Goal: Information Seeking & Learning: Learn about a topic

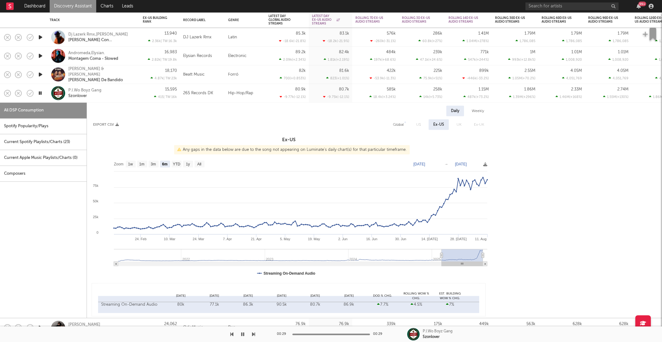
select select "6m"
click at [131, 89] on div "P.I.Wo Boyz Gang Szonlover" at bounding box center [101, 92] width 67 height 11
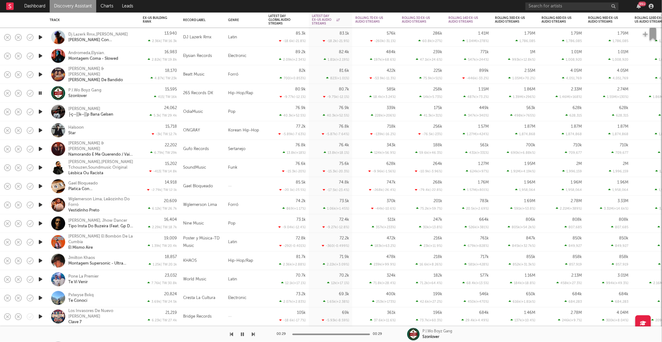
click at [254, 334] on icon "button" at bounding box center [253, 334] width 3 height 5
click at [252, 333] on icon "button" at bounding box center [253, 334] width 3 height 5
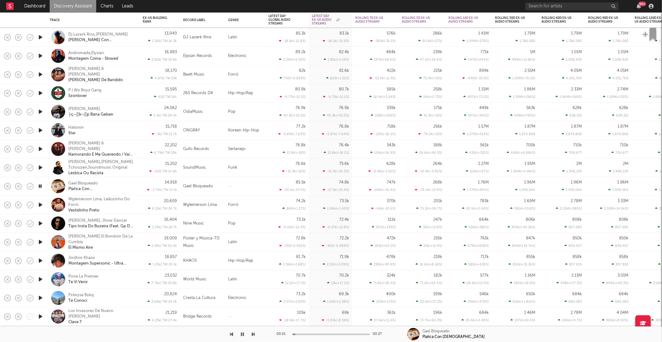
click at [252, 333] on icon "button" at bounding box center [253, 334] width 3 height 5
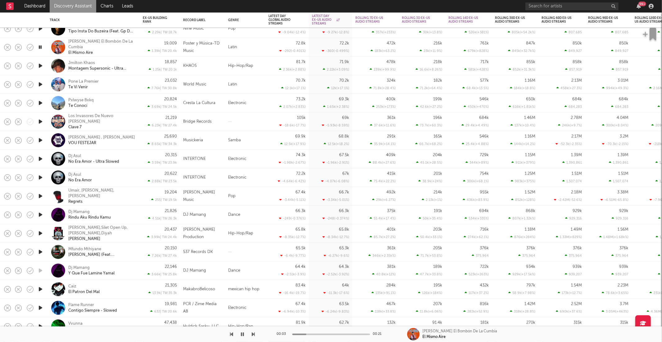
click at [253, 333] on icon "button" at bounding box center [253, 334] width 3 height 5
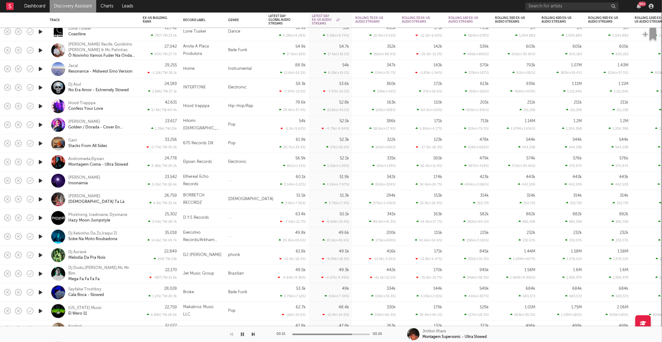
click at [254, 335] on icon "button" at bounding box center [253, 334] width 3 height 5
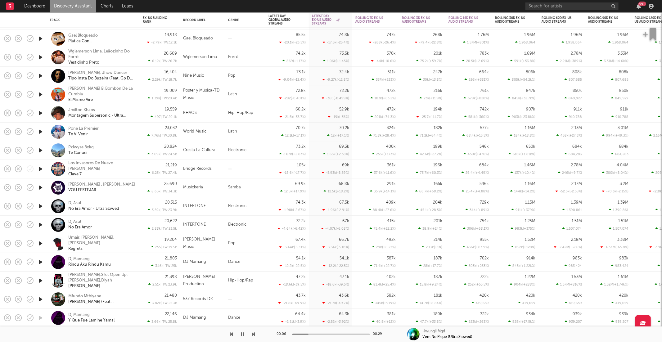
click at [41, 131] on icon "button" at bounding box center [40, 132] width 7 height 8
click at [256, 330] on div "00:01 00:22 Pone La Premier Te Vi Venir" at bounding box center [331, 334] width 662 height 16
click at [253, 334] on icon "button" at bounding box center [253, 334] width 3 height 5
click at [252, 334] on icon "button" at bounding box center [253, 334] width 3 height 5
click at [231, 334] on icon "button" at bounding box center [231, 334] width 3 height 5
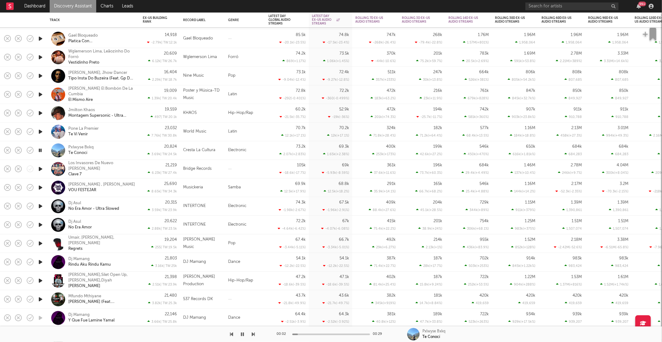
click at [109, 153] on div "Pxlwyse Bxkq Te Conocí" at bounding box center [101, 150] width 67 height 11
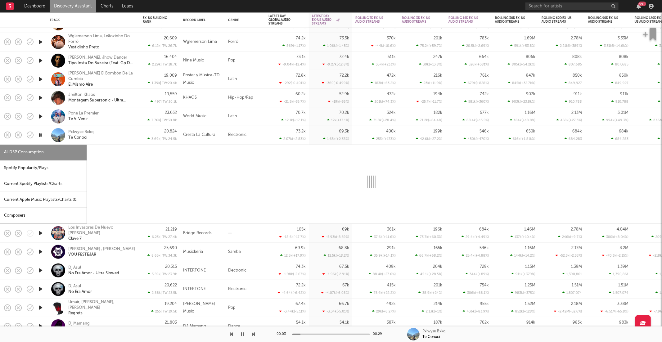
select select "1w"
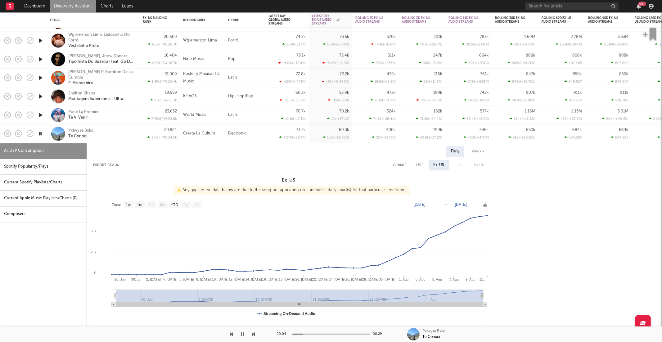
click at [63, 165] on div "Spotify Popularity/Plays" at bounding box center [43, 167] width 87 height 16
select select "1w"
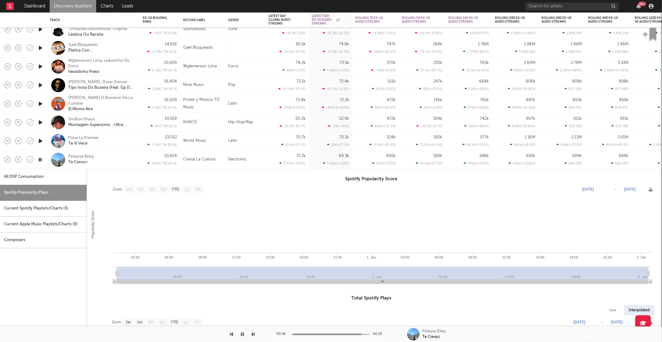
click at [46, 159] on div at bounding box center [40, 159] width 12 height 19
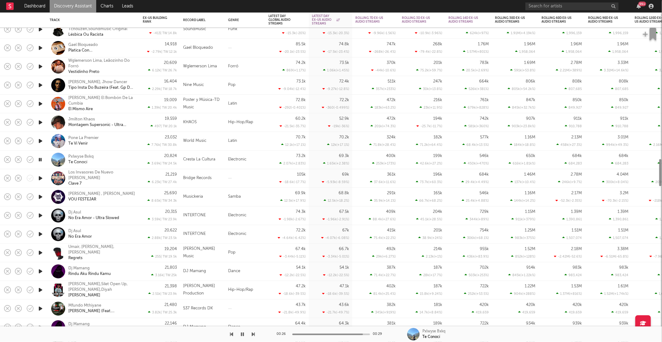
click at [40, 159] on icon "button" at bounding box center [40, 160] width 6 height 8
click at [245, 335] on button "button" at bounding box center [243, 334] width 6 height 16
click at [254, 334] on icon "button" at bounding box center [253, 334] width 3 height 5
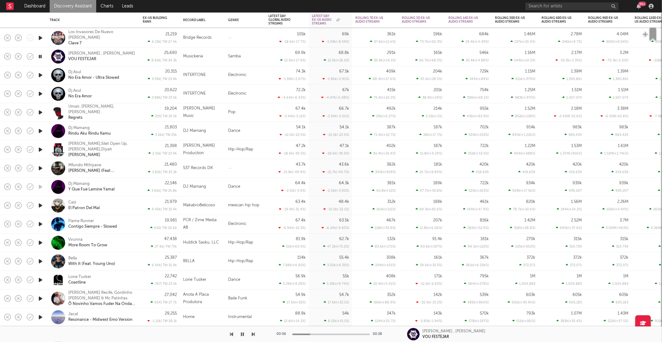
click at [252, 334] on icon "button" at bounding box center [253, 334] width 3 height 5
click at [253, 334] on icon "button" at bounding box center [253, 334] width 3 height 5
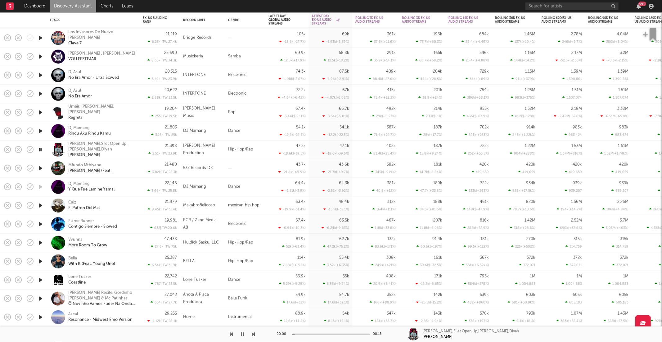
click at [253, 334] on icon "button" at bounding box center [253, 334] width 3 height 5
click at [243, 333] on icon "button" at bounding box center [242, 334] width 3 height 5
click at [242, 336] on icon "button" at bounding box center [243, 334] width 4 height 5
click at [254, 333] on icon "button" at bounding box center [253, 334] width 3 height 5
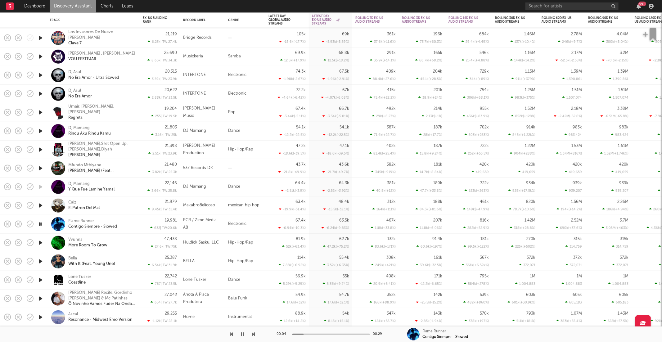
click at [244, 335] on button "button" at bounding box center [243, 334] width 6 height 16
click at [240, 337] on button "button" at bounding box center [243, 334] width 6 height 16
click at [253, 335] on icon "button" at bounding box center [253, 334] width 3 height 5
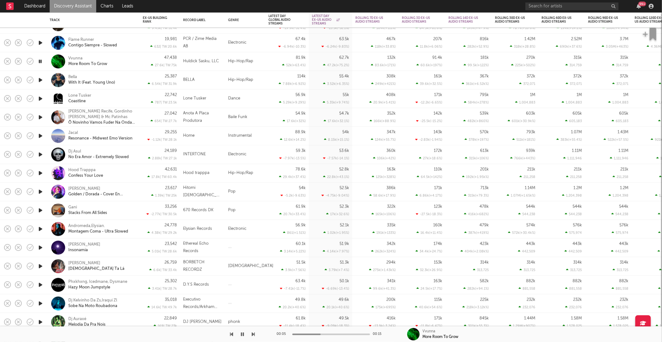
click at [254, 333] on icon "button" at bounding box center [253, 334] width 3 height 5
drag, startPoint x: 95, startPoint y: 82, endPoint x: 68, endPoint y: 83, distance: 27.3
click at [68, 83] on div "Bella With It (Feat. Young Uno)" at bounding box center [93, 80] width 87 height 18
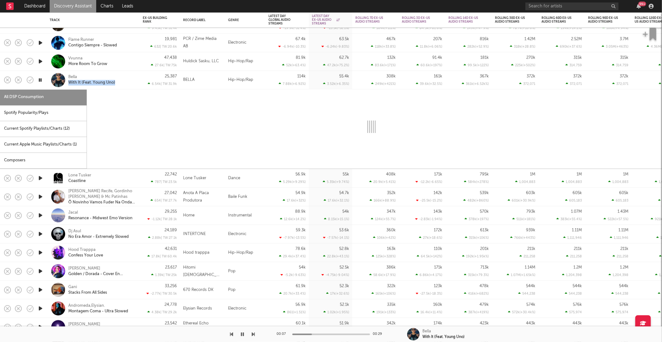
copy div "With It (Feat. Young Uno)"
select select "1w"
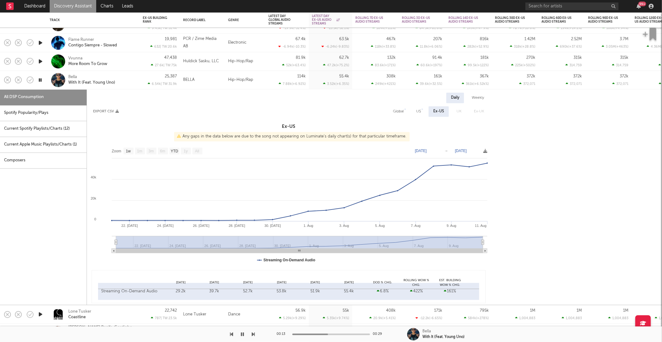
click at [419, 112] on div "US" at bounding box center [418, 111] width 5 height 7
select select "6m"
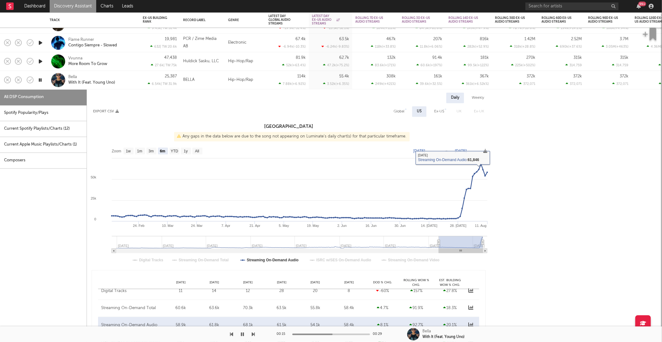
click at [436, 112] on div "Ex-US" at bounding box center [439, 111] width 10 height 7
select select "1w"
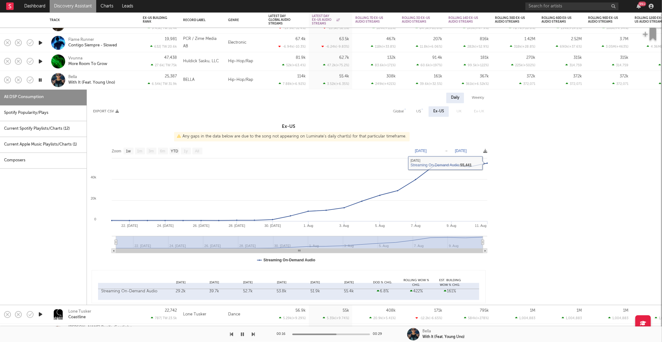
click at [397, 107] on div "Global" at bounding box center [398, 111] width 20 height 11
select select "6m"
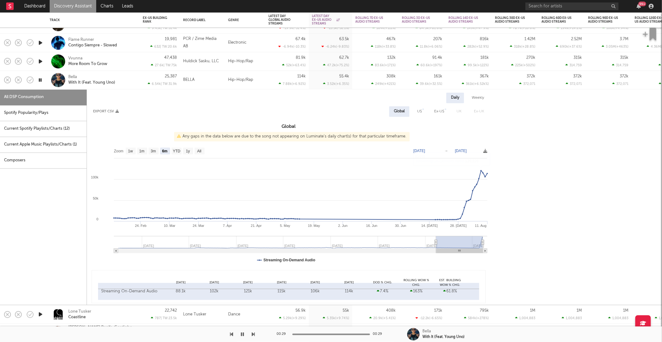
click at [421, 110] on div "US" at bounding box center [419, 111] width 5 height 7
select select "6m"
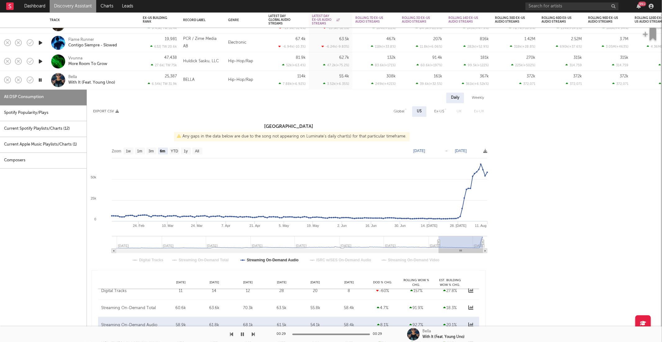
click at [124, 80] on div "Bella With It (Feat. Young Uno)" at bounding box center [101, 79] width 67 height 11
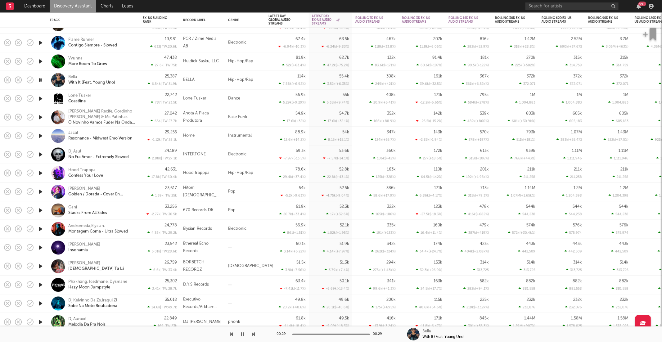
click at [41, 98] on icon "button" at bounding box center [40, 99] width 7 height 8
click at [254, 335] on icon "button" at bounding box center [253, 334] width 3 height 5
click at [254, 333] on icon "button" at bounding box center [253, 334] width 3 height 5
click at [254, 332] on icon "button" at bounding box center [253, 334] width 3 height 5
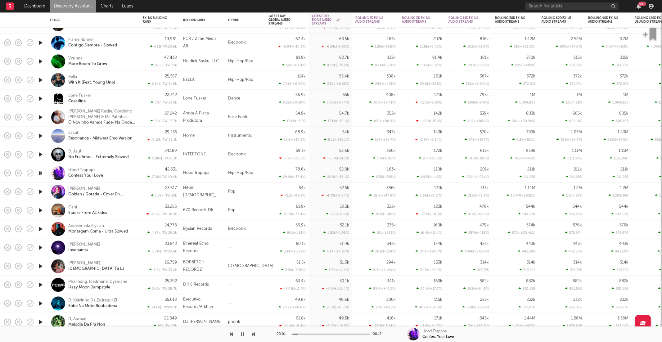
click at [124, 171] on div "Hood Trapppa Confess Your Love" at bounding box center [101, 173] width 67 height 11
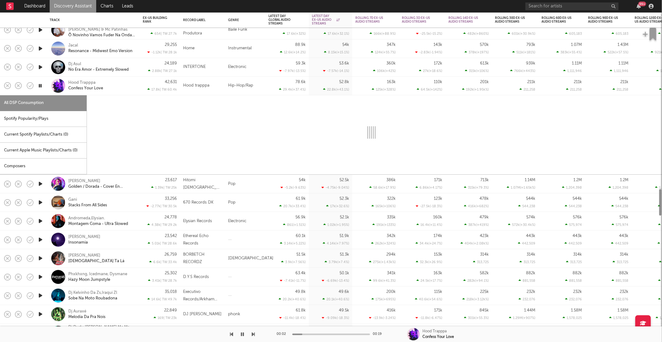
select select "1w"
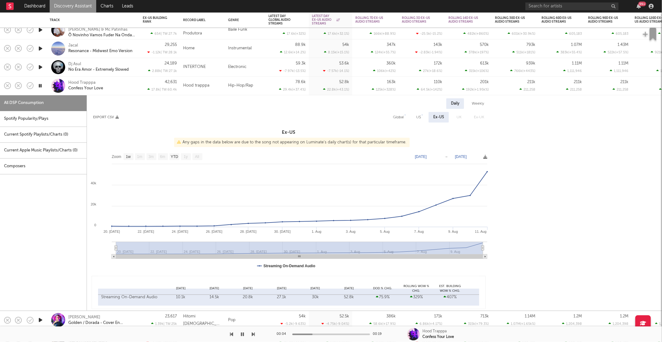
click at [56, 122] on div "Spotify Popularity/Plays" at bounding box center [43, 119] width 87 height 16
select select "1w"
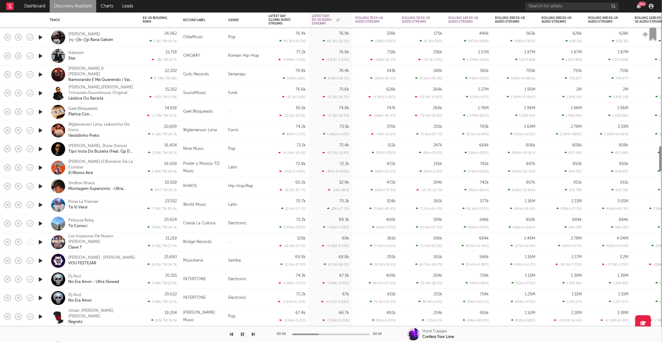
select select "1w"
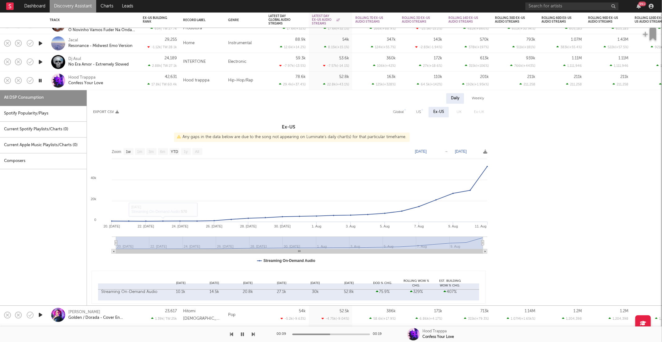
click at [16, 109] on div "Spotify Popularity/Plays" at bounding box center [43, 114] width 87 height 16
select select "1w"
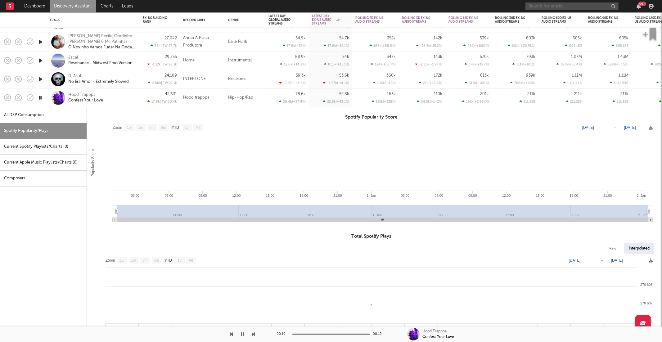
click at [551, 6] on input "text" at bounding box center [571, 6] width 93 height 8
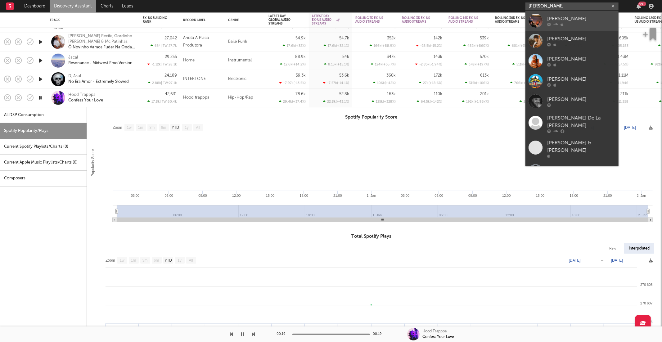
type input "[PERSON_NAME]"
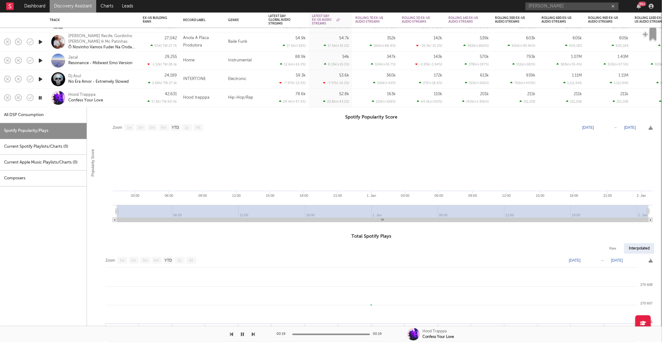
click at [113, 100] on div "Hood Trapppa Confess Your Love" at bounding box center [101, 97] width 67 height 11
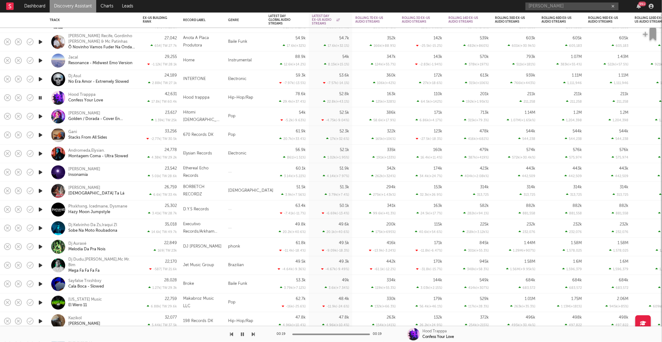
click at [39, 116] on icon "button" at bounding box center [40, 117] width 7 height 8
click at [251, 334] on div at bounding box center [127, 334] width 255 height 16
click at [255, 334] on div "00:02 00:15 Hitomi Flor Golden / Dorada - Cover En Español" at bounding box center [331, 334] width 662 height 16
click at [253, 334] on icon "button" at bounding box center [253, 334] width 3 height 5
click at [252, 335] on icon "button" at bounding box center [253, 334] width 3 height 5
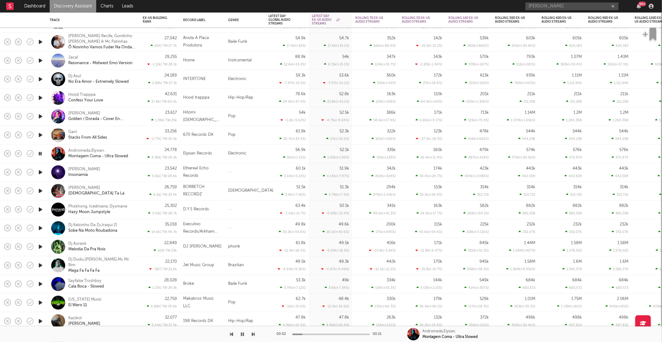
click at [252, 335] on icon "button" at bounding box center [253, 334] width 3 height 5
click at [252, 334] on icon "button" at bounding box center [253, 334] width 3 height 5
click at [242, 333] on icon "button" at bounding box center [242, 334] width 3 height 5
click at [243, 333] on icon "button" at bounding box center [243, 334] width 4 height 5
click at [254, 333] on icon "button" at bounding box center [253, 334] width 3 height 5
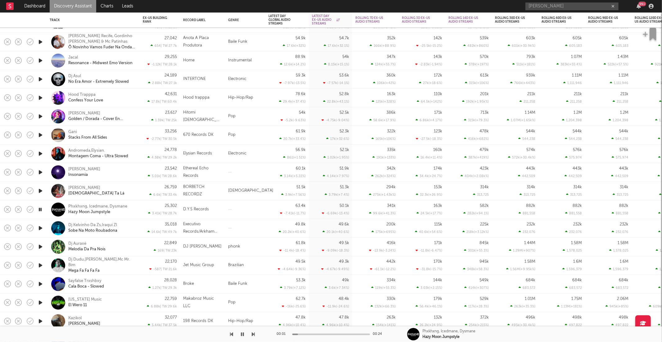
click at [254, 333] on icon "button" at bounding box center [253, 334] width 3 height 5
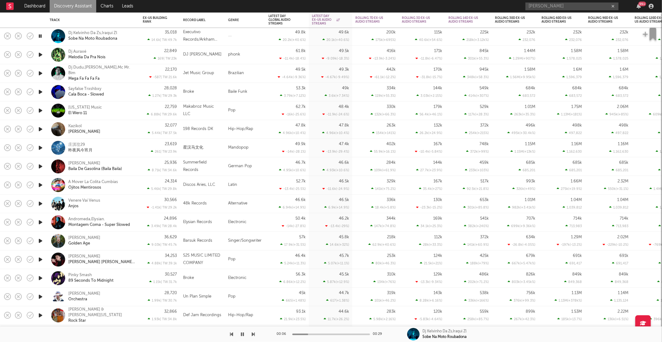
click at [254, 335] on icon "button" at bounding box center [253, 334] width 3 height 5
click at [252, 334] on icon "button" at bounding box center [253, 334] width 3 height 5
click at [124, 114] on div "Montana Music El Wero 11" at bounding box center [101, 110] width 67 height 11
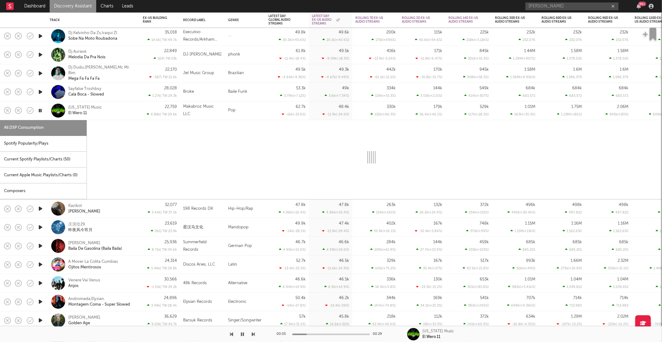
select select "6m"
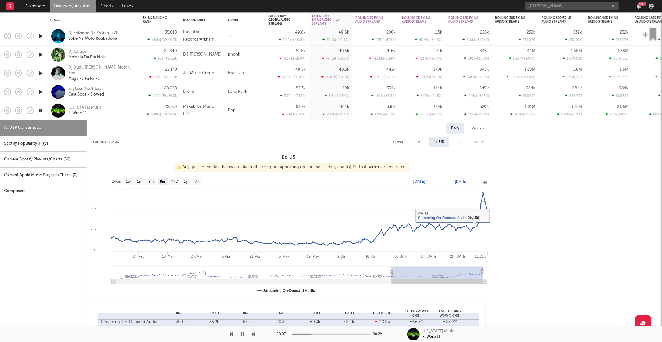
click at [419, 138] on div "US" at bounding box center [418, 142] width 14 height 11
select select "6m"
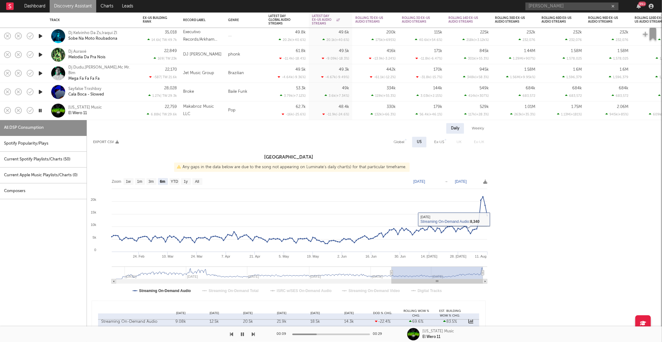
click at [399, 141] on div "Global" at bounding box center [398, 141] width 11 height 7
select select "6m"
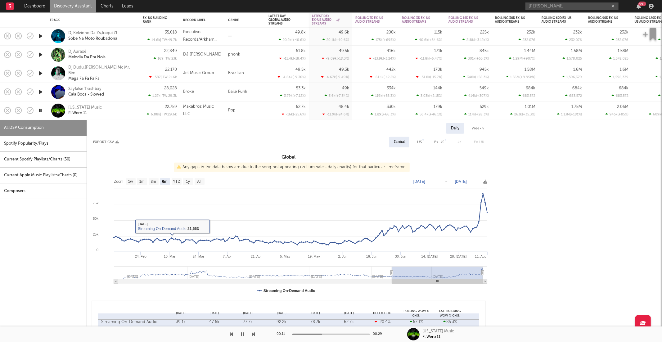
click at [66, 145] on div "Spotify Popularity/Plays" at bounding box center [43, 144] width 87 height 16
select select "1w"
select select "6m"
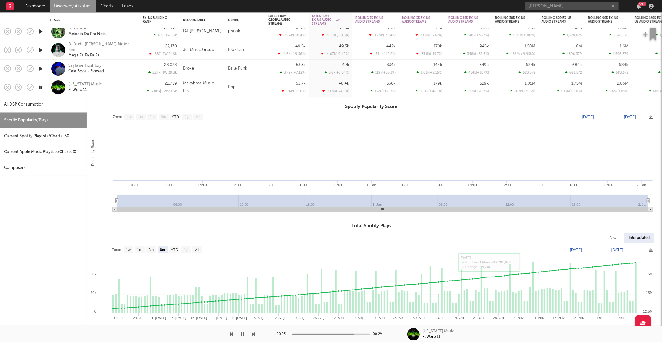
click at [119, 89] on div "Montana Music El Wero 11" at bounding box center [101, 87] width 67 height 11
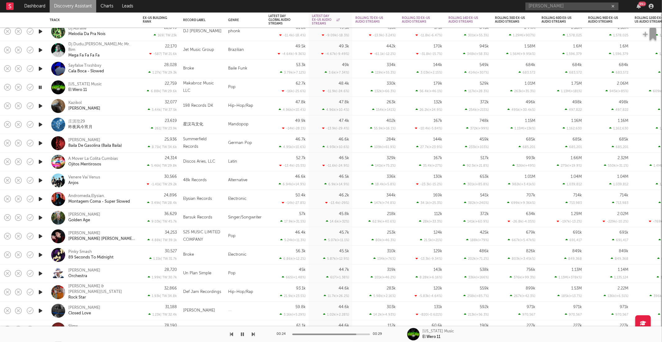
click at [42, 106] on icon "button" at bounding box center [40, 106] width 7 height 8
click at [252, 332] on icon "button" at bounding box center [253, 334] width 3 height 5
click at [253, 334] on icon "button" at bounding box center [253, 334] width 3 height 5
click at [255, 335] on div "00:02 00:30 Ikke Hüftgold Baila De Gasolina (Baila Baila)" at bounding box center [331, 334] width 662 height 16
click at [253, 333] on icon "button" at bounding box center [253, 334] width 3 height 5
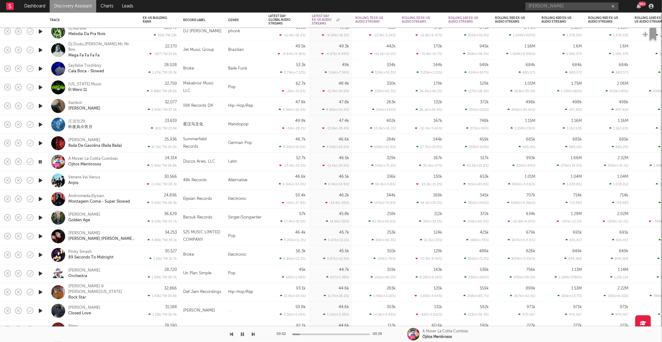
drag, startPoint x: 135, startPoint y: 164, endPoint x: 145, endPoint y: 164, distance: 10.0
click at [135, 164] on div "A Mover La Colita Cumbias Ojitos Mentirosos" at bounding box center [93, 162] width 87 height 18
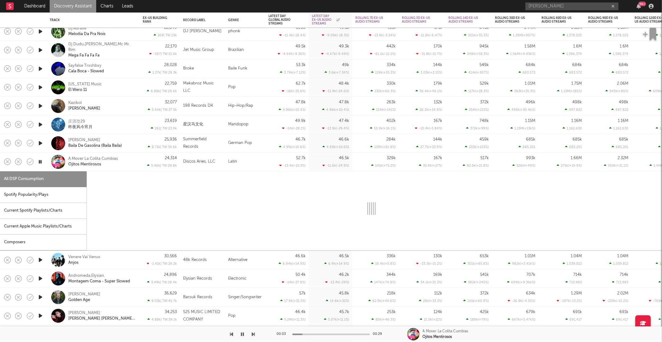
click at [59, 197] on div "Spotify Popularity/Plays" at bounding box center [43, 195] width 87 height 16
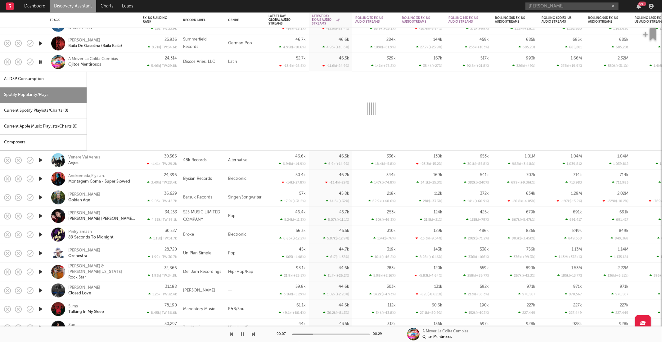
select select "1w"
select select "6m"
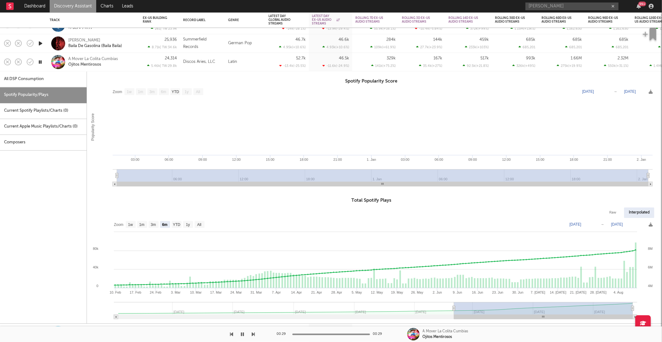
click at [126, 66] on div "A Mover La Colita Cumbias Ojitos Mentirosos" at bounding box center [101, 61] width 67 height 11
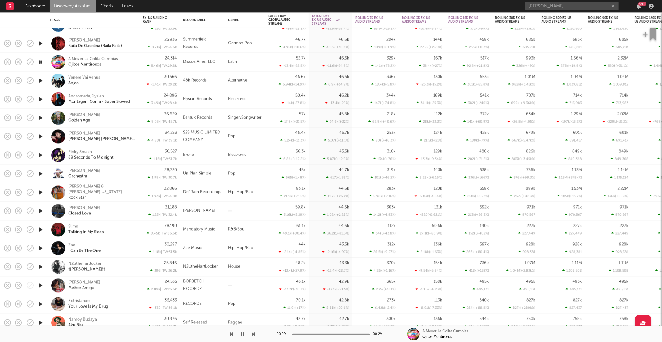
click at [42, 78] on icon "button" at bounding box center [40, 81] width 7 height 8
click at [254, 334] on icon "button" at bounding box center [253, 334] width 3 height 5
click at [250, 330] on div at bounding box center [127, 334] width 255 height 16
click at [252, 333] on div at bounding box center [127, 334] width 255 height 16
click at [253, 333] on icon "button" at bounding box center [253, 334] width 3 height 5
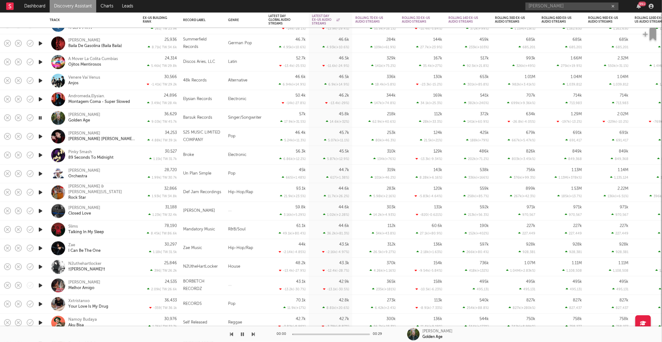
click at [253, 333] on icon "button" at bounding box center [253, 334] width 3 height 5
click at [253, 334] on icon "button" at bounding box center [253, 334] width 3 height 5
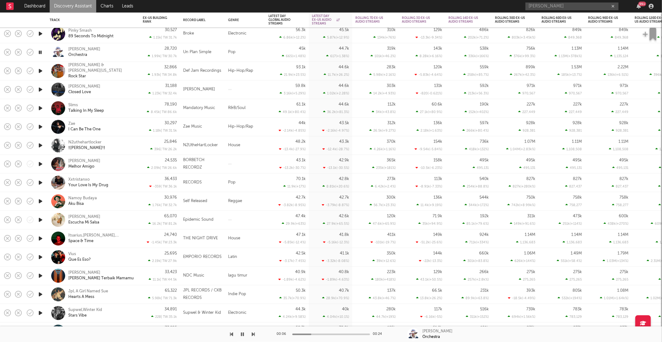
click at [111, 54] on div "Dan Black Orchestra" at bounding box center [101, 52] width 67 height 11
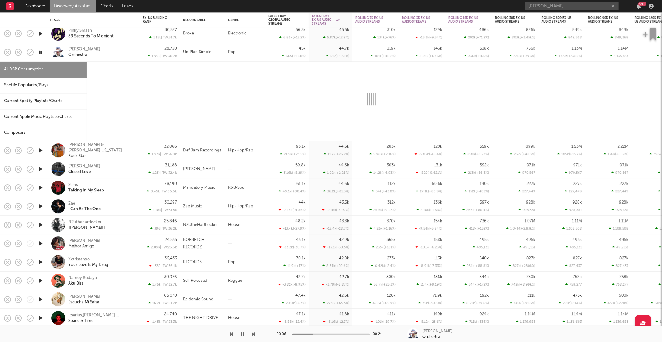
select select "1w"
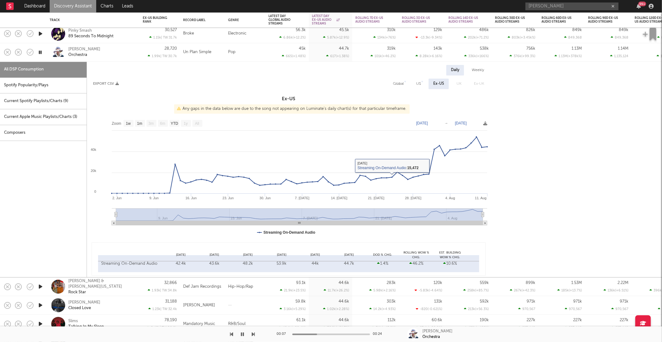
click at [66, 86] on div "Spotify Popularity/Plays" at bounding box center [43, 86] width 87 height 16
select select "1w"
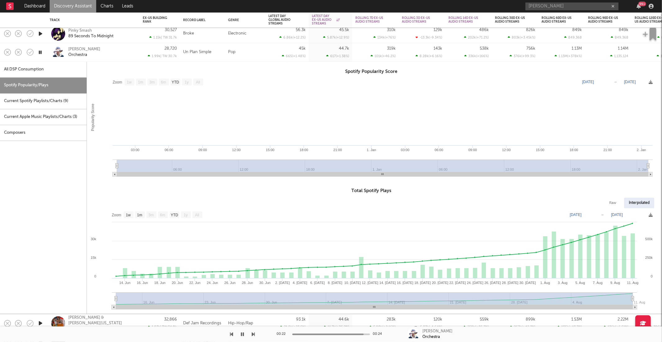
click at [115, 49] on div "Dan Black Orchestra" at bounding box center [101, 52] width 67 height 11
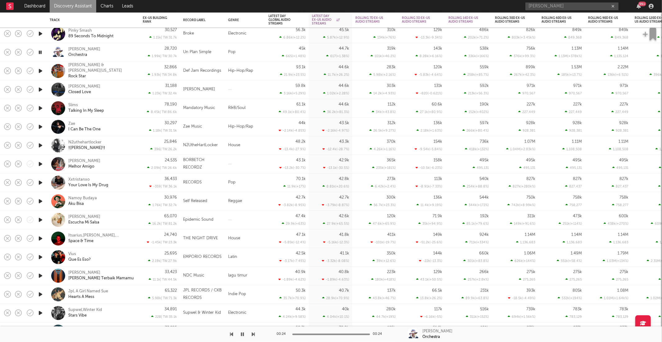
click at [253, 335] on icon "button" at bounding box center [253, 334] width 3 height 5
click at [231, 336] on icon "button" at bounding box center [231, 334] width 3 height 5
click at [105, 94] on div "Daniela Francisca Closed Love" at bounding box center [101, 89] width 67 height 11
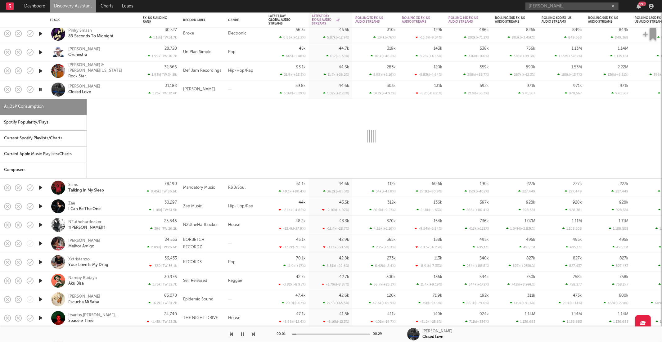
click at [55, 127] on div "Spotify Popularity/Plays" at bounding box center [43, 123] width 87 height 16
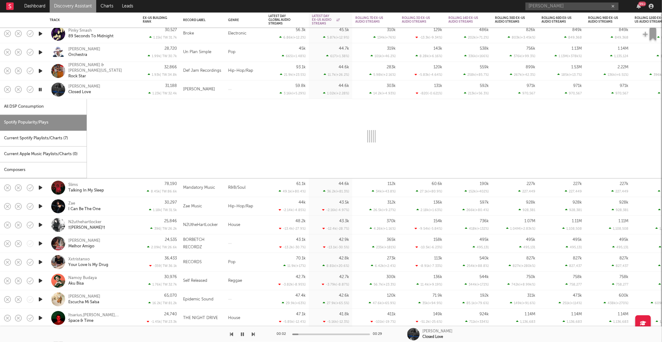
select select "1w"
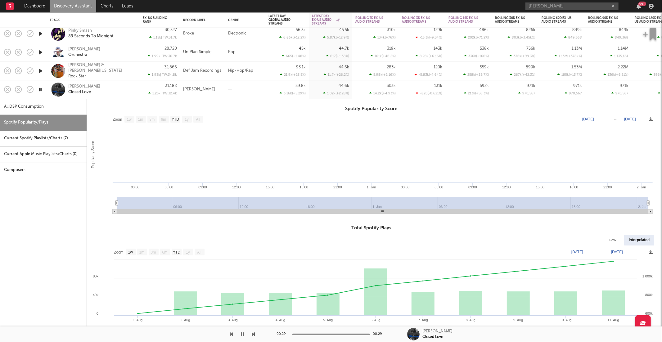
click at [117, 97] on div "Daniela Francisca Closed Love" at bounding box center [93, 89] width 87 height 18
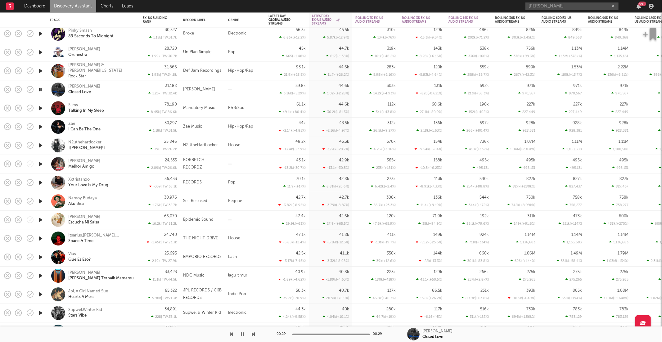
click at [253, 333] on icon "button" at bounding box center [253, 334] width 3 height 5
click at [254, 334] on icon "button" at bounding box center [253, 334] width 3 height 5
click at [252, 335] on icon "button" at bounding box center [253, 334] width 3 height 5
click at [250, 336] on div at bounding box center [127, 334] width 255 height 16
click at [253, 335] on icon "button" at bounding box center [253, 334] width 3 height 5
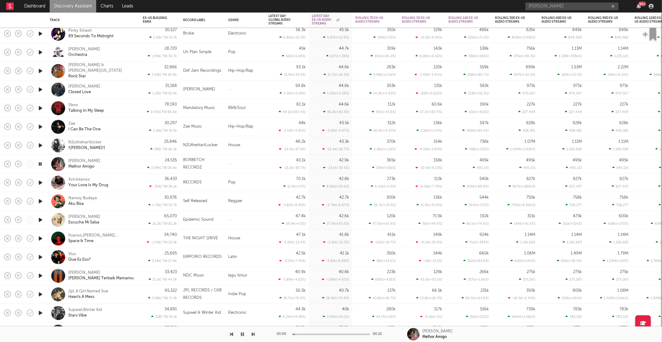
click at [253, 335] on icon "button" at bounding box center [253, 334] width 3 height 5
click at [252, 334] on icon "button" at bounding box center [253, 334] width 3 height 5
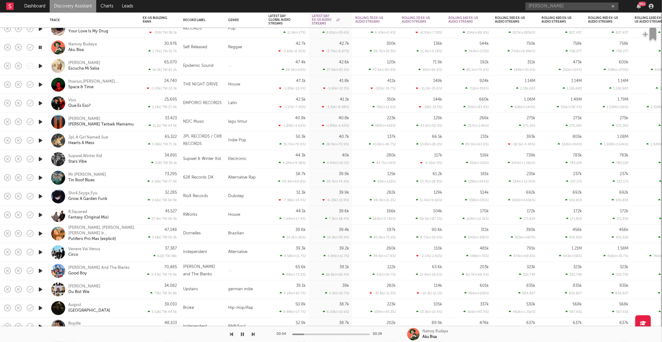
click at [254, 333] on icon "button" at bounding box center [253, 334] width 3 height 5
click at [253, 333] on icon "button" at bounding box center [253, 334] width 3 height 5
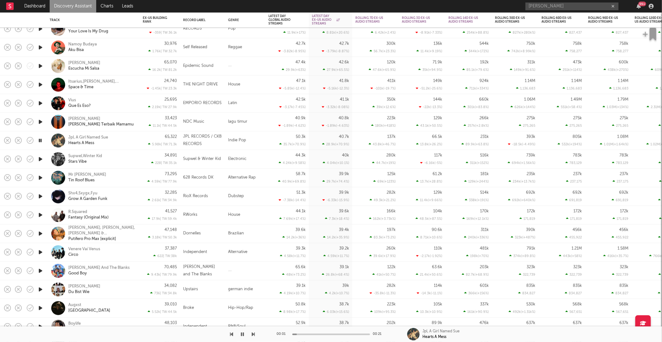
click at [253, 333] on icon "button" at bounding box center [253, 334] width 3 height 5
click at [252, 334] on icon "button" at bounding box center [253, 334] width 3 height 5
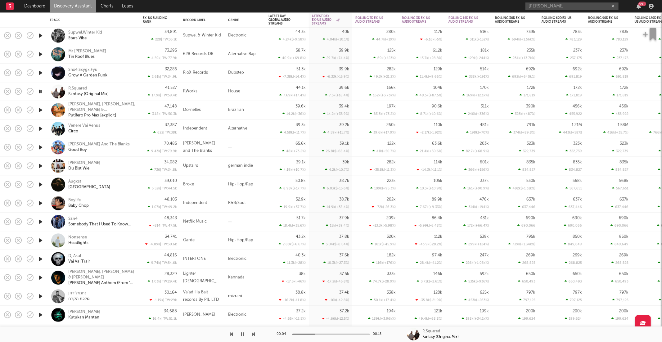
click at [252, 334] on icon "button" at bounding box center [253, 334] width 3 height 5
click at [253, 335] on icon "button" at bounding box center [253, 334] width 3 height 5
click at [253, 333] on icon "button" at bounding box center [253, 334] width 3 height 5
click at [231, 333] on icon "button" at bounding box center [231, 334] width 3 height 5
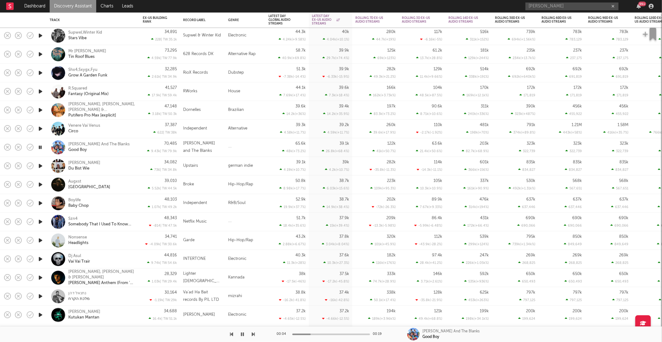
click at [253, 335] on icon "button" at bounding box center [253, 334] width 3 height 5
click at [253, 334] on icon "button" at bounding box center [253, 334] width 3 height 5
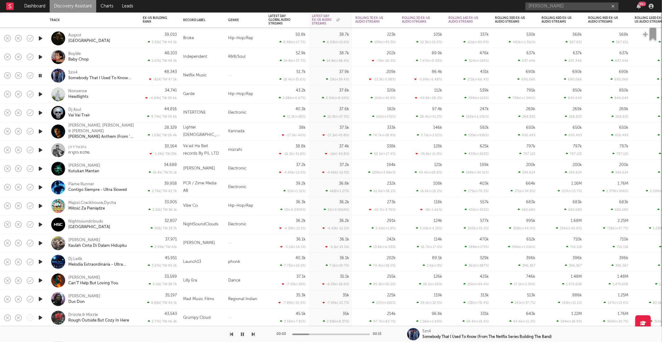
click at [255, 333] on icon "button" at bounding box center [253, 334] width 3 height 5
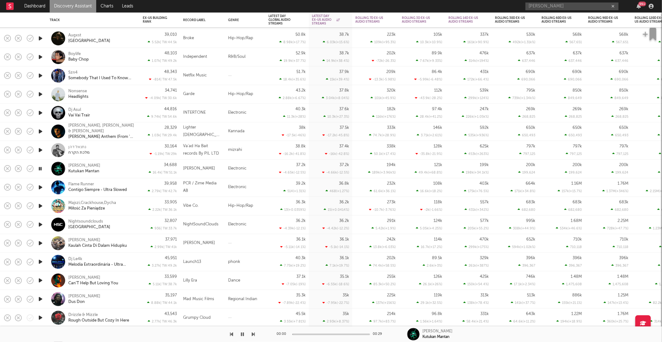
click at [255, 333] on icon "button" at bounding box center [253, 334] width 3 height 5
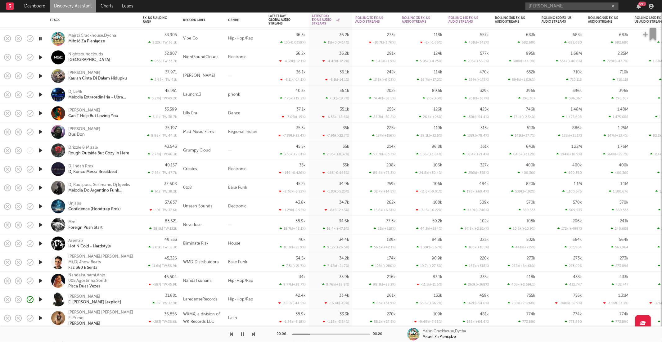
click at [254, 334] on icon "button" at bounding box center [253, 334] width 3 height 5
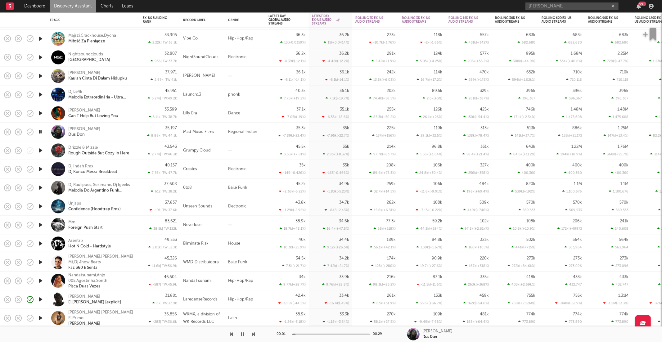
click at [254, 334] on icon "button" at bounding box center [253, 334] width 3 height 5
click at [252, 334] on icon "button" at bounding box center [253, 334] width 3 height 5
click at [254, 334] on icon "button" at bounding box center [253, 334] width 3 height 5
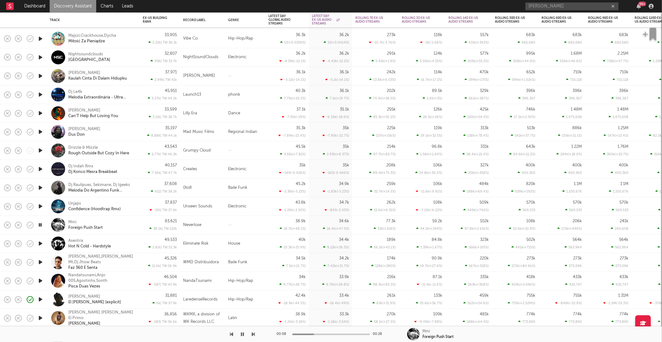
click at [253, 334] on icon "button" at bounding box center [253, 334] width 3 height 5
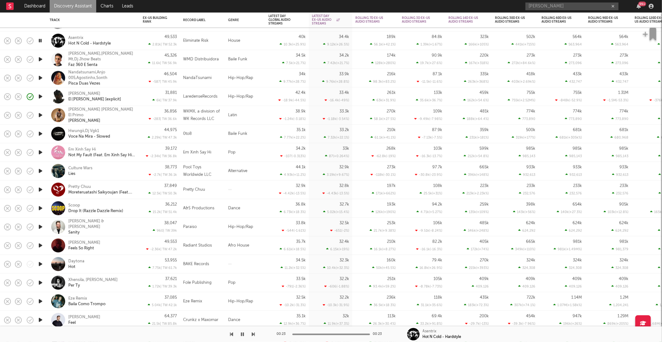
click at [249, 336] on div at bounding box center [127, 334] width 255 height 16
click at [252, 335] on icon "button" at bounding box center [253, 334] width 3 height 5
click at [255, 335] on icon "button" at bounding box center [253, 334] width 3 height 5
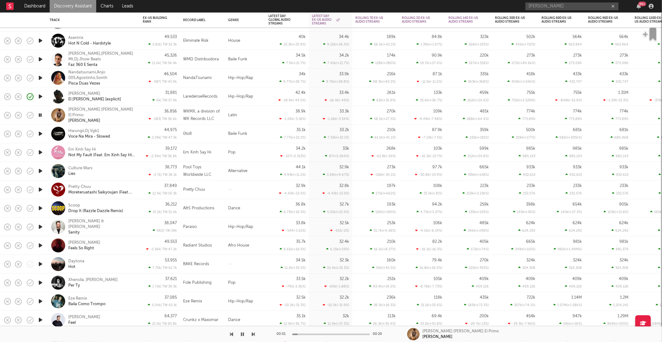
click at [255, 335] on icon "button" at bounding box center [253, 334] width 3 height 5
click at [255, 336] on icon "button" at bounding box center [253, 334] width 3 height 5
click at [253, 333] on icon "button" at bounding box center [253, 334] width 3 height 5
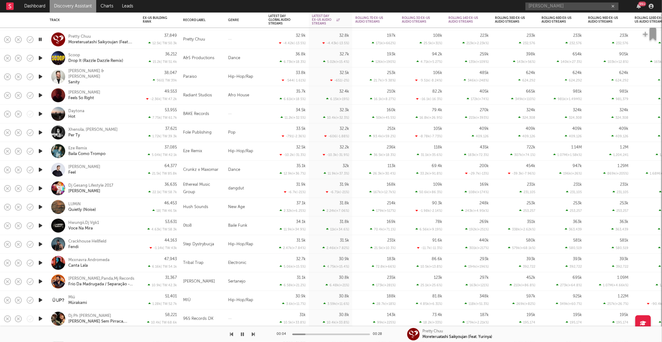
click at [252, 334] on icon "button" at bounding box center [253, 334] width 3 height 5
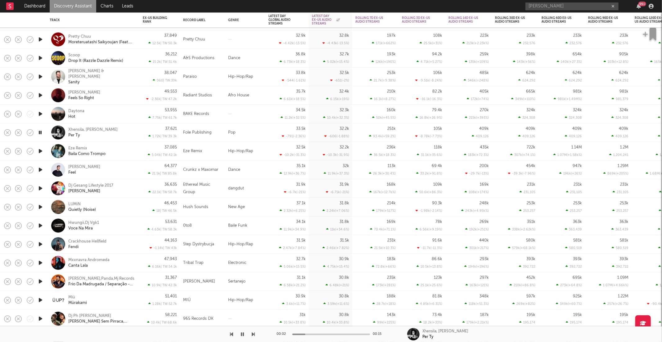
click at [253, 334] on icon "button" at bounding box center [253, 334] width 3 height 5
click at [232, 333] on icon "button" at bounding box center [231, 334] width 3 height 5
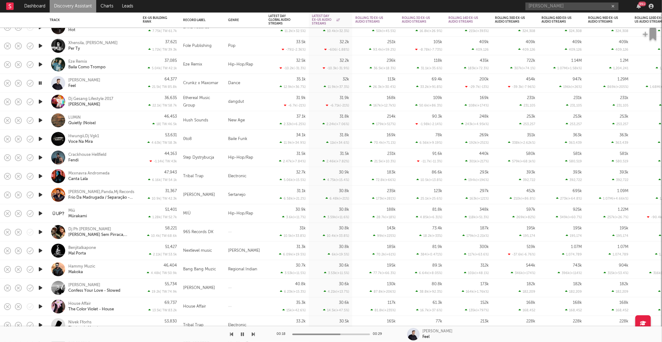
click at [116, 82] on div "Maxomar Crunkz Feel" at bounding box center [101, 83] width 67 height 11
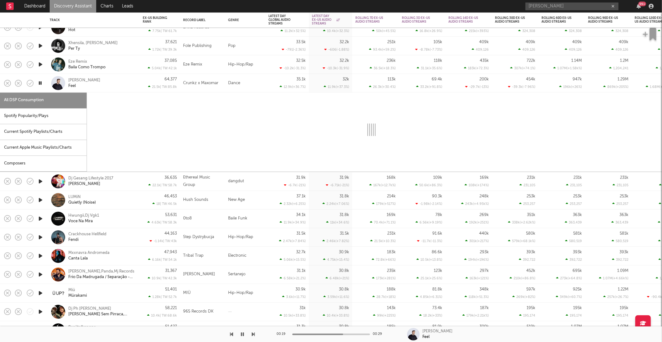
click at [25, 120] on div "Spotify Popularity/Plays" at bounding box center [43, 116] width 87 height 16
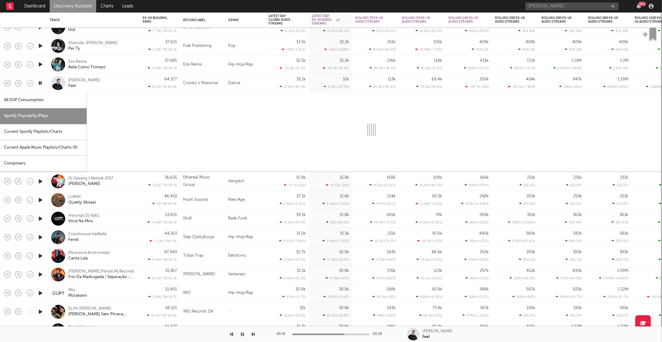
select select "1w"
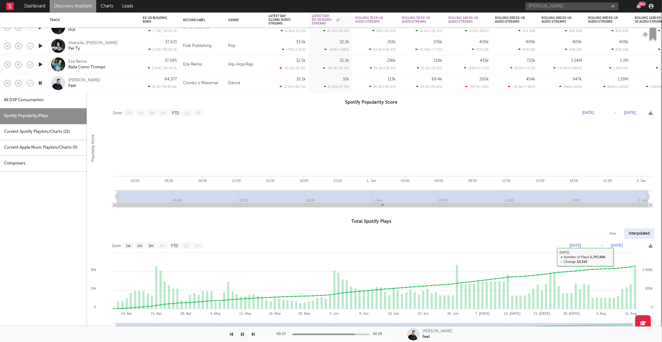
click at [122, 85] on div "Maxomar Crunkz Feel" at bounding box center [101, 83] width 67 height 11
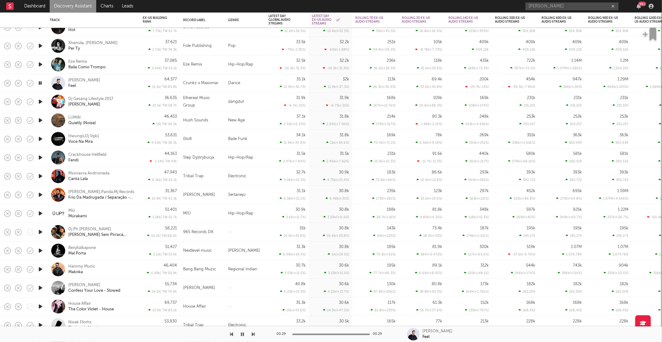
click at [253, 333] on icon "button" at bounding box center [253, 334] width 3 height 5
click at [253, 334] on icon "button" at bounding box center [253, 334] width 3 height 5
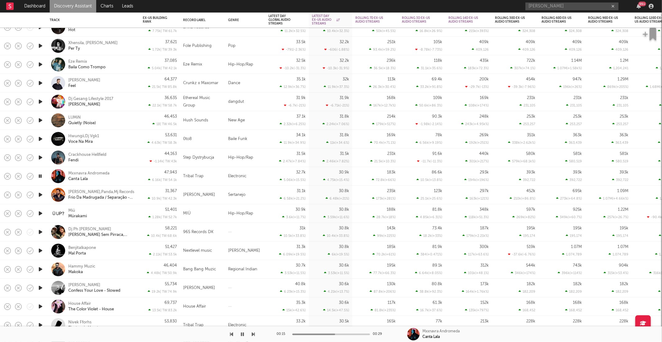
click at [253, 334] on icon "button" at bounding box center [253, 334] width 3 height 5
click at [252, 333] on icon "button" at bounding box center [253, 334] width 3 height 5
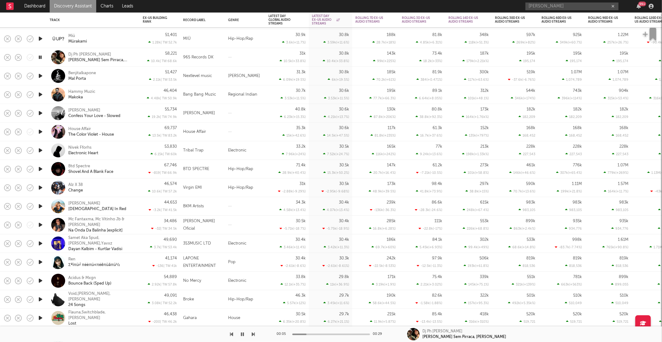
click at [253, 336] on icon "button" at bounding box center [253, 334] width 3 height 5
click at [253, 335] on icon "button" at bounding box center [253, 334] width 3 height 5
click at [125, 128] on div "House Affair The Color Violet - House" at bounding box center [101, 131] width 67 height 11
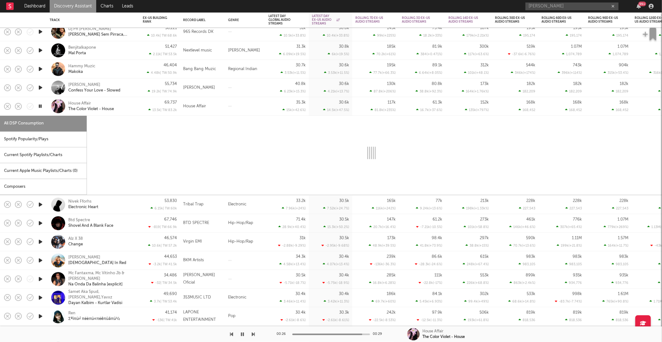
click at [58, 140] on div "Spotify Popularity/Plays" at bounding box center [43, 140] width 87 height 16
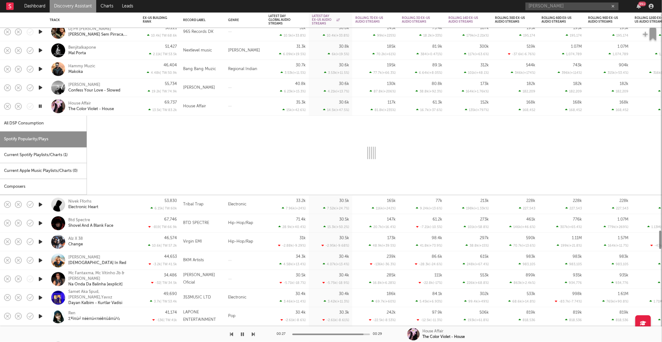
select select "1w"
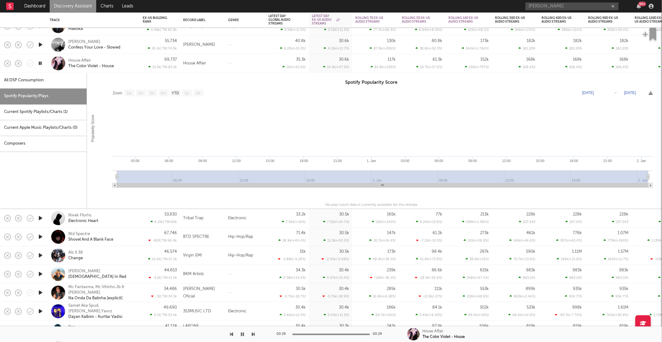
click at [118, 60] on div "House Affair The Color Violet - House" at bounding box center [101, 63] width 67 height 11
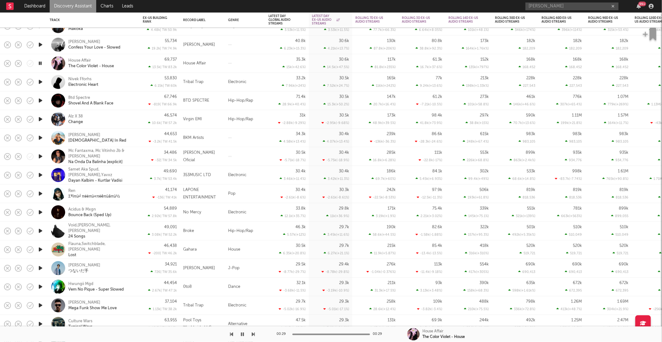
click at [253, 334] on icon "button" at bounding box center [253, 334] width 3 height 5
click at [125, 83] on div "Nivek Fforhs Electronic Heart" at bounding box center [101, 81] width 67 height 11
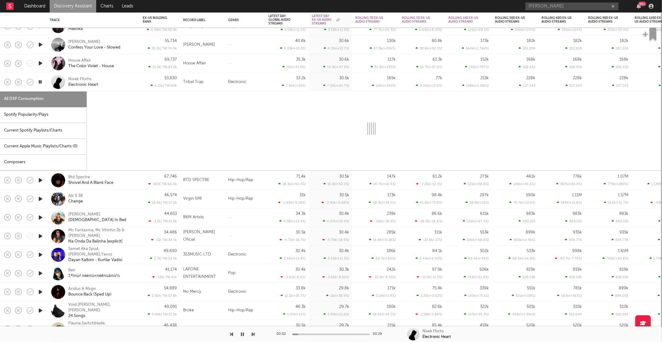
select select "1w"
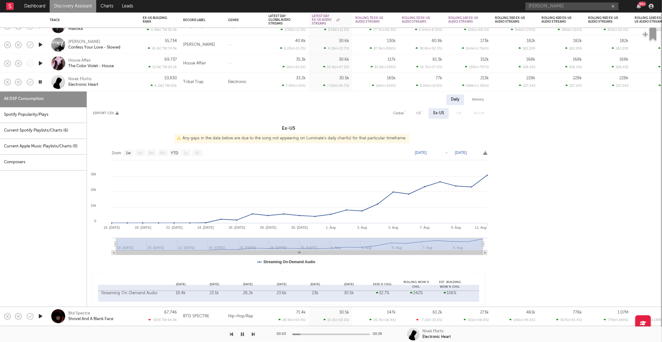
click at [31, 115] on div "Spotify Popularity/Plays" at bounding box center [43, 115] width 87 height 16
select select "1w"
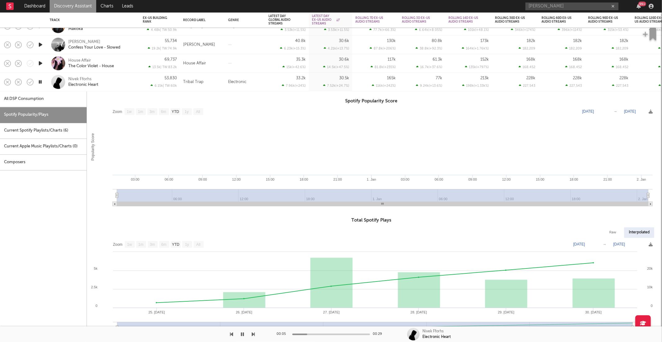
click at [110, 85] on div "Nivek Fforhs Electronic Heart" at bounding box center [101, 81] width 67 height 11
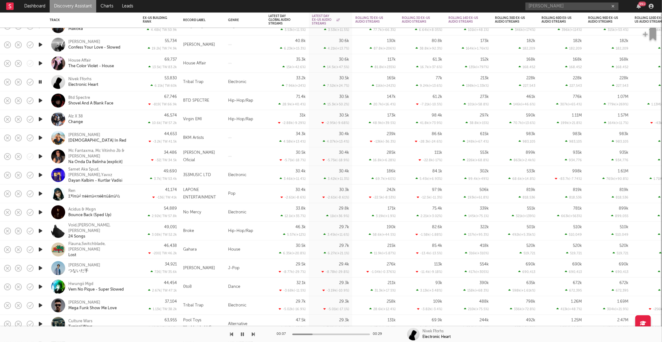
click at [253, 336] on icon "button" at bounding box center [253, 334] width 3 height 5
click at [137, 96] on div "Btd Spectre Shovel And A Blank Face" at bounding box center [93, 101] width 93 height 19
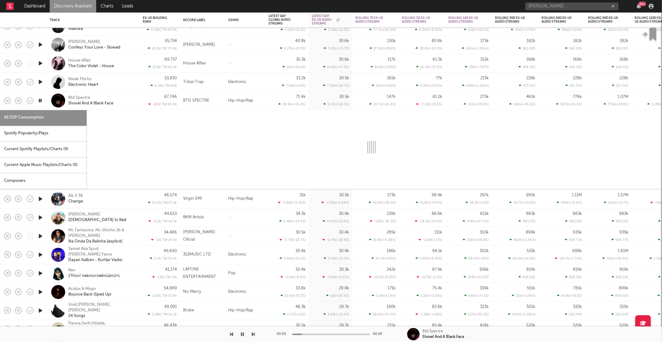
select select "1w"
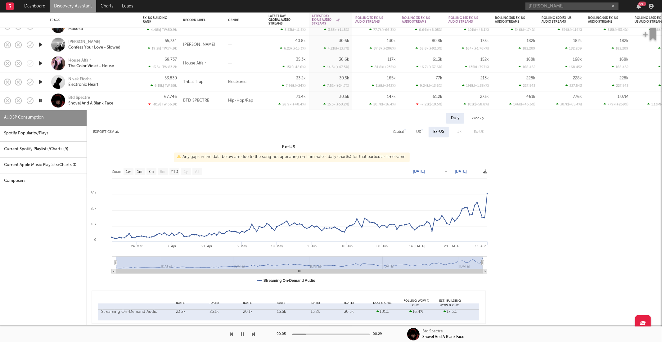
click at [38, 134] on div "Spotify Popularity/Plays" at bounding box center [43, 134] width 87 height 16
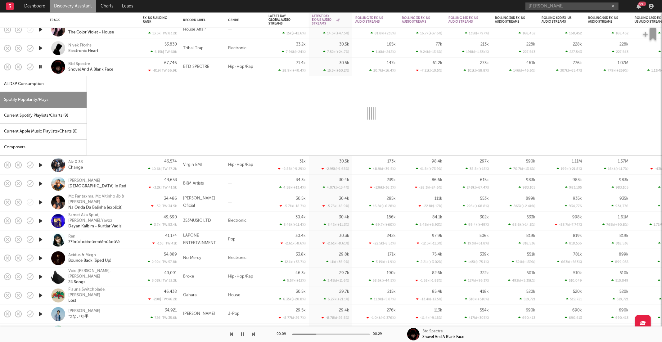
select select "1w"
select select "6m"
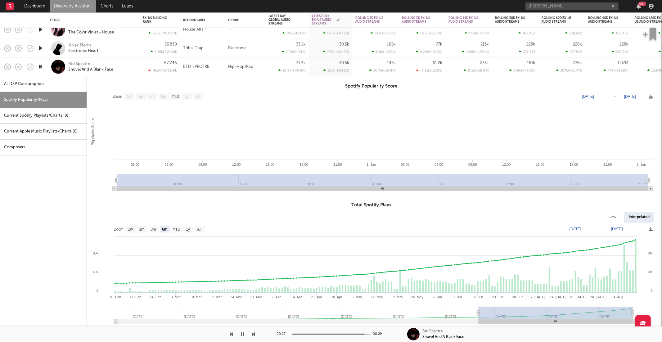
drag, startPoint x: 41, startPoint y: 67, endPoint x: 154, endPoint y: 64, distance: 113.0
click at [41, 67] on icon "button" at bounding box center [40, 67] width 6 height 8
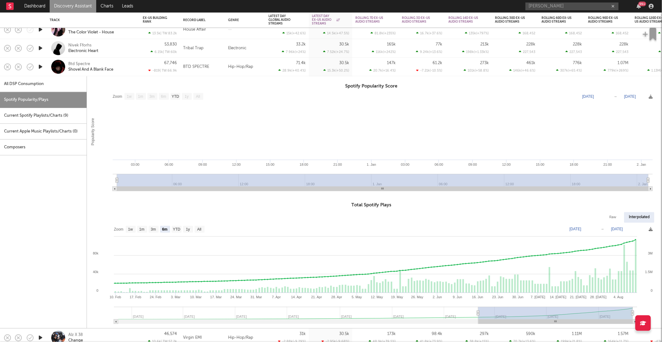
click at [129, 69] on div "Btd Spectre Shovel And A Blank Face" at bounding box center [101, 66] width 67 height 11
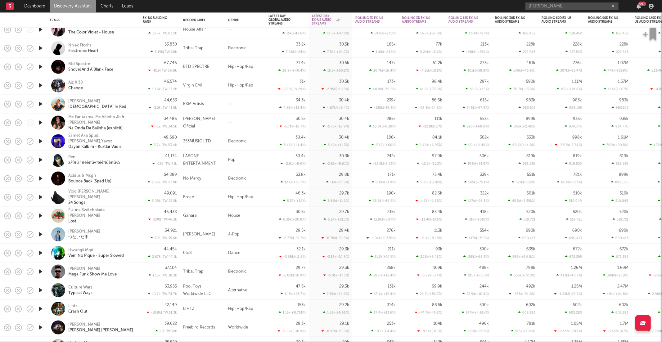
click at [41, 85] on icon "button" at bounding box center [40, 86] width 7 height 8
click at [253, 333] on icon "button" at bounding box center [253, 334] width 3 height 5
click at [253, 332] on icon "button" at bounding box center [253, 334] width 3 height 5
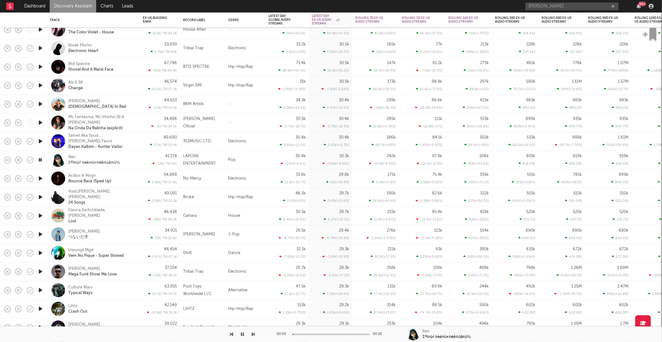
click at [253, 332] on icon "button" at bounding box center [253, 334] width 3 height 5
click at [233, 333] on icon "button" at bounding box center [231, 334] width 3 height 5
click at [122, 183] on div "Acidus & Mxgn Bounce Back (Sped Up)" at bounding box center [101, 178] width 67 height 11
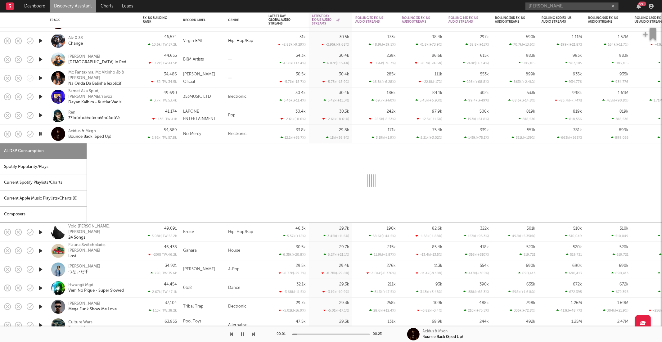
select select "1w"
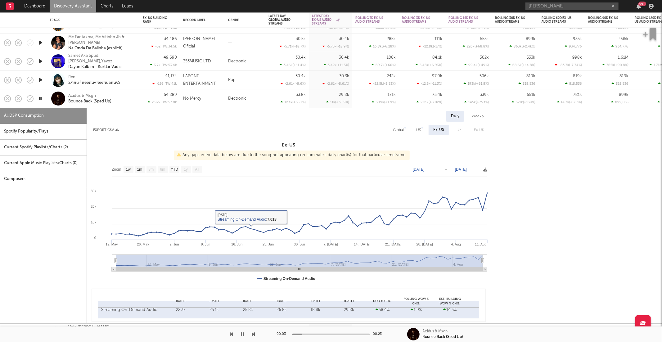
click at [60, 137] on div "Spotify Popularity/Plays" at bounding box center [43, 132] width 87 height 16
select select "1w"
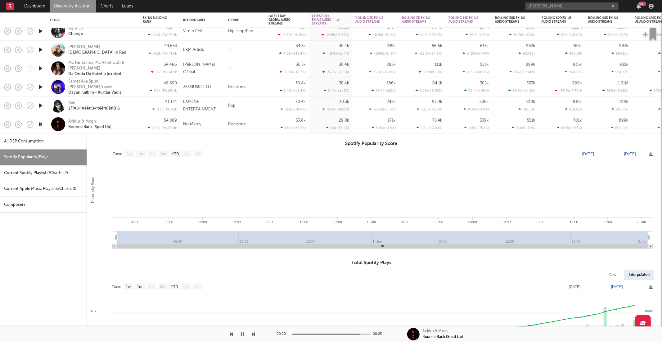
click at [41, 123] on icon "button" at bounding box center [40, 124] width 6 height 8
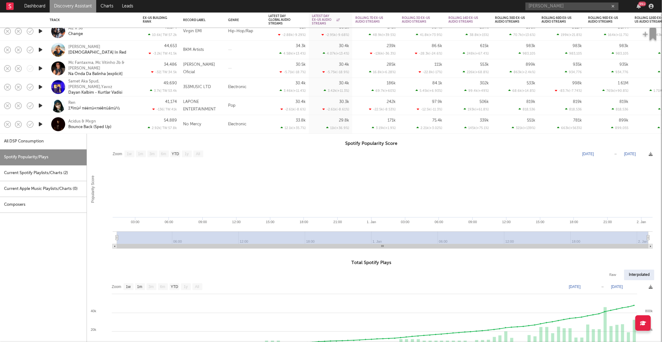
click at [134, 124] on div "Acidus & Mxgn Bounce Back (Sped Up)" at bounding box center [101, 124] width 67 height 11
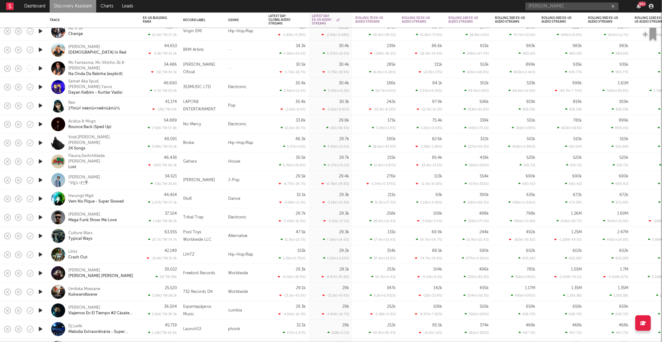
click at [39, 144] on icon "button" at bounding box center [40, 143] width 7 height 8
click at [253, 333] on icon "button" at bounding box center [253, 334] width 3 height 5
click at [253, 332] on icon "button" at bounding box center [253, 334] width 3 height 5
click at [254, 332] on icon "button" at bounding box center [253, 334] width 3 height 5
click at [254, 335] on icon "button" at bounding box center [253, 334] width 3 height 5
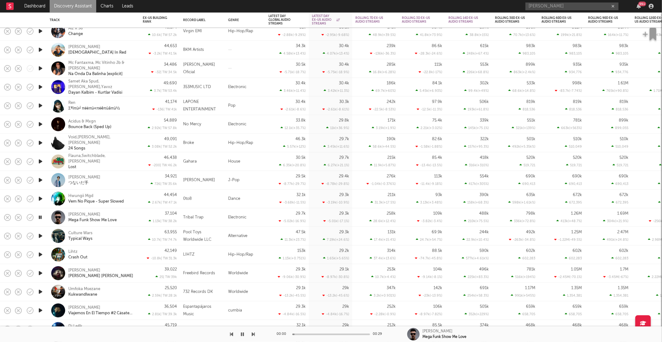
click at [254, 335] on icon "button" at bounding box center [253, 334] width 3 height 5
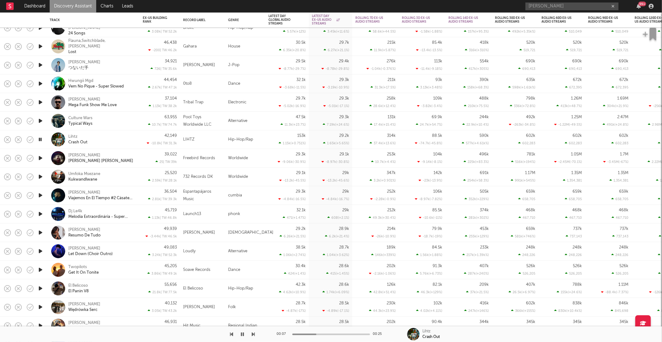
click at [136, 143] on div "Lihtz Crash Out" at bounding box center [93, 139] width 87 height 18
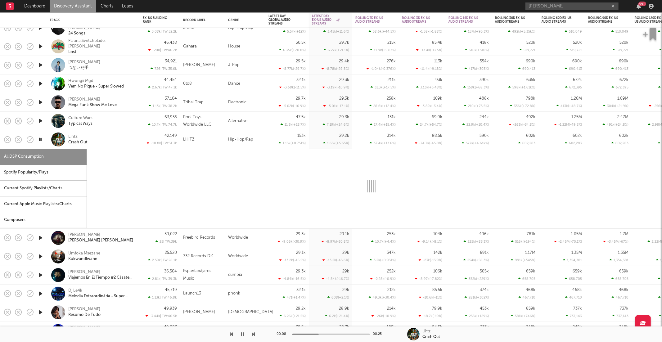
select select "1w"
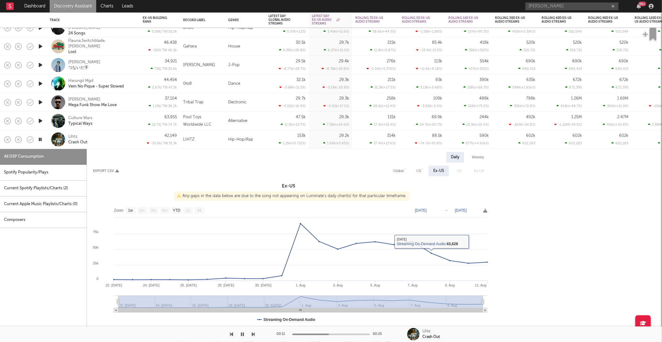
drag, startPoint x: 51, startPoint y: 173, endPoint x: 80, endPoint y: 172, distance: 28.9
click at [51, 173] on div "Spotify Popularity/Plays" at bounding box center [43, 173] width 87 height 16
select select "1w"
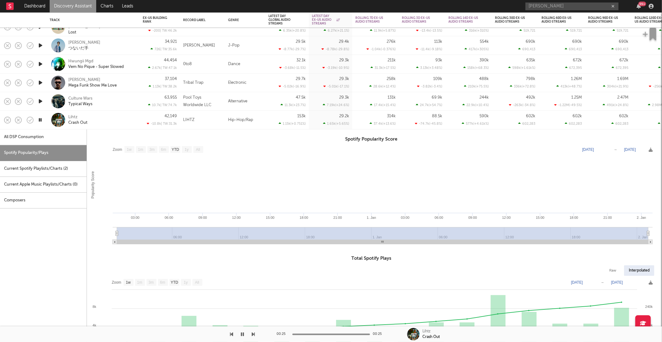
click at [96, 119] on div "Lihtz Crash Out" at bounding box center [101, 119] width 67 height 11
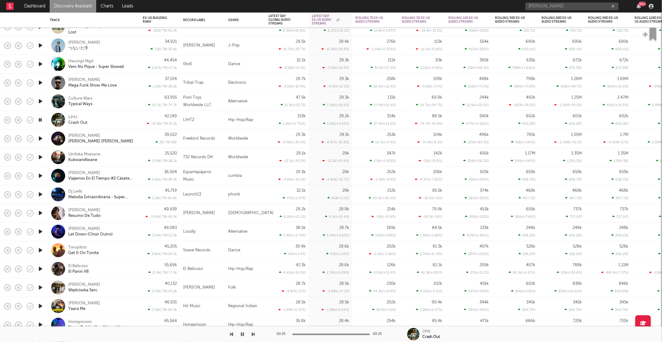
click at [38, 138] on icon "button" at bounding box center [40, 139] width 7 height 8
click at [253, 337] on button "button" at bounding box center [253, 334] width 3 height 16
click at [253, 333] on icon "button" at bounding box center [253, 334] width 3 height 5
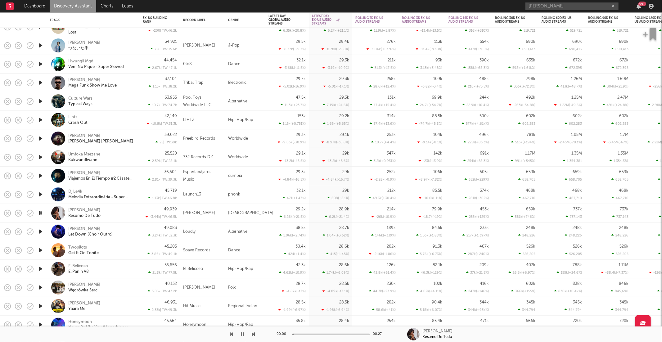
click at [253, 333] on icon "button" at bounding box center [253, 334] width 3 height 5
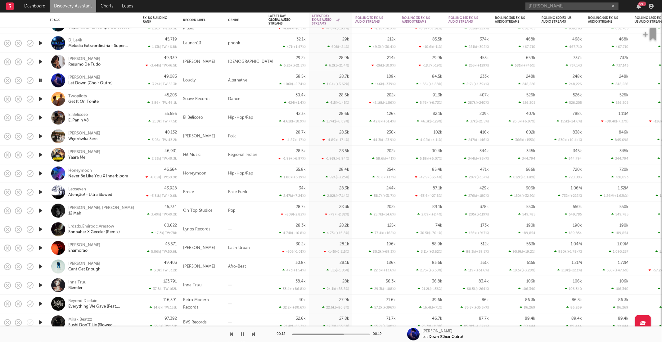
click at [253, 334] on icon "button" at bounding box center [253, 334] width 3 height 5
click at [253, 335] on icon "button" at bounding box center [253, 334] width 3 height 5
click at [114, 138] on div "Kapela Jafer Wędrówka Serc" at bounding box center [101, 136] width 67 height 11
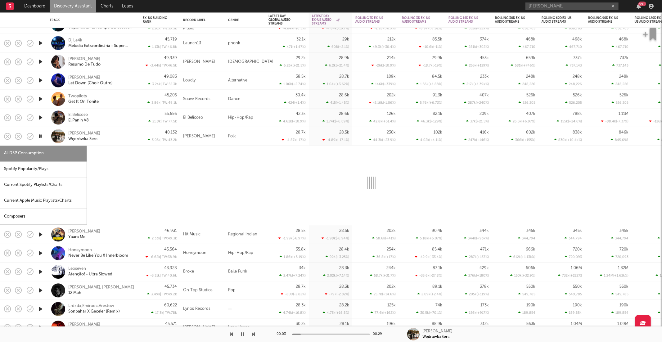
click at [20, 171] on div "Spotify Popularity/Plays" at bounding box center [43, 169] width 87 height 16
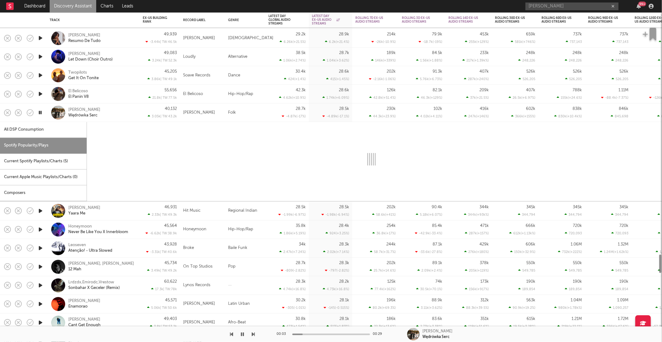
select select "1w"
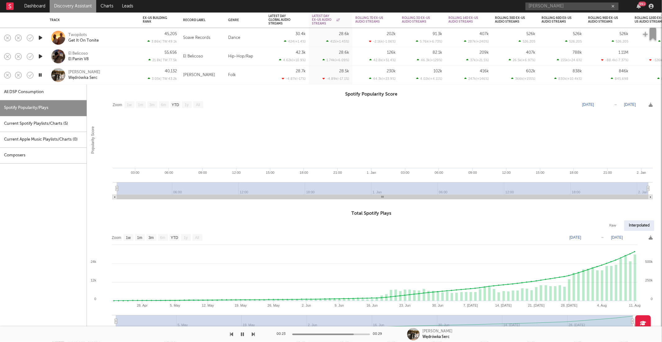
click at [40, 71] on icon "button" at bounding box center [40, 75] width 6 height 8
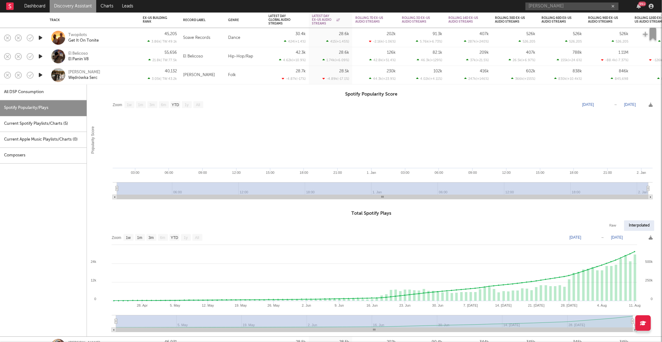
click at [121, 81] on div "Kapela Jafer Wędrówka Serc" at bounding box center [93, 75] width 87 height 18
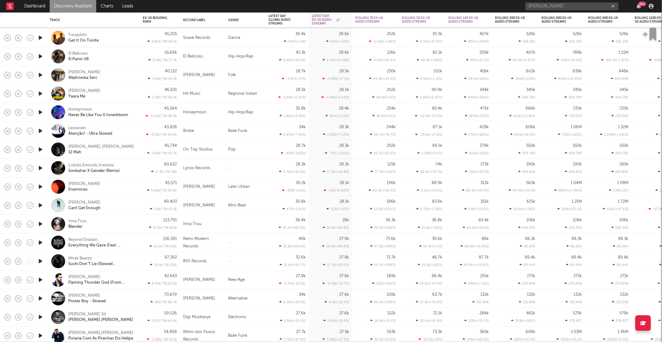
click at [42, 95] on icon "button" at bounding box center [40, 94] width 7 height 8
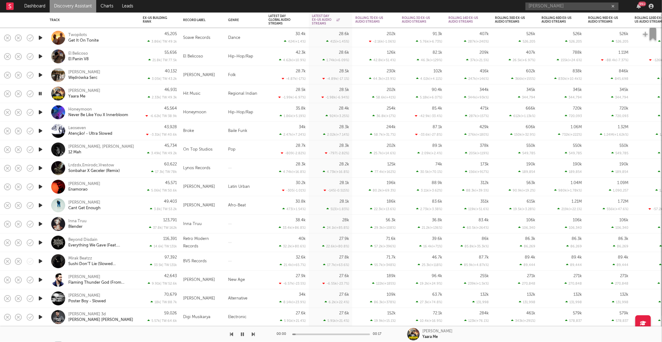
click at [253, 334] on icon "button" at bounding box center [253, 334] width 3 height 5
click at [254, 334] on icon "button" at bounding box center [253, 334] width 3 height 5
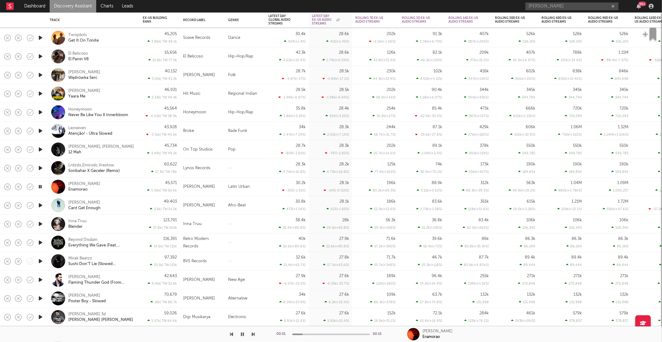
click at [114, 189] on div "Gabriele Enamorao" at bounding box center [101, 186] width 67 height 11
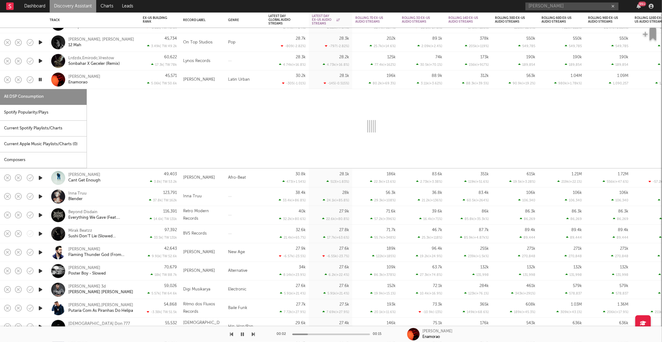
select select "1w"
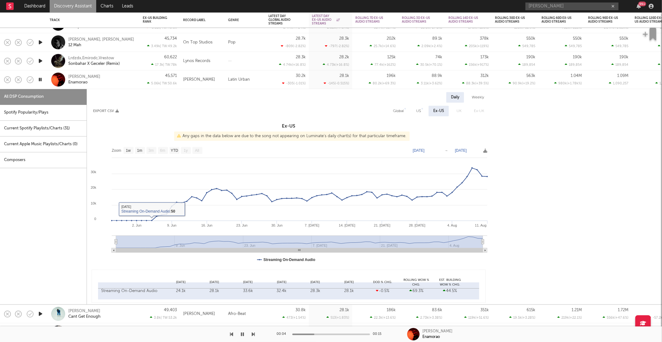
drag, startPoint x: 51, startPoint y: 108, endPoint x: 84, endPoint y: 112, distance: 33.4
click at [51, 109] on div "Spotify Popularity/Plays" at bounding box center [43, 113] width 87 height 16
select select "1w"
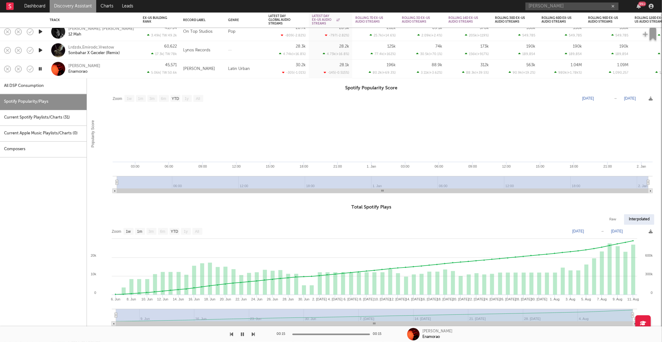
click at [122, 72] on div "Gabriele Enamorao" at bounding box center [101, 68] width 67 height 11
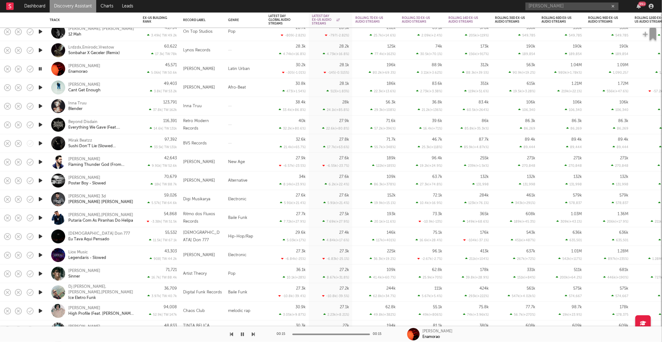
click at [253, 332] on icon "button" at bounding box center [253, 334] width 3 height 5
click at [119, 89] on div "Craig Isto Cant Get Enough" at bounding box center [101, 87] width 67 height 11
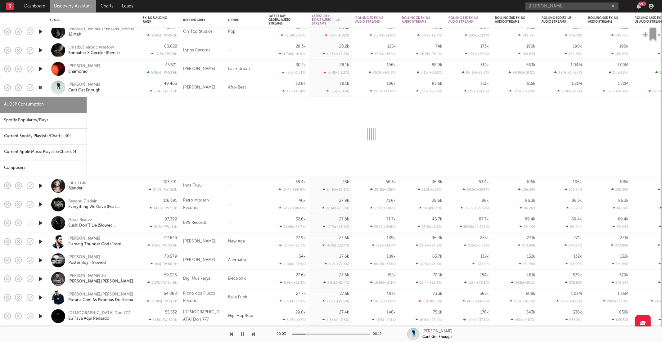
select select "6m"
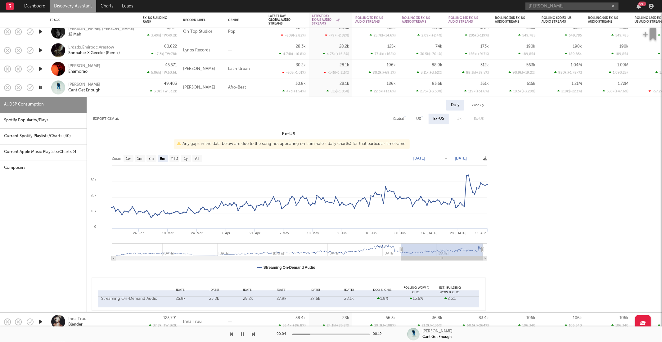
click at [24, 118] on div "Spotify Popularity/Plays" at bounding box center [43, 121] width 87 height 16
select select "1w"
select select "6m"
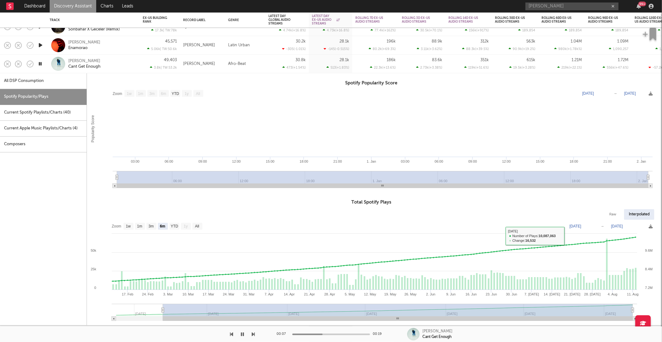
click at [127, 60] on div "Craig Isto Cant Get Enough" at bounding box center [101, 63] width 67 height 11
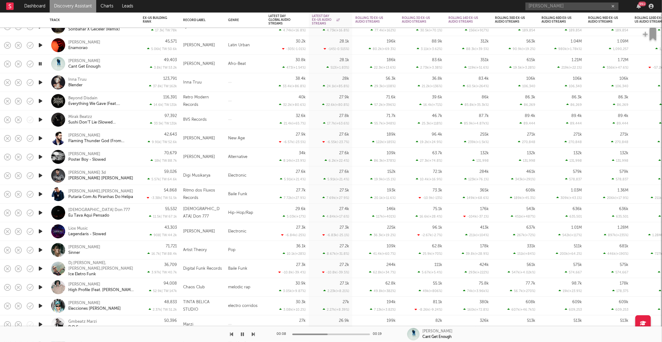
click at [41, 82] on icon "button" at bounding box center [40, 82] width 7 height 8
click at [118, 87] on div "Inna Truu Blender" at bounding box center [101, 82] width 67 height 11
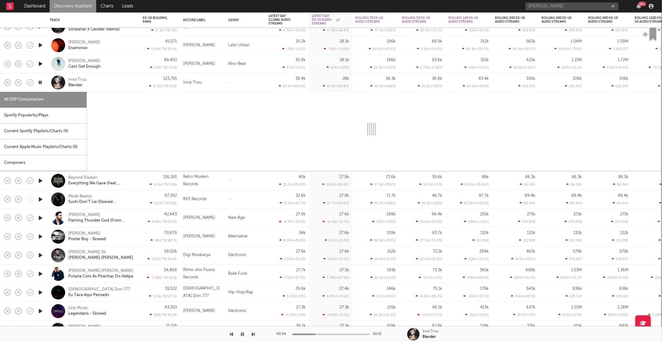
select select "1w"
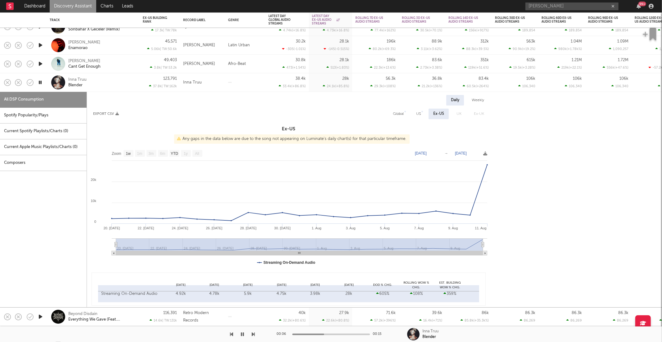
click at [34, 119] on div "Spotify Popularity/Plays" at bounding box center [43, 116] width 87 height 16
select select "1w"
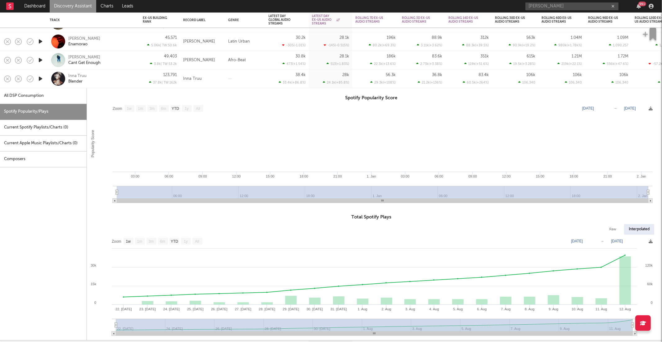
click at [100, 83] on div "Inna Truu Blender" at bounding box center [101, 78] width 67 height 11
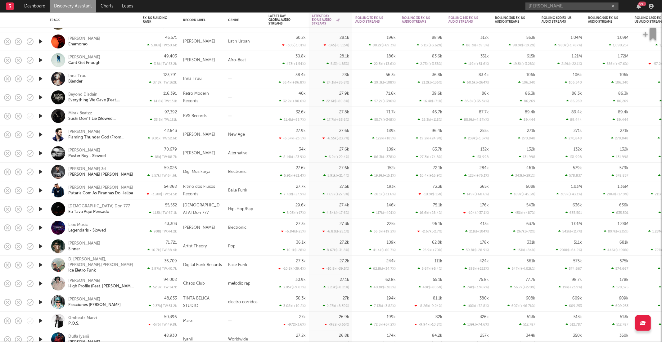
click at [40, 96] on icon "button" at bounding box center [40, 97] width 7 height 8
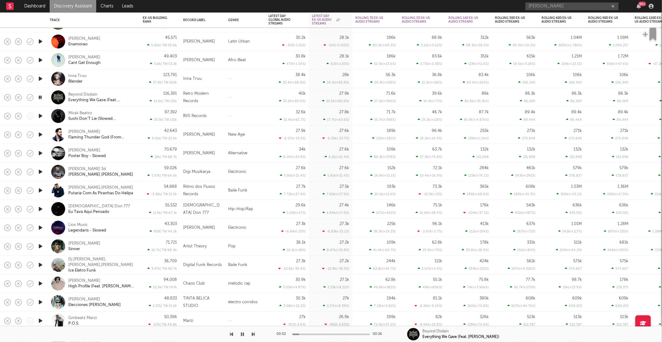
click at [253, 335] on icon "button" at bounding box center [253, 334] width 3 height 5
click at [253, 336] on icon "button" at bounding box center [253, 334] width 3 height 5
click at [136, 150] on div "Elliot Sutton Poster Boy - Slowed" at bounding box center [93, 153] width 87 height 18
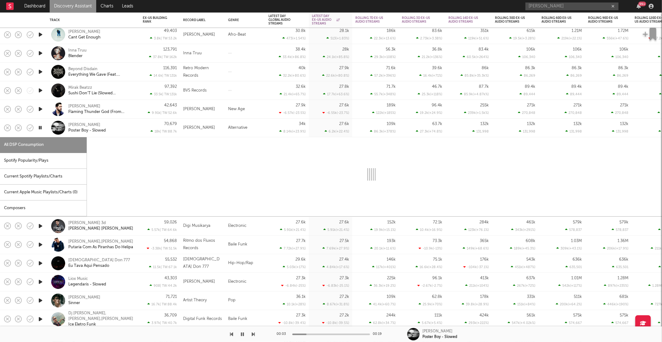
select select "1w"
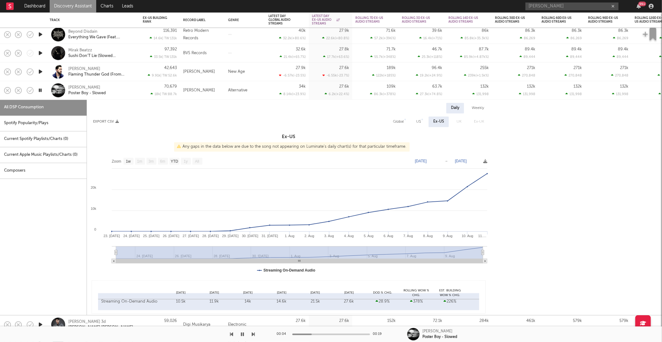
click at [54, 127] on div "Spotify Popularity/Plays" at bounding box center [43, 124] width 87 height 16
select select "1w"
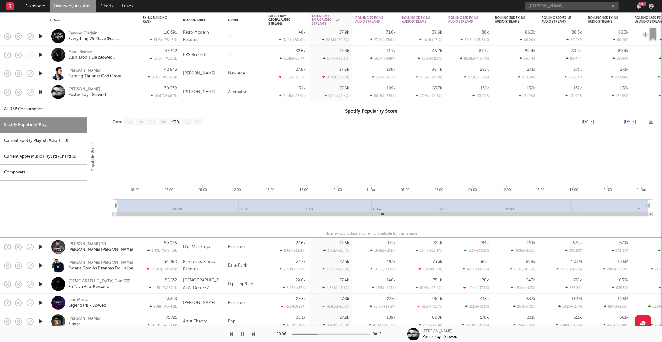
click at [123, 89] on div "Elliot Sutton Poster Boy - Slowed" at bounding box center [101, 92] width 67 height 11
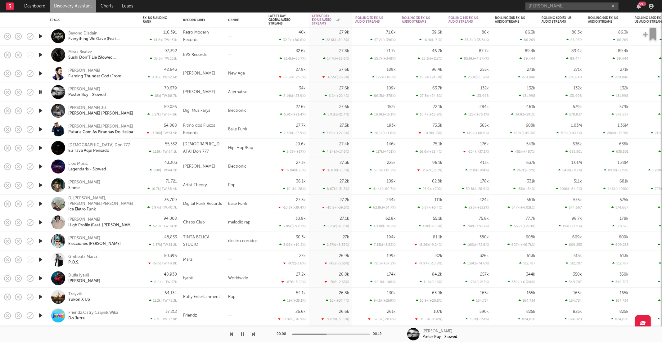
click at [253, 332] on icon "button" at bounding box center [253, 334] width 3 height 5
click at [252, 330] on button "button" at bounding box center [253, 334] width 3 height 16
click at [252, 332] on icon "button" at bounding box center [253, 334] width 3 height 5
click at [126, 144] on div "Papii Don 777 Eu Tava Aqui Pensado" at bounding box center [101, 147] width 67 height 11
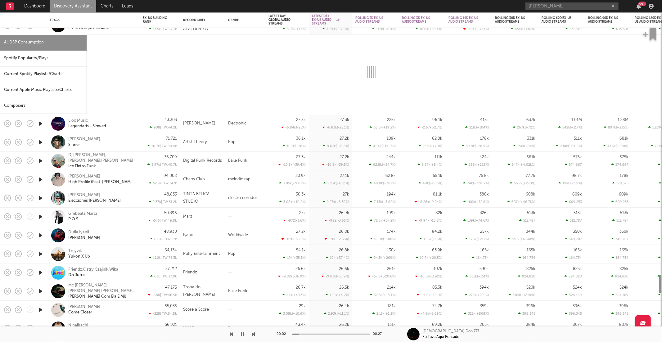
select select "1w"
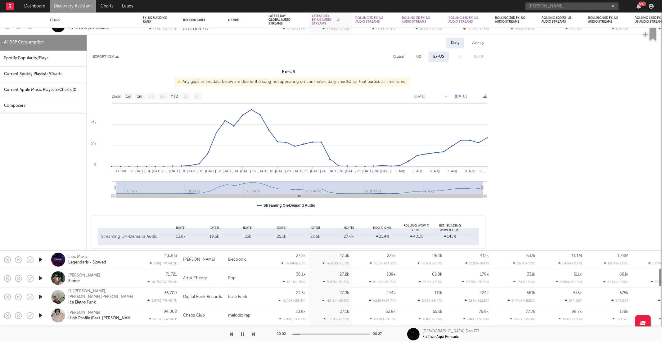
click at [48, 58] on div "Spotify Popularity/Plays" at bounding box center [43, 59] width 87 height 16
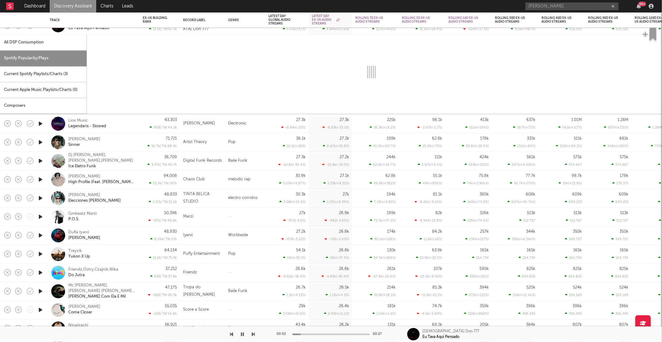
select select "1w"
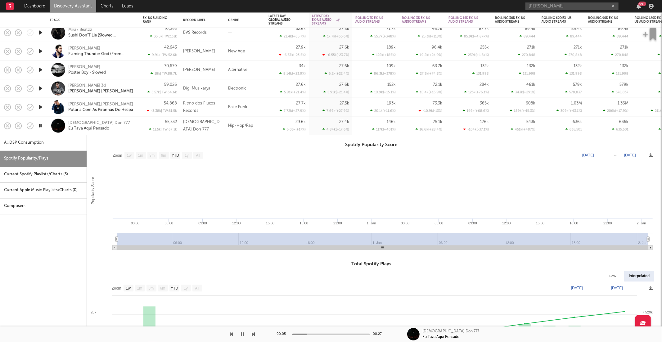
click at [125, 127] on div "Papii Don 777 Eu Tava Aqui Pensado" at bounding box center [101, 125] width 67 height 11
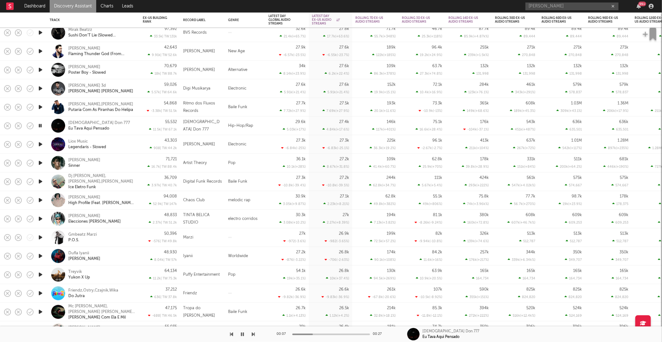
click at [253, 334] on icon "button" at bounding box center [253, 334] width 3 height 5
click at [252, 335] on icon "button" at bounding box center [253, 334] width 3 height 5
click at [253, 332] on icon "button" at bounding box center [253, 334] width 3 height 5
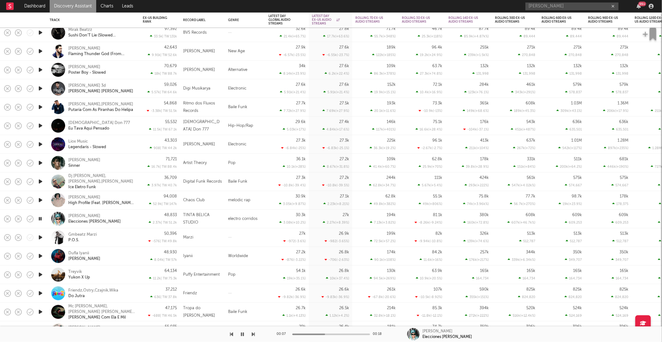
click at [242, 334] on icon "button" at bounding box center [242, 334] width 3 height 5
click at [243, 334] on icon "button" at bounding box center [243, 334] width 4 height 5
click at [253, 334] on icon "button" at bounding box center [253, 334] width 3 height 5
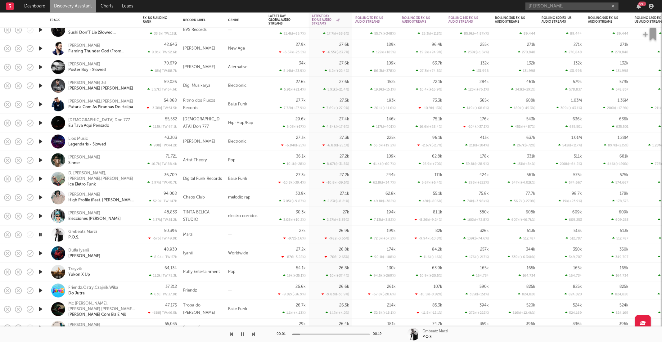
click at [231, 336] on icon "button" at bounding box center [231, 334] width 3 height 5
click at [252, 335] on icon "button" at bounding box center [253, 334] width 3 height 5
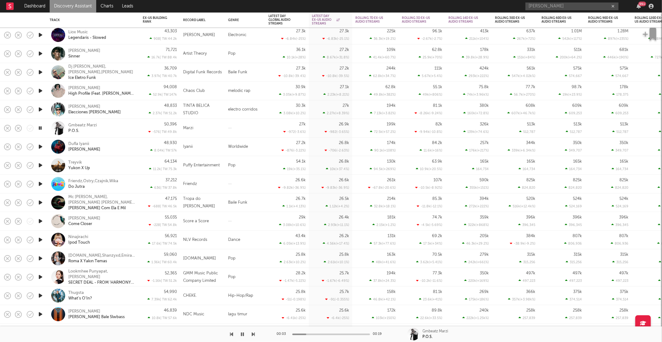
click at [116, 123] on div "Gmbeatz Marzi P.O.S." at bounding box center [101, 128] width 67 height 11
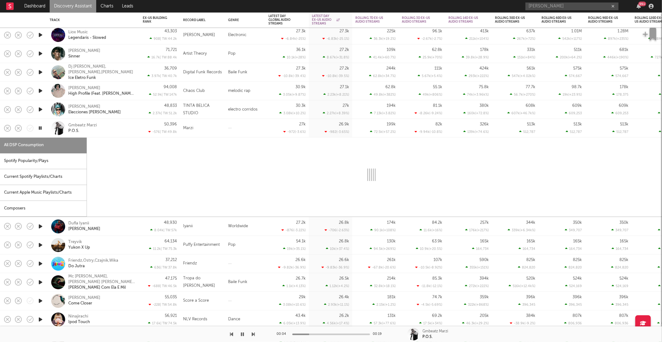
select select "1w"
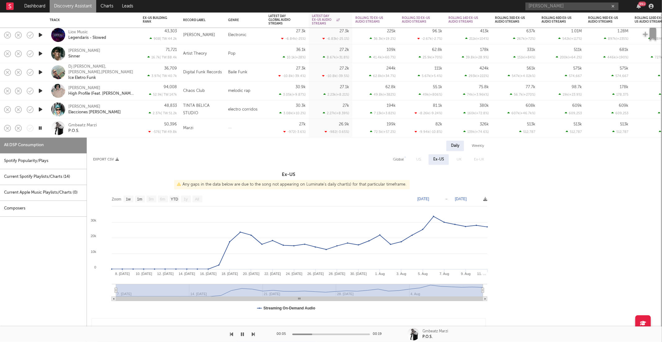
click at [54, 161] on div "Spotify Popularity/Plays" at bounding box center [43, 161] width 87 height 16
select select "1w"
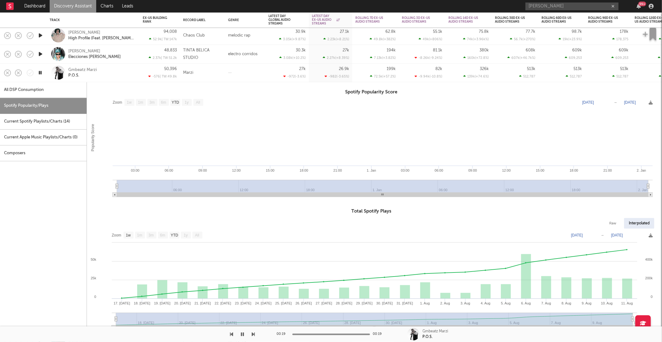
click at [125, 66] on div "Gmbeatz Marzi P.O.S." at bounding box center [93, 73] width 87 height 18
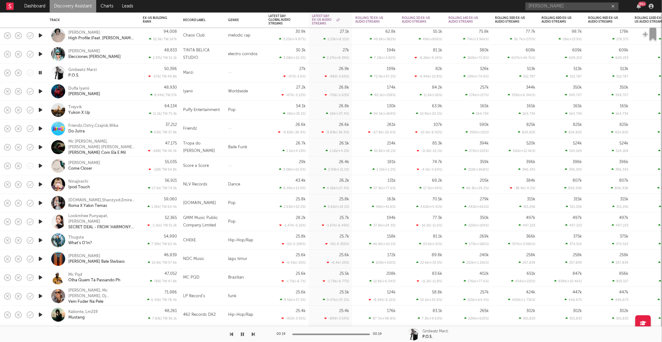
click at [253, 335] on icon "button" at bounding box center [253, 334] width 3 height 5
click at [126, 90] on div "Dufla Iyanii Donjo Maber" at bounding box center [101, 91] width 67 height 11
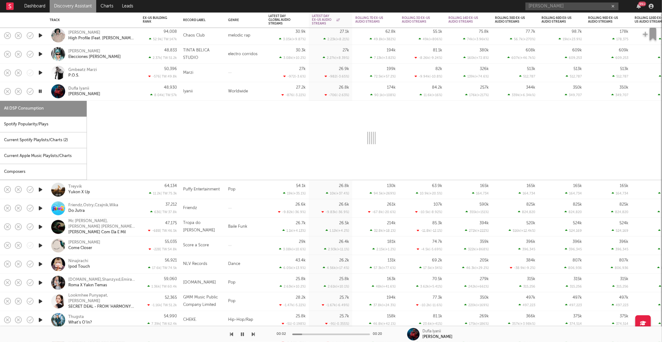
select select "1w"
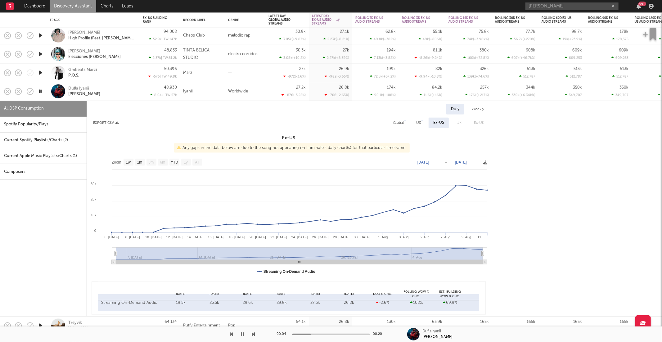
click at [65, 120] on div "Spotify Popularity/Plays" at bounding box center [43, 125] width 87 height 16
select select "1w"
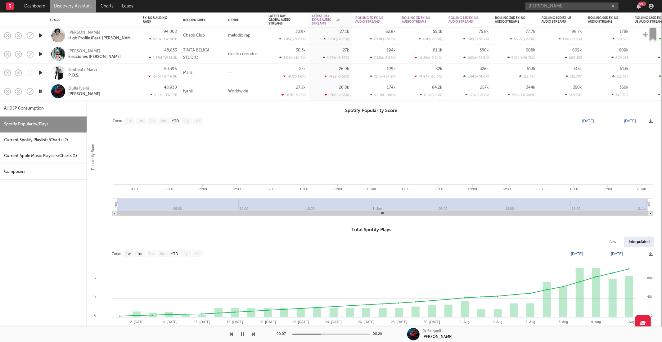
click at [42, 93] on icon "button" at bounding box center [40, 91] width 6 height 8
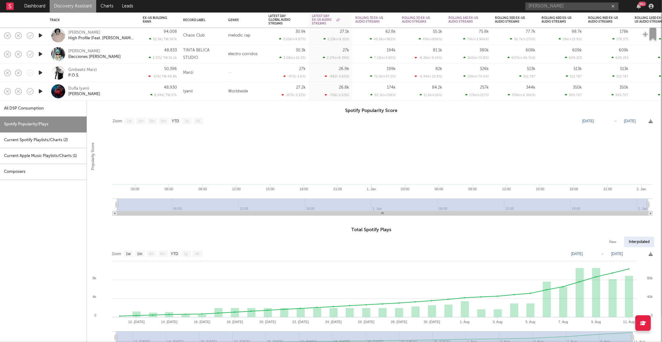
click at [42, 90] on icon "button" at bounding box center [40, 91] width 7 height 8
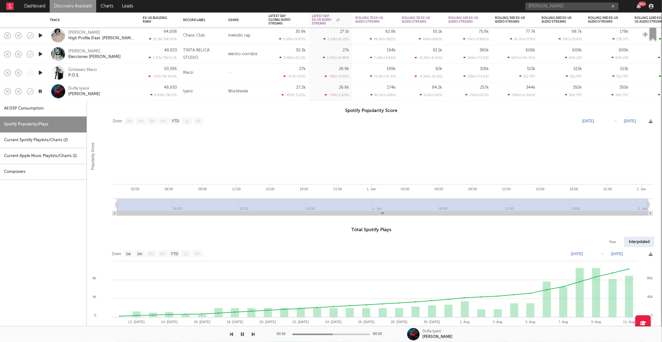
click at [51, 110] on div "All DSP Consumption" at bounding box center [43, 109] width 87 height 16
select select "1w"
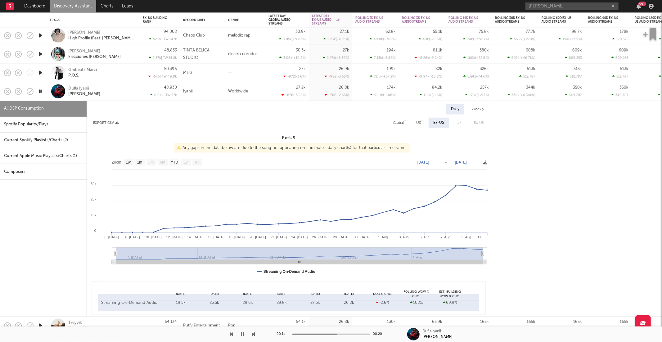
click at [419, 122] on div "US" at bounding box center [418, 122] width 5 height 7
select select "1w"
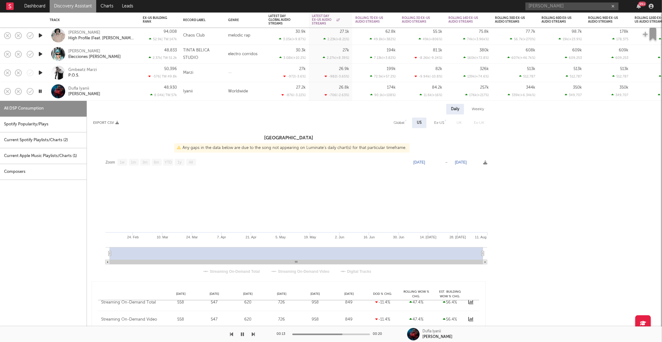
click at [110, 88] on div "Dufla Iyanii Donjo Maber" at bounding box center [101, 91] width 67 height 11
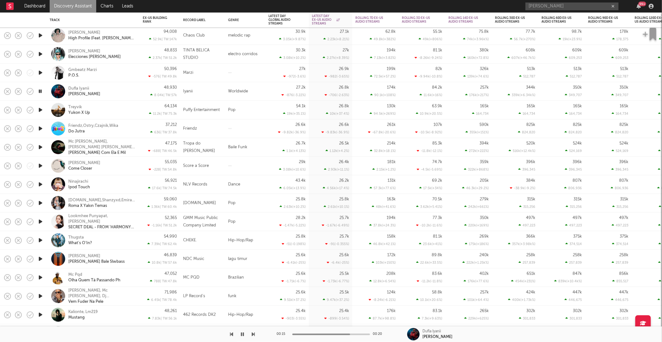
click at [254, 333] on icon "button" at bounding box center [253, 334] width 3 height 5
click at [253, 333] on icon "button" at bounding box center [253, 334] width 3 height 5
click at [253, 332] on icon "button" at bounding box center [253, 334] width 3 height 5
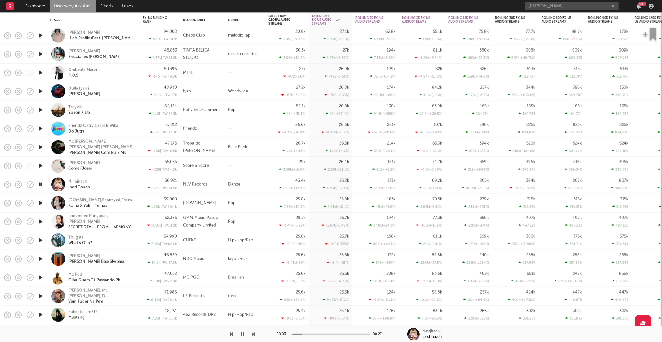
click at [243, 332] on icon "button" at bounding box center [242, 334] width 3 height 5
click at [240, 335] on button "button" at bounding box center [243, 334] width 6 height 16
click at [253, 334] on icon "button" at bounding box center [253, 334] width 3 height 5
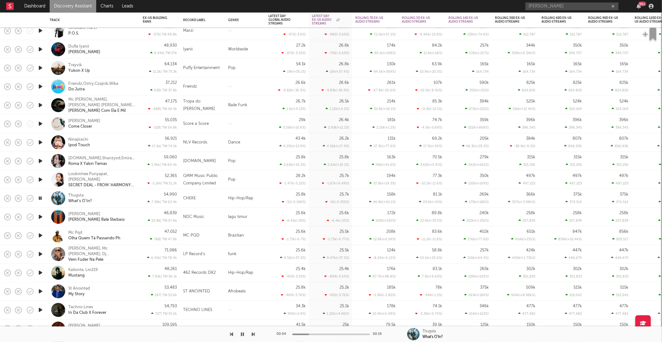
click at [111, 193] on div "Thugsta What's O'In?" at bounding box center [101, 198] width 67 height 11
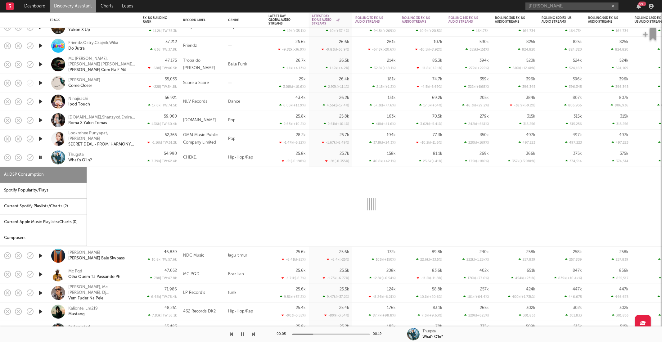
select select "1w"
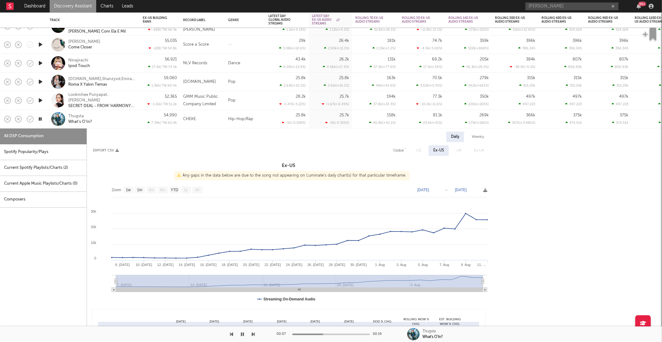
click at [396, 151] on div "Global" at bounding box center [398, 150] width 11 height 7
select select "1w"
click at [41, 151] on div "Spotify Popularity/Plays" at bounding box center [43, 152] width 87 height 16
select select "1w"
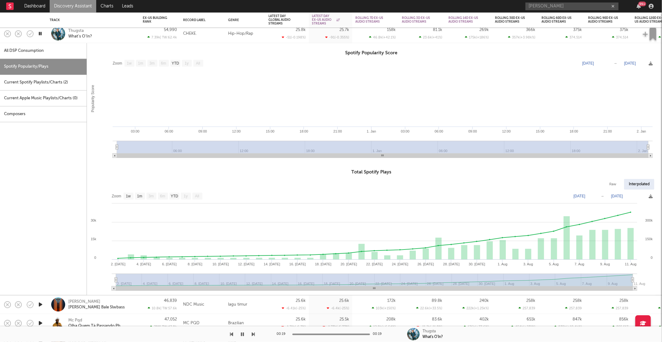
click at [104, 39] on div "Thugsta What's O'In?" at bounding box center [93, 34] width 87 height 18
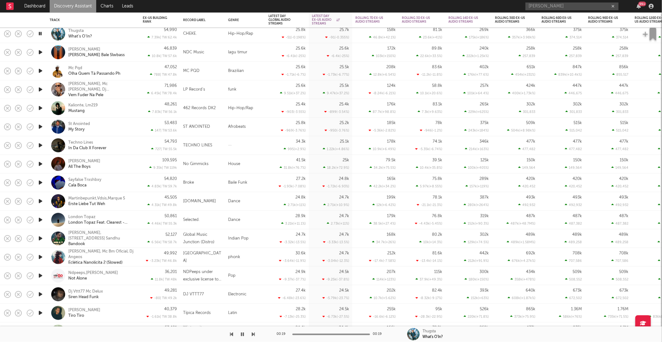
click at [43, 52] on icon "button" at bounding box center [40, 52] width 7 height 8
click at [253, 334] on icon "button" at bounding box center [253, 334] width 3 height 5
click at [253, 333] on icon "button" at bounding box center [253, 334] width 3 height 5
click at [254, 332] on icon "button" at bounding box center [253, 334] width 3 height 5
click at [126, 108] on div "Kalionte, Lm219 Mustang" at bounding box center [101, 107] width 67 height 11
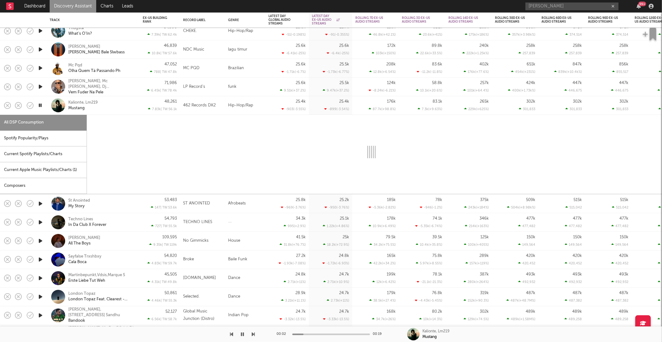
select select "1w"
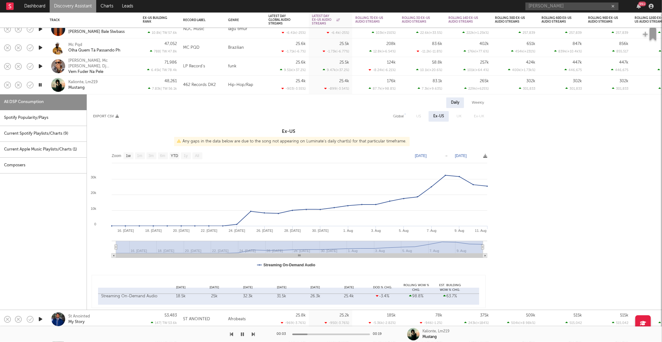
click at [54, 124] on div "Spotify Popularity/Plays" at bounding box center [43, 118] width 87 height 16
select select "1w"
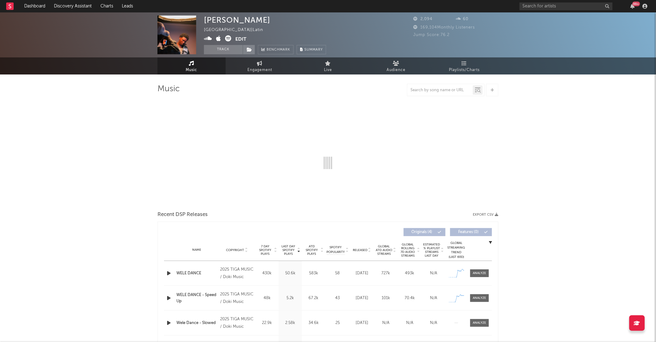
select select "1w"
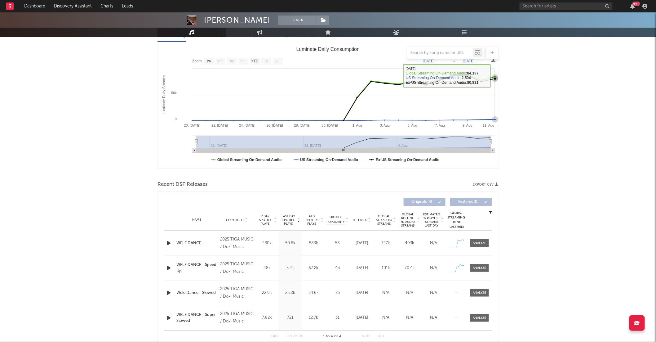
scroll to position [81, 0]
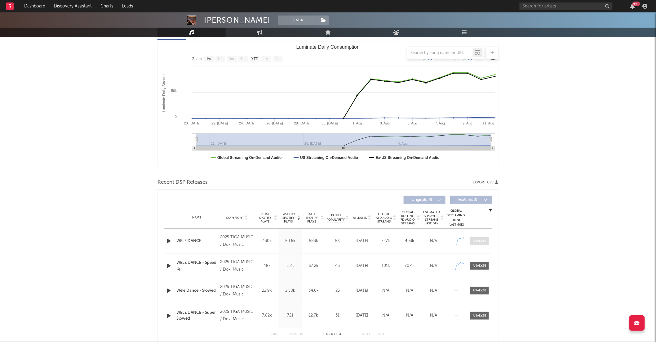
click at [477, 241] on div at bounding box center [479, 241] width 13 height 5
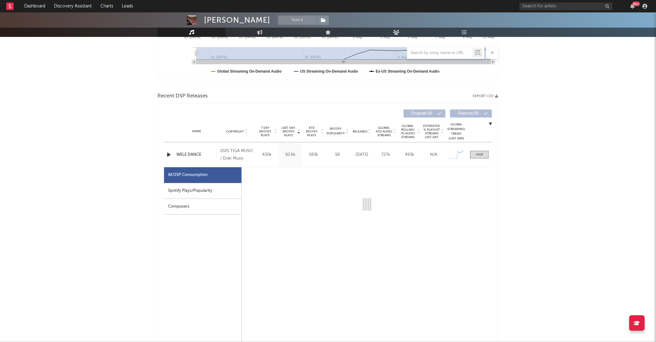
scroll to position [168, 0]
select select "1w"
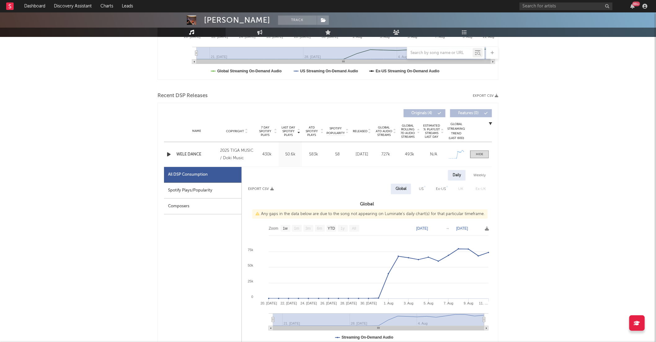
click at [227, 191] on div "Spotify Plays/Popularity" at bounding box center [203, 191] width 78 height 16
select select "1w"
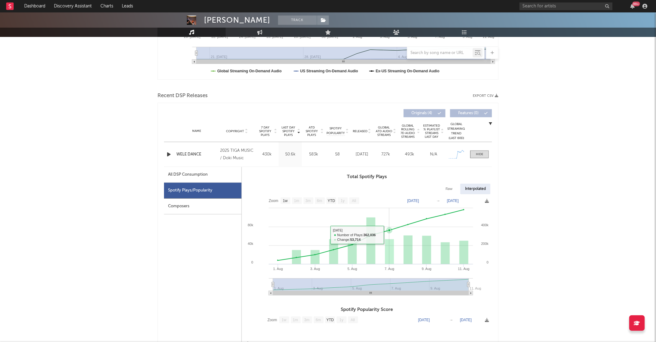
scroll to position [171, 0]
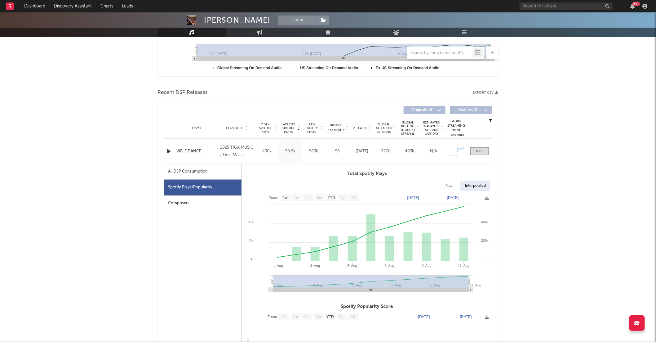
click at [198, 171] on div "All DSP Consumption" at bounding box center [188, 171] width 40 height 7
select select "1w"
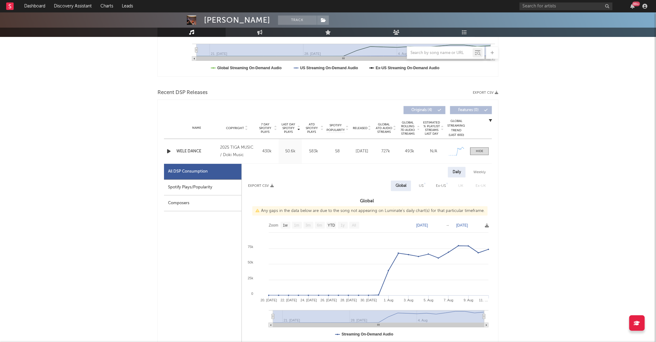
click at [423, 185] on div "US" at bounding box center [421, 185] width 5 height 7
select select "1w"
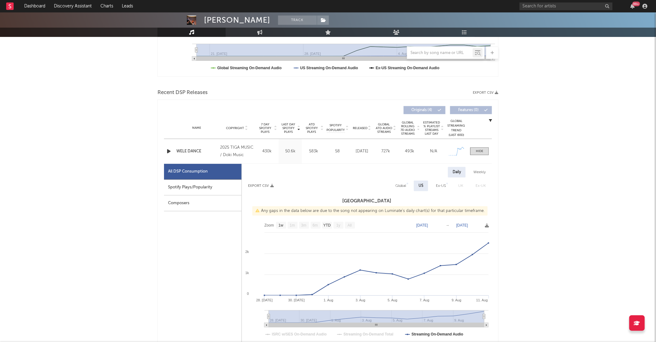
click at [205, 189] on div "Spotify Plays/Popularity" at bounding box center [203, 188] width 78 height 16
select select "1w"
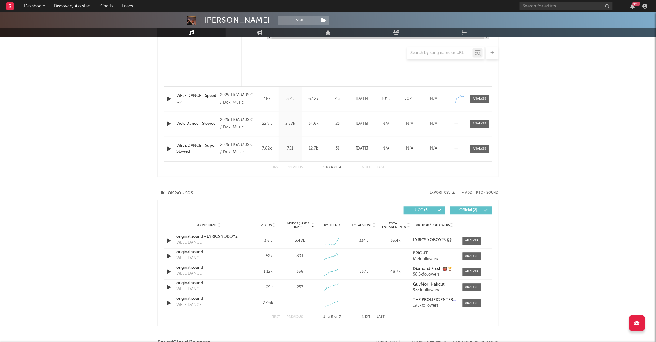
scroll to position [550, 0]
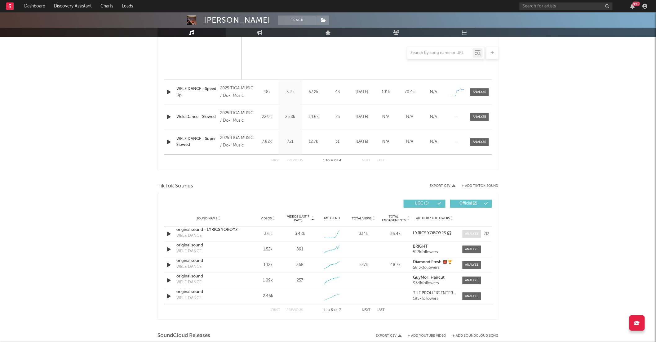
click at [472, 231] on span at bounding box center [472, 234] width 19 height 8
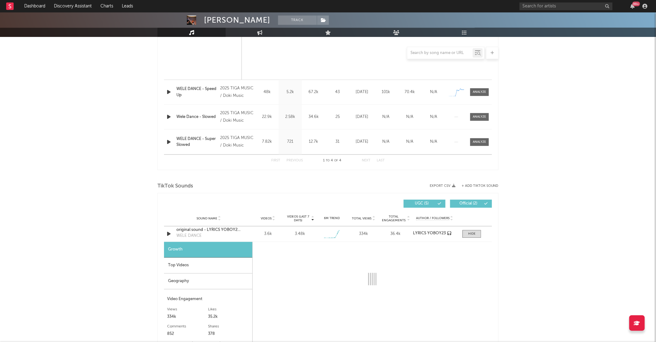
select select "1w"
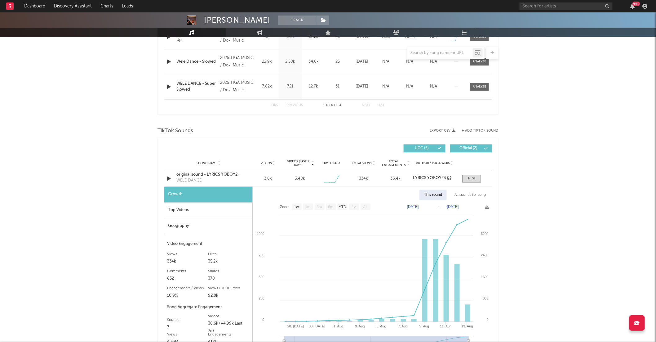
scroll to position [607, 0]
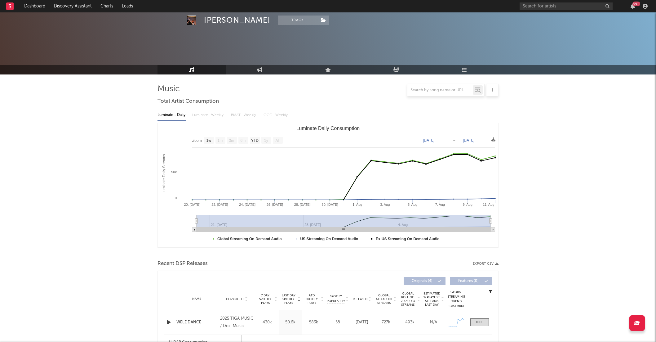
select select "1w"
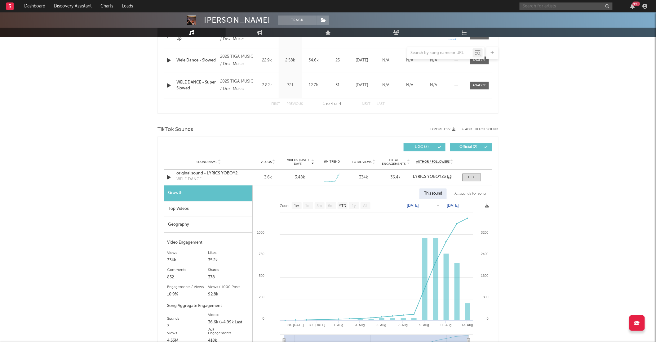
click at [550, 7] on input "text" at bounding box center [566, 6] width 93 height 8
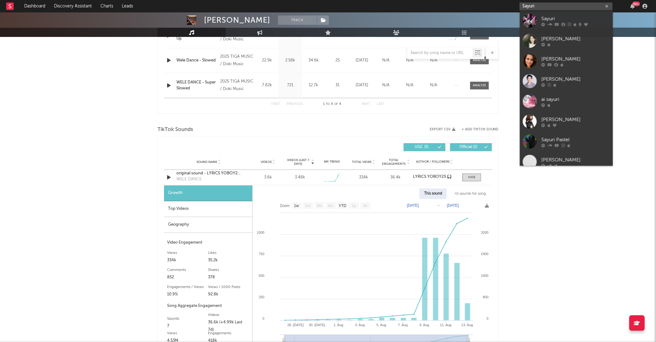
type input "Sayuri"
click at [575, 15] on div "Sayuri" at bounding box center [576, 18] width 68 height 7
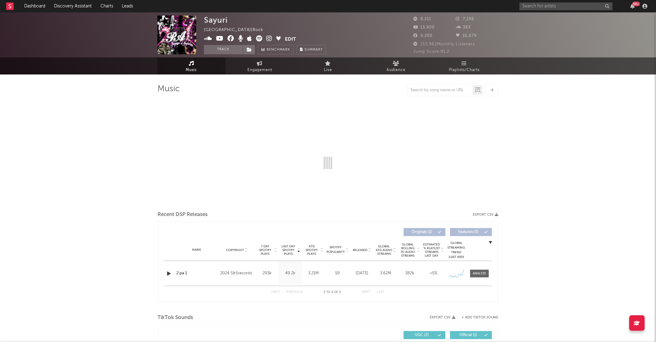
select select "6m"
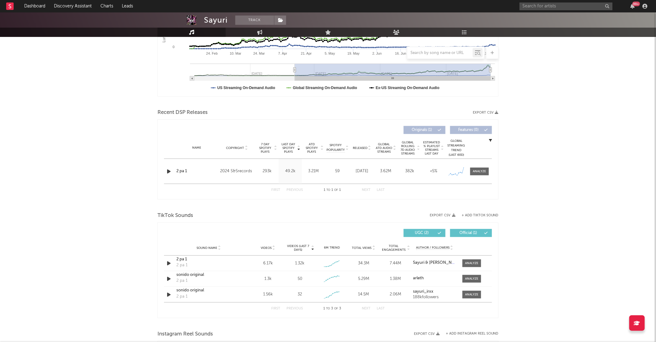
scroll to position [153, 0]
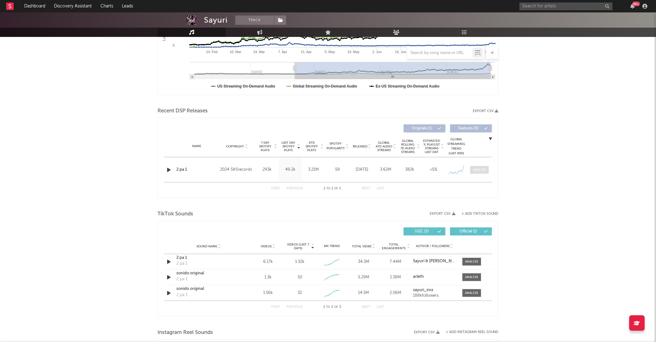
click at [478, 169] on div at bounding box center [479, 170] width 13 height 5
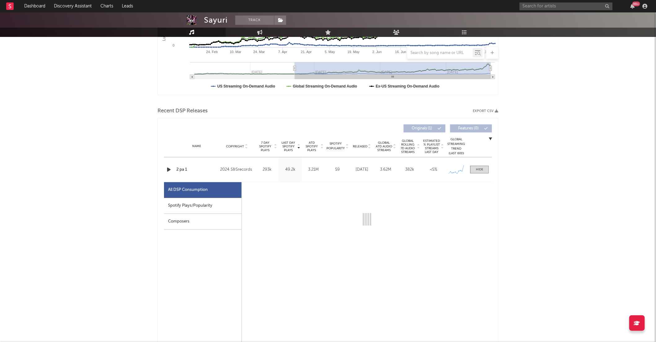
select select "1w"
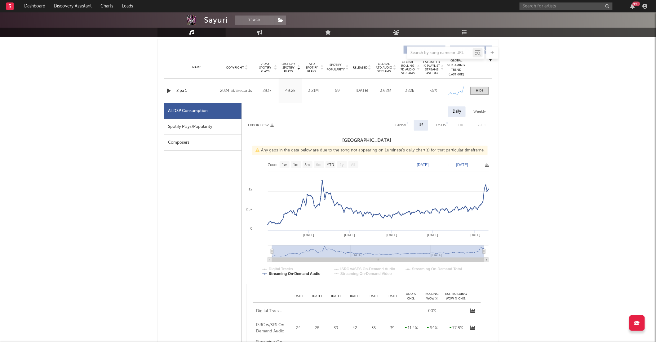
scroll to position [260, 0]
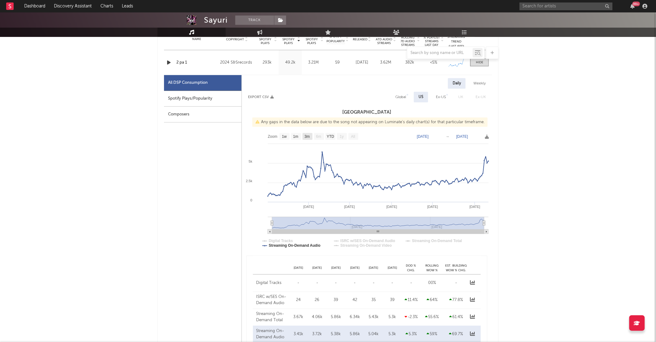
click at [309, 137] on text "3m" at bounding box center [307, 137] width 5 height 4
select select "3m"
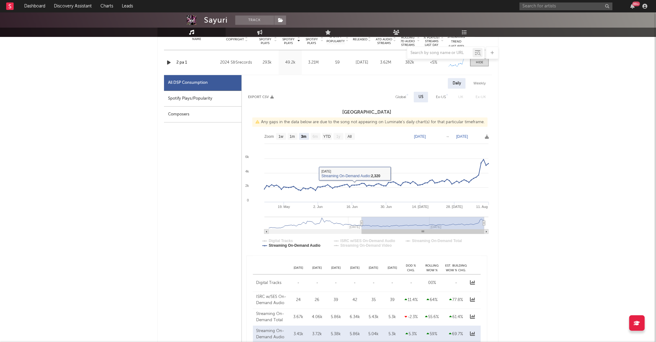
click at [399, 99] on div "Global" at bounding box center [401, 96] width 11 height 7
select select "3m"
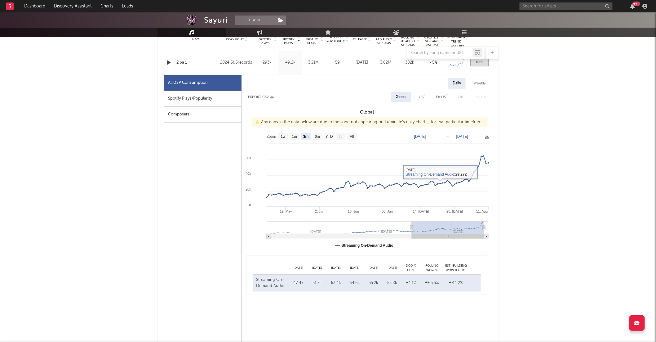
click at [228, 98] on div "Spotify Plays/Popularity" at bounding box center [203, 99] width 78 height 16
select select "3m"
select select "1w"
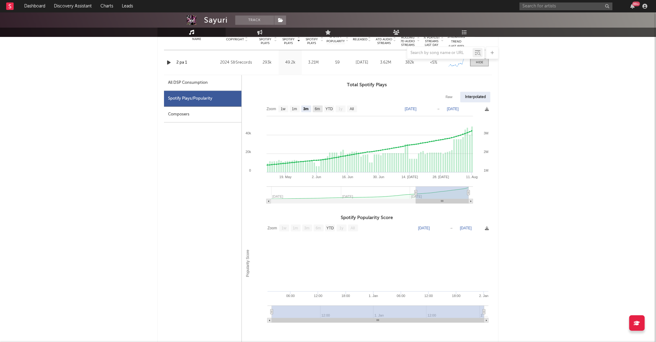
click at [319, 110] on text "6m" at bounding box center [317, 109] width 5 height 4
select select "6m"
type input "[DATE]"
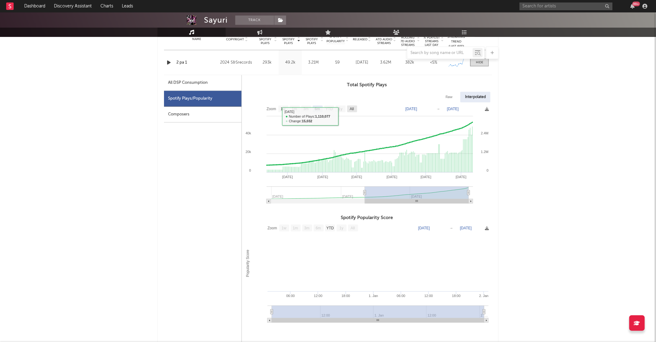
click at [355, 111] on rect at bounding box center [352, 108] width 10 height 7
select select "All"
type input "2024-08-26"
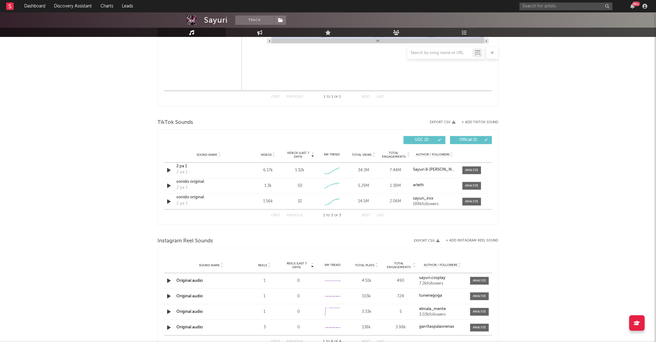
scroll to position [542, 0]
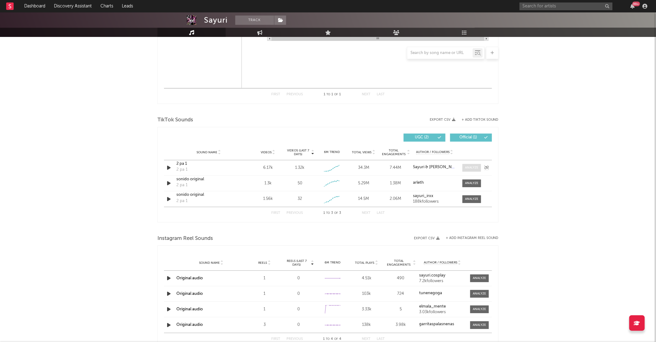
click at [470, 167] on div at bounding box center [472, 167] width 13 height 5
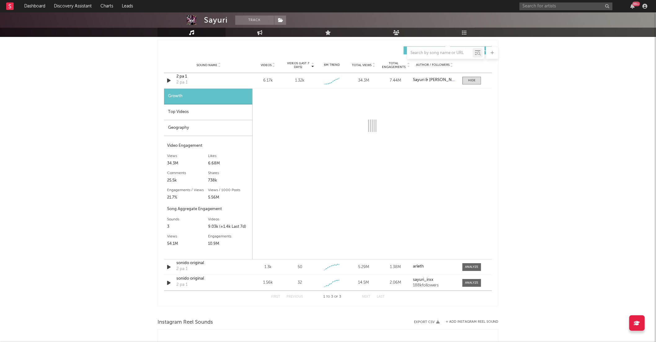
scroll to position [632, 0]
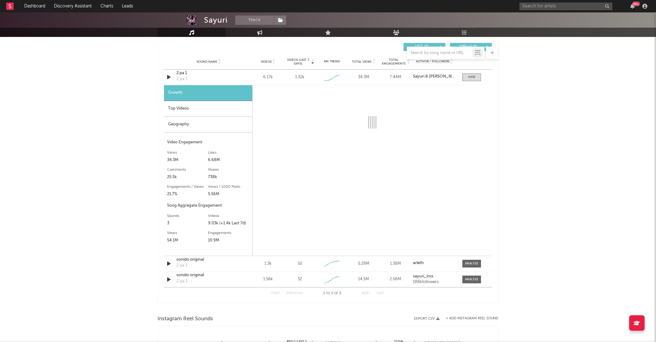
select select "6m"
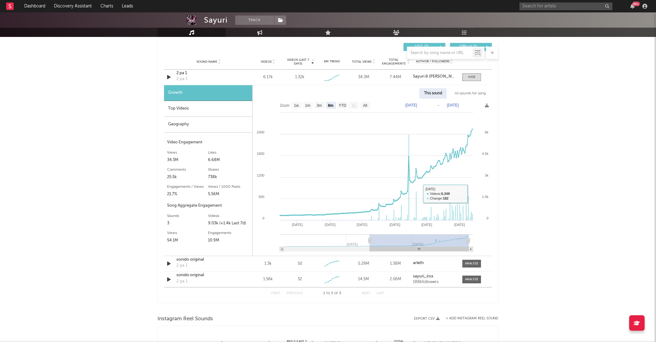
click at [467, 93] on div "All sounds for song" at bounding box center [470, 93] width 41 height 11
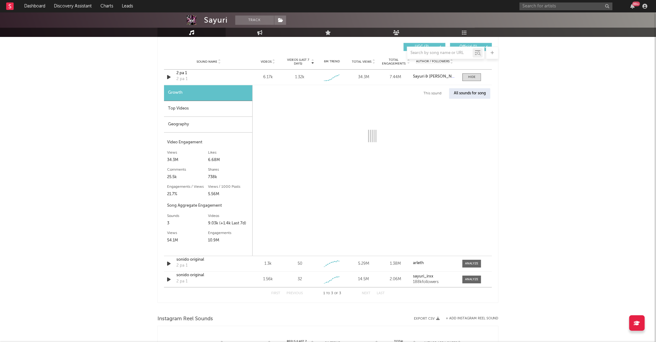
select select "1w"
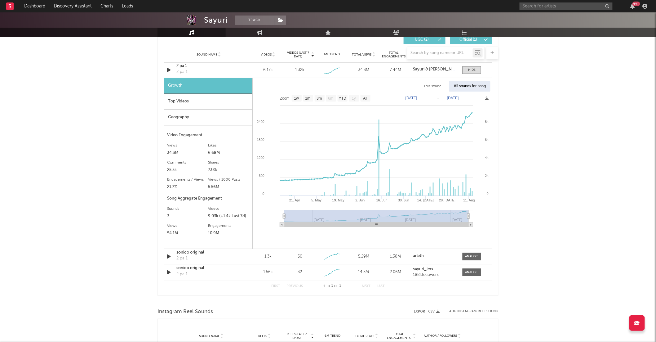
scroll to position [619, 0]
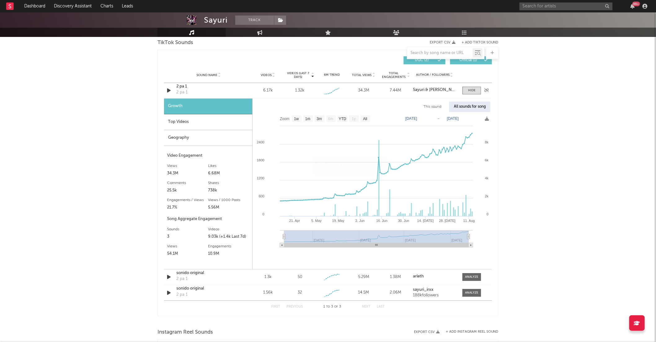
click at [209, 90] on div "2 pa 1 2 pa 1" at bounding box center [209, 90] width 65 height 14
click at [183, 87] on div "2 pa 1" at bounding box center [209, 86] width 65 height 6
click at [214, 122] on div "Top Videos" at bounding box center [208, 122] width 88 height 16
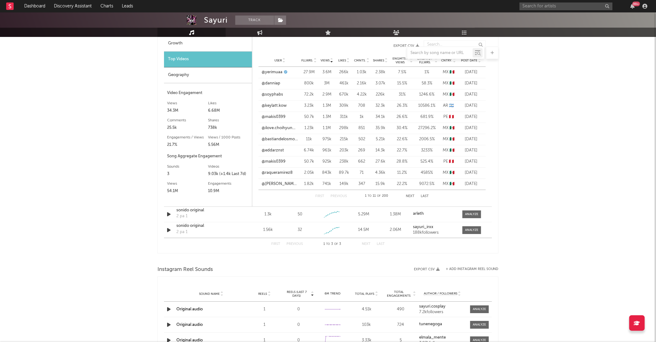
scroll to position [683, 0]
click at [214, 70] on div "Geography" at bounding box center [208, 74] width 88 height 16
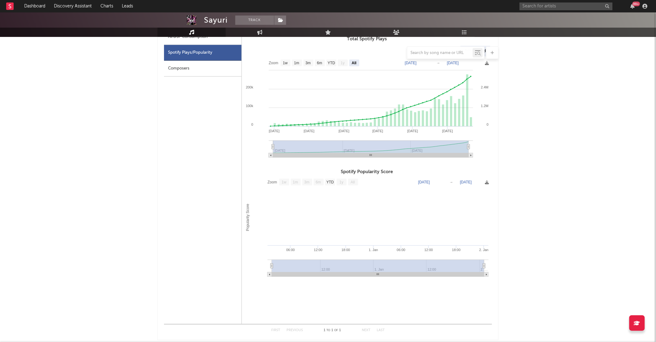
scroll to position [175, 0]
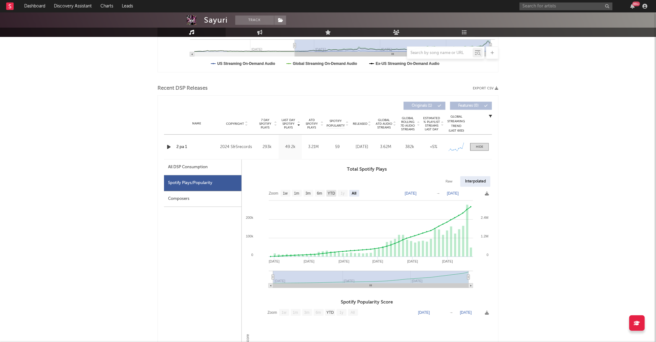
click at [331, 194] on text "YTD" at bounding box center [331, 193] width 7 height 4
select select "YTD"
type input "2025-01-01"
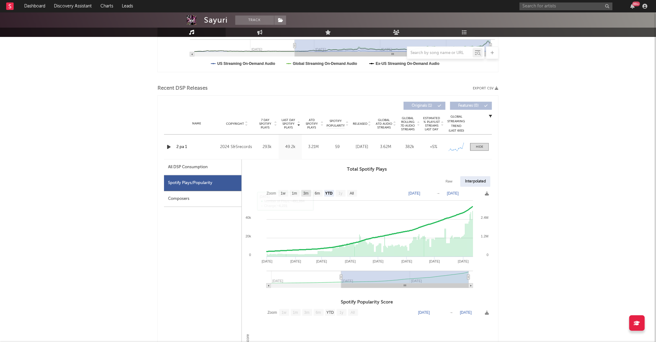
click at [307, 192] on text "3m" at bounding box center [306, 193] width 5 height 4
select select "3m"
type input "2025-05-11"
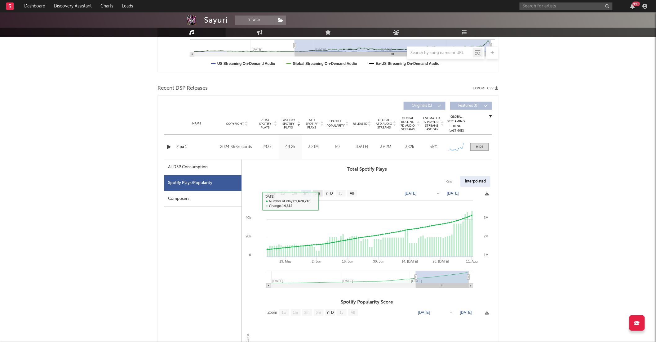
click at [319, 195] on text "6m" at bounding box center [317, 193] width 5 height 4
select select "6m"
type input "[DATE]"
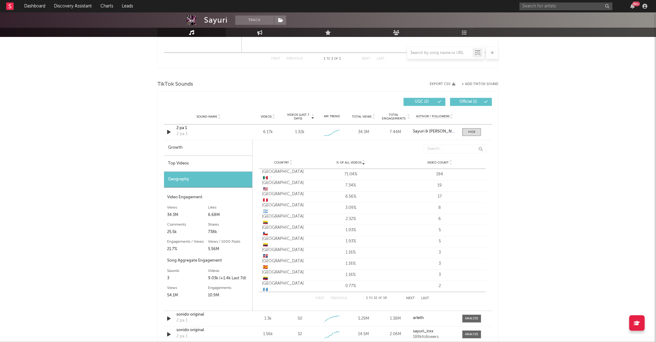
scroll to position [581, 0]
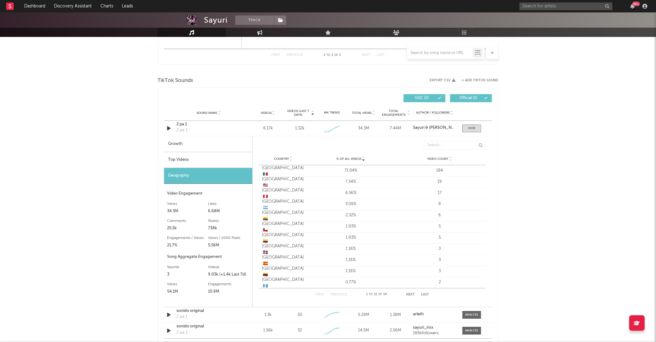
click at [217, 158] on div "Top Videos" at bounding box center [208, 160] width 88 height 16
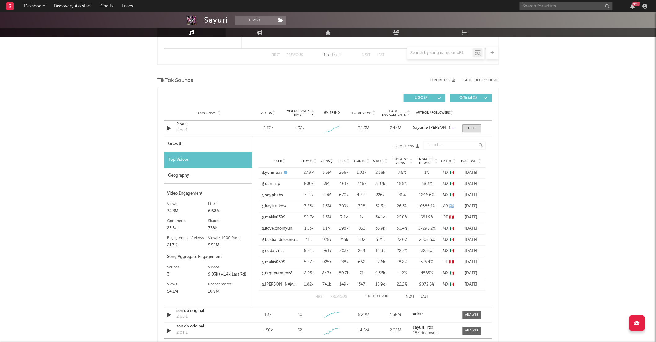
click at [217, 150] on div "Growth" at bounding box center [208, 144] width 88 height 16
select select "6m"
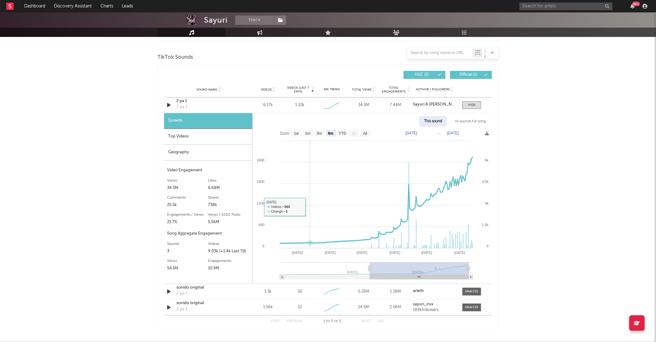
scroll to position [605, 0]
click at [217, 137] on div "Top Videos" at bounding box center [208, 136] width 88 height 16
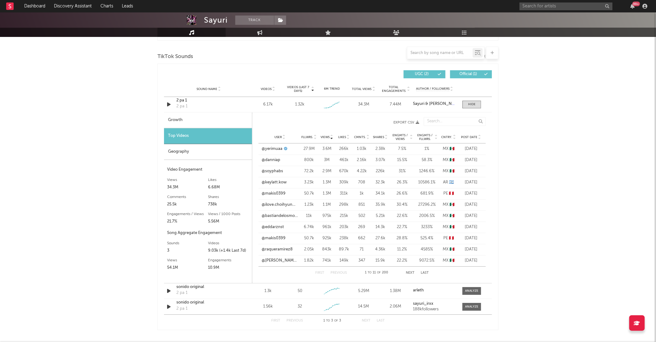
click at [480, 139] on icon at bounding box center [479, 138] width 3 height 2
click at [481, 138] on icon at bounding box center [479, 138] width 3 height 2
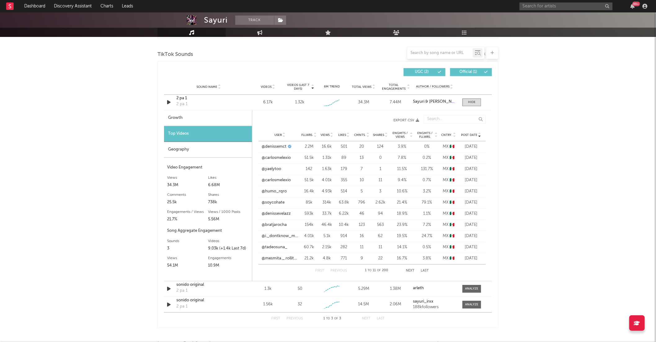
scroll to position [607, 0]
click at [410, 269] on button "Next" at bounding box center [410, 270] width 9 height 3
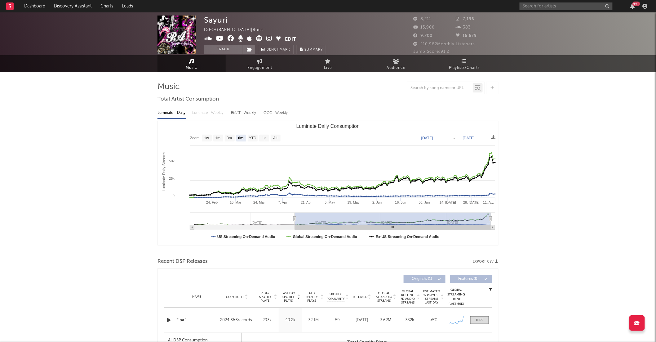
scroll to position [0, 0]
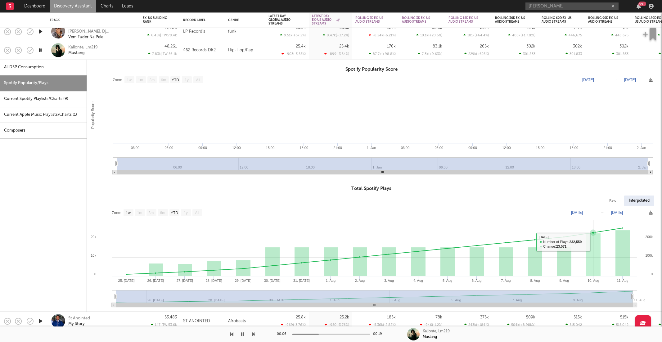
select select "1w"
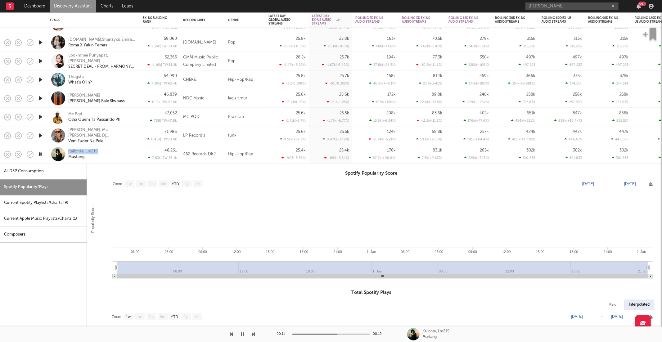
click at [123, 150] on div "Kalionte, Lm219 Mustang" at bounding box center [101, 154] width 67 height 11
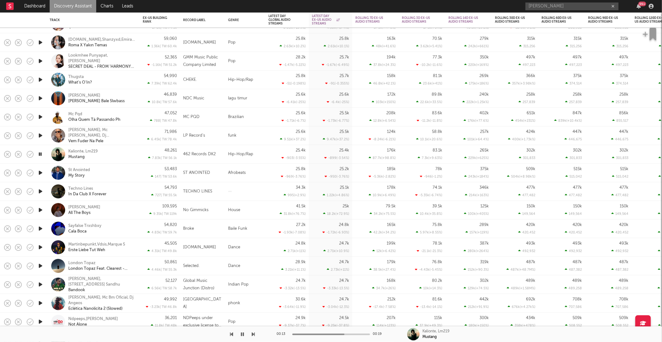
click at [256, 334] on div "00:13 00:19 Kalionte, Lm219 Mustang" at bounding box center [331, 334] width 662 height 16
click at [254, 336] on icon "button" at bounding box center [253, 334] width 3 height 5
click at [251, 335] on div at bounding box center [127, 334] width 255 height 16
click at [253, 334] on icon "button" at bounding box center [253, 334] width 3 height 5
click at [243, 333] on icon "button" at bounding box center [242, 334] width 3 height 5
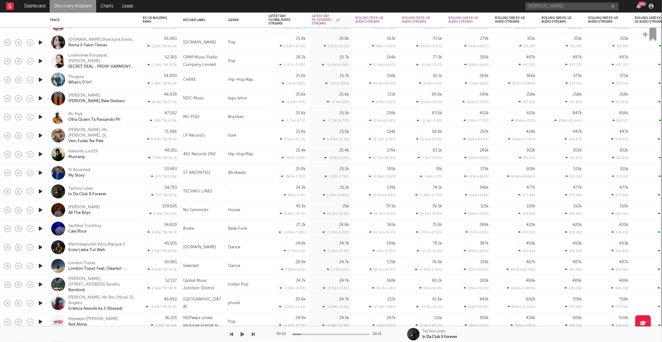
click at [238, 332] on div at bounding box center [127, 334] width 255 height 16
click at [241, 333] on icon "button" at bounding box center [243, 334] width 4 height 5
click at [254, 334] on icon "button" at bounding box center [253, 334] width 3 height 5
click at [104, 212] on div "[PERSON_NAME] All The Boys" at bounding box center [101, 209] width 67 height 11
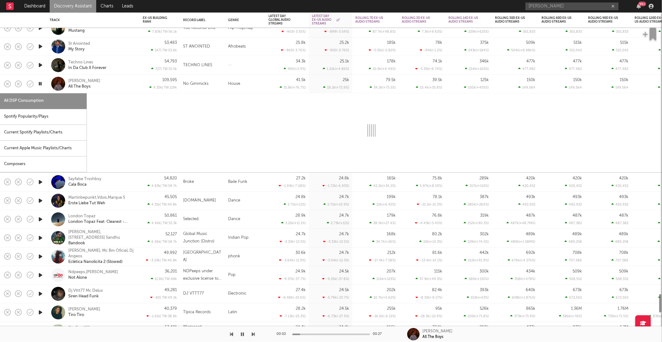
select select "1w"
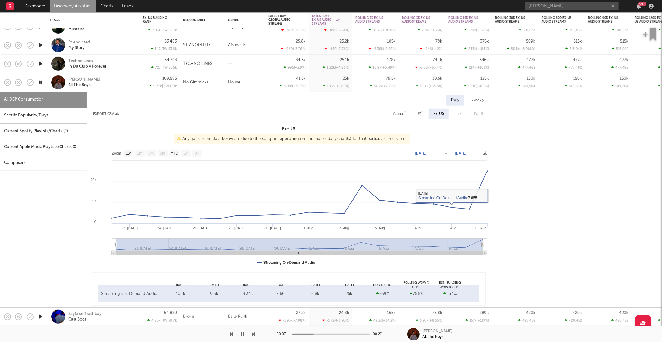
click at [422, 116] on div "US" at bounding box center [418, 114] width 14 height 11
select select "1w"
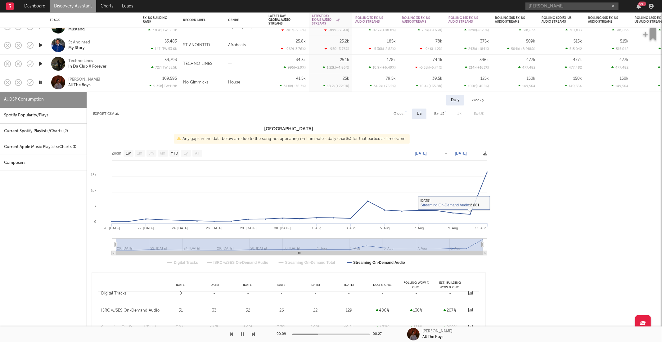
click at [393, 112] on div "Global" at bounding box center [399, 114] width 20 height 11
select select "1w"
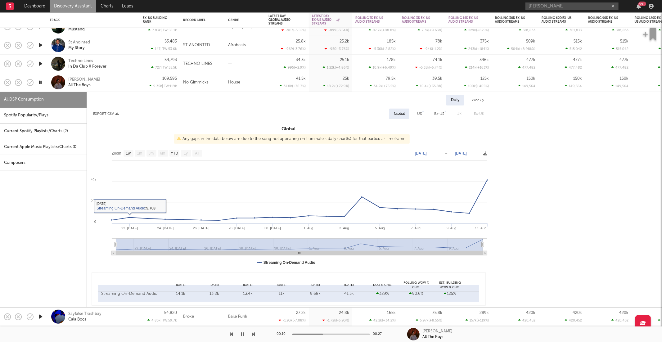
drag, startPoint x: 33, startPoint y: 121, endPoint x: 47, endPoint y: 117, distance: 14.7
click at [33, 121] on div "Spotify Popularity/Plays" at bounding box center [43, 116] width 87 height 16
select select "1w"
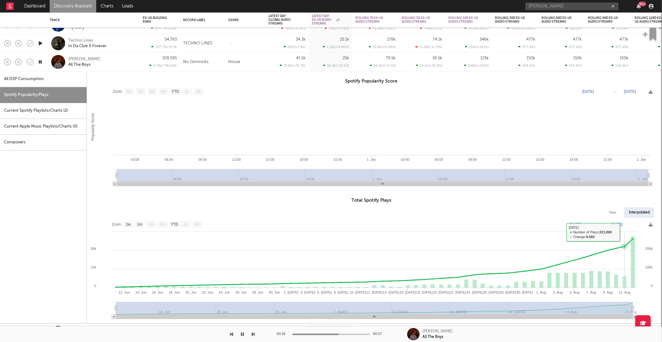
click at [631, 259] on rect at bounding box center [633, 262] width 4 height 52
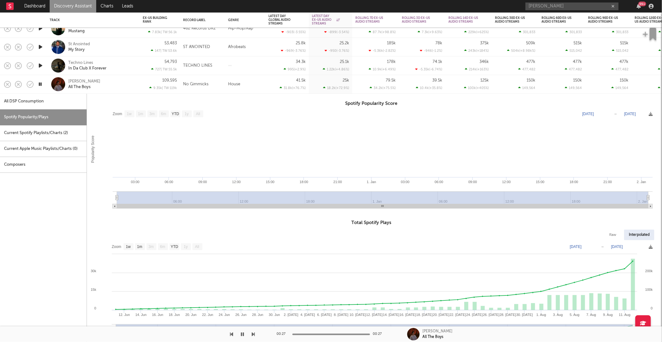
click at [105, 89] on div "[PERSON_NAME] All The Boys" at bounding box center [101, 83] width 67 height 11
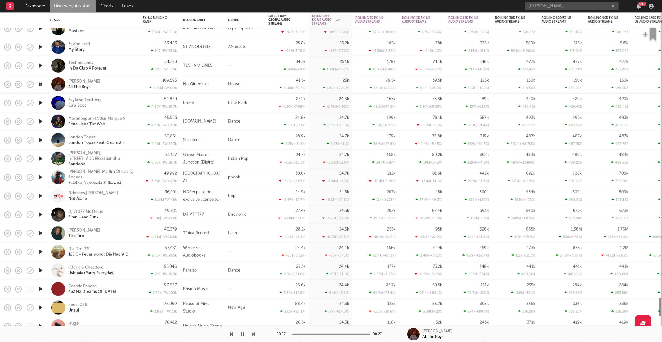
click at [40, 102] on icon "button" at bounding box center [40, 103] width 7 height 8
click at [254, 333] on icon "button" at bounding box center [253, 334] width 3 height 5
click at [253, 333] on icon "button" at bounding box center [253, 334] width 3 height 5
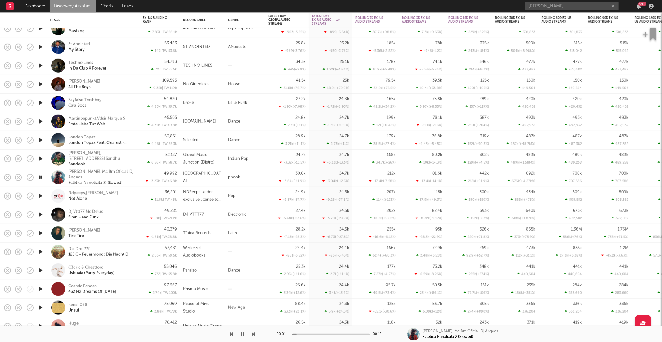
click at [253, 333] on icon "button" at bounding box center [253, 334] width 3 height 5
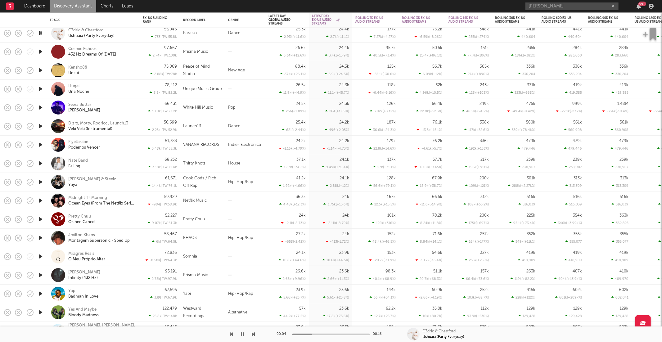
click at [253, 334] on icon "button" at bounding box center [253, 334] width 3 height 5
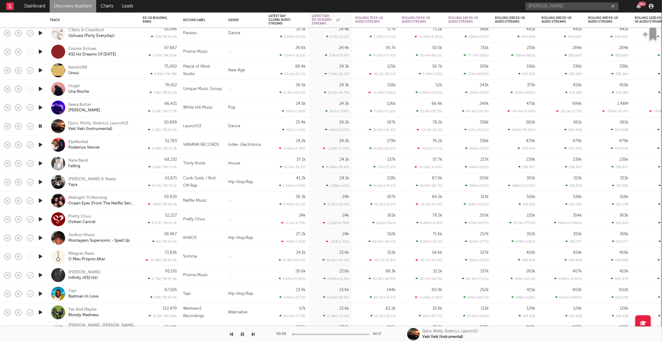
click at [253, 334] on icon "button" at bounding box center [253, 334] width 3 height 5
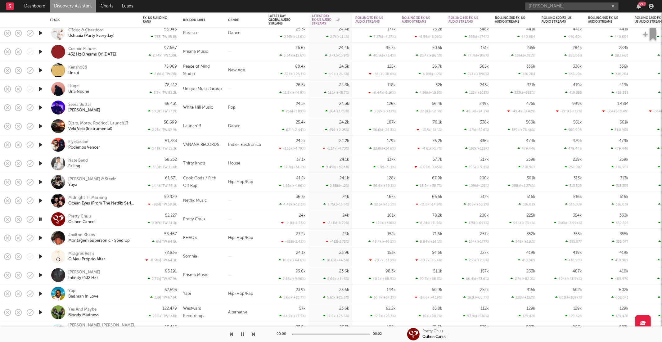
click at [253, 334] on icon "button" at bounding box center [253, 334] width 3 height 5
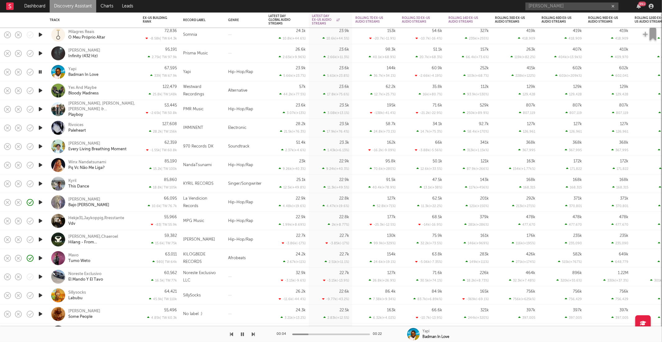
click at [252, 334] on icon "button" at bounding box center [253, 334] width 3 height 5
click at [119, 128] on div "Rivoices Paleheart" at bounding box center [101, 127] width 67 height 11
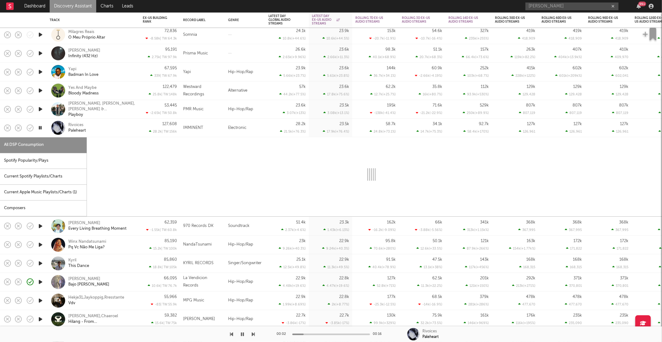
select select "1w"
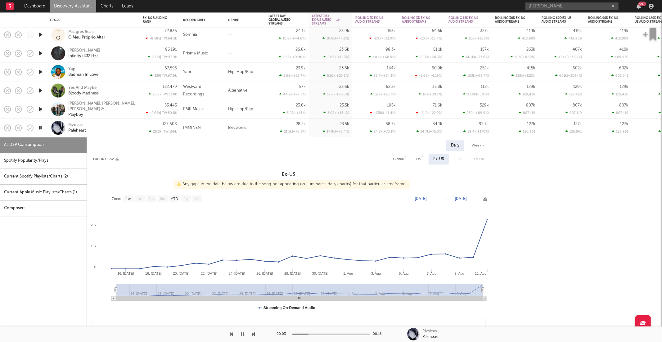
click at [20, 157] on div "Spotify Popularity/Plays" at bounding box center [43, 161] width 87 height 16
select select "1w"
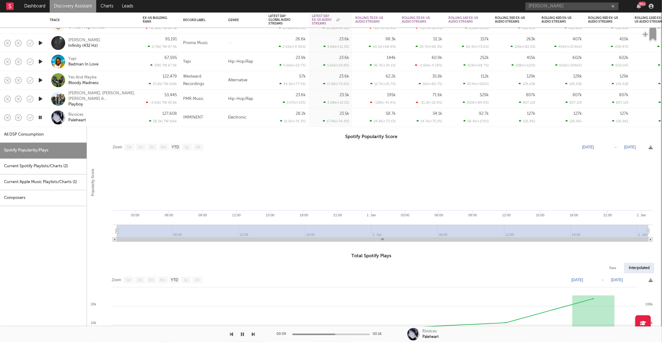
click at [47, 139] on div "All DSP Consumption" at bounding box center [43, 135] width 87 height 16
select select "1w"
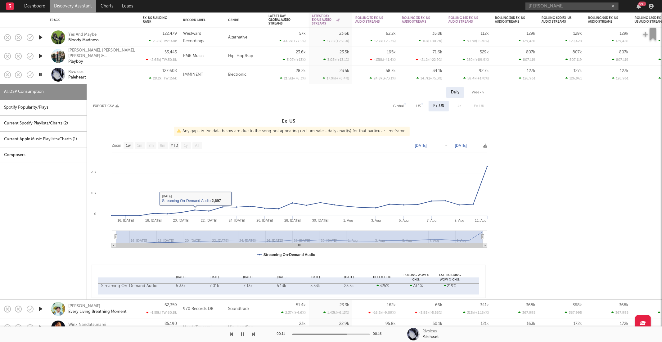
drag, startPoint x: 23, startPoint y: 111, endPoint x: 83, endPoint y: 112, distance: 60.2
click at [23, 111] on div "Spotify Popularity/Plays" at bounding box center [43, 108] width 87 height 16
select select "1w"
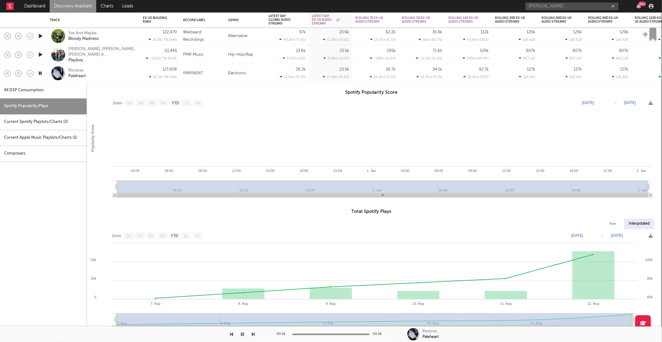
drag, startPoint x: 10, startPoint y: 92, endPoint x: 83, endPoint y: 96, distance: 73.3
click at [10, 92] on div "All DSP Consumption" at bounding box center [43, 91] width 87 height 16
select select "1w"
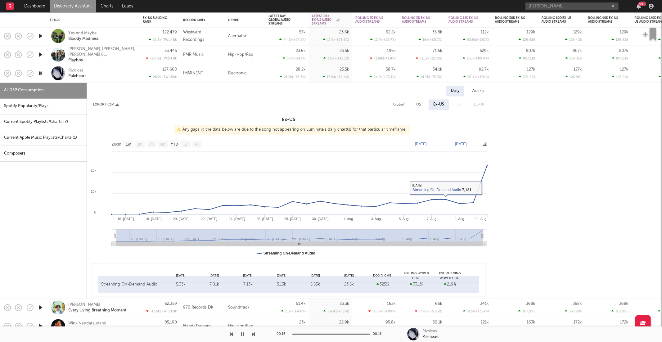
click at [397, 103] on div "Global" at bounding box center [398, 104] width 11 height 7
select select "1w"
click at [48, 99] on div "Spotify Popularity/Plays" at bounding box center [43, 107] width 87 height 16
select select "1w"
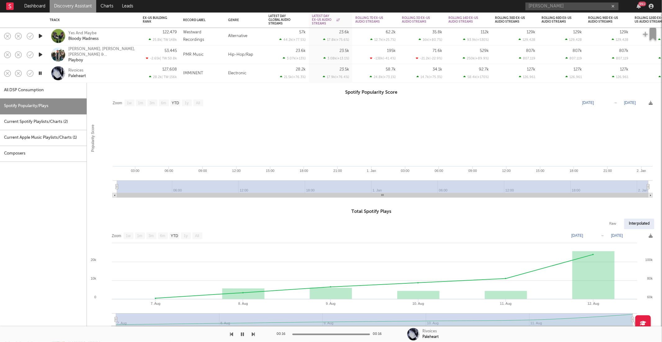
click at [99, 71] on div "Rivoices Paleheart" at bounding box center [101, 73] width 67 height 11
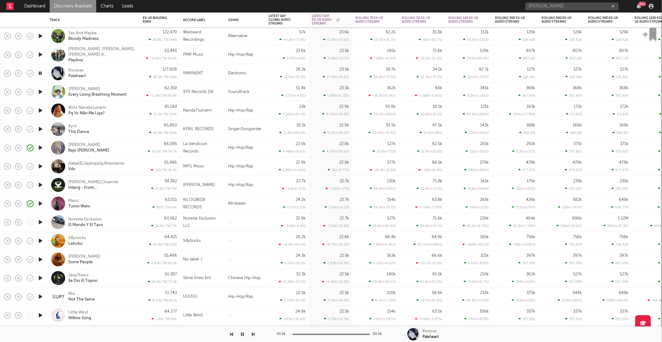
click at [38, 91] on icon "button" at bounding box center [40, 92] width 7 height 8
click at [42, 130] on icon "button" at bounding box center [40, 129] width 7 height 8
click at [41, 128] on icon "button" at bounding box center [40, 129] width 6 height 8
click at [41, 128] on icon "button" at bounding box center [40, 129] width 7 height 8
click at [252, 334] on icon "button" at bounding box center [253, 334] width 3 height 5
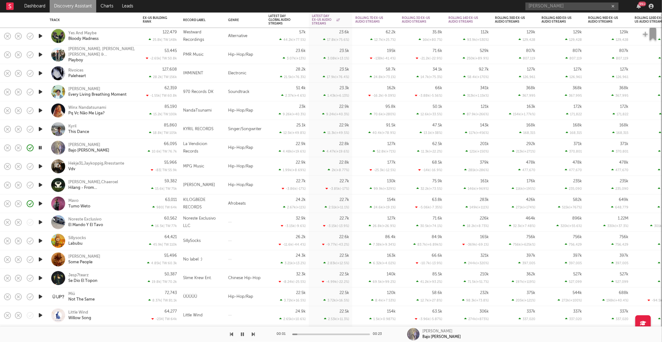
click at [252, 334] on icon "button" at bounding box center [253, 334] width 3 height 5
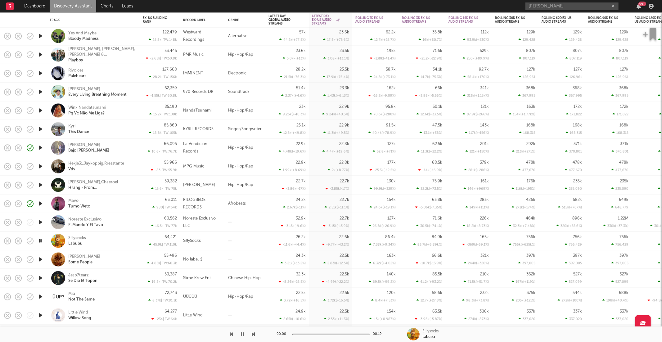
click at [252, 334] on icon "button" at bounding box center [253, 334] width 3 height 5
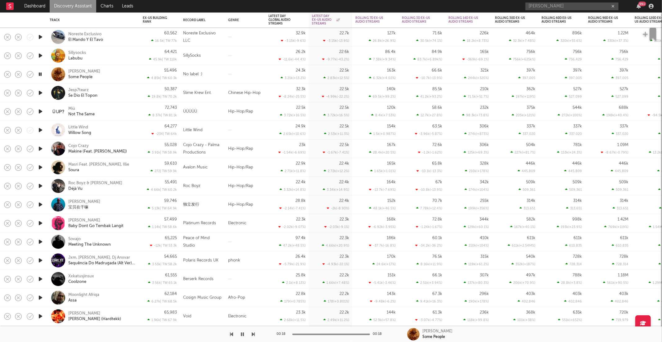
click at [256, 335] on div "00:18 00:18 [PERSON_NAME] Some People" at bounding box center [331, 334] width 662 height 16
click at [254, 334] on icon "button" at bounding box center [253, 334] width 3 height 5
click at [253, 334] on icon "button" at bounding box center [253, 334] width 3 height 5
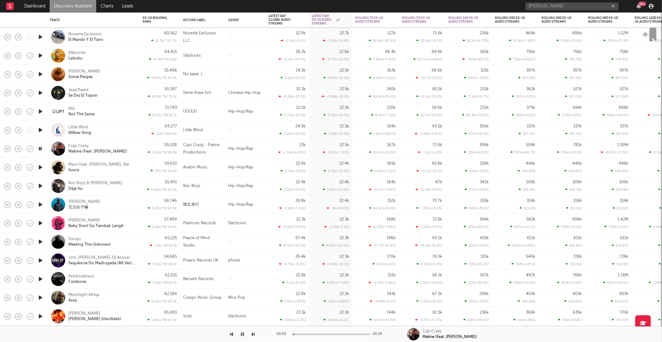
click at [253, 334] on icon "button" at bounding box center [253, 334] width 3 height 5
click at [253, 333] on icon "button" at bounding box center [253, 334] width 3 height 5
click at [253, 332] on icon "button" at bounding box center [253, 334] width 3 height 5
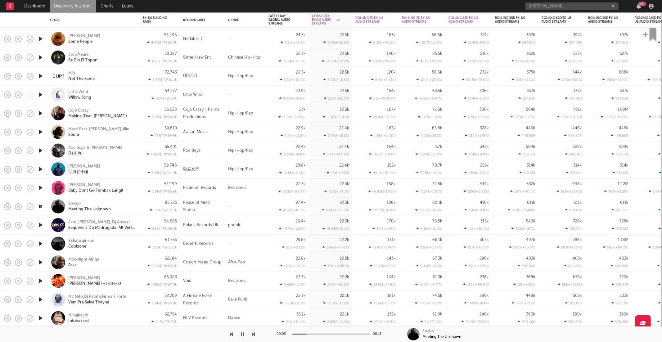
click at [252, 334] on icon "button" at bounding box center [253, 334] width 3 height 5
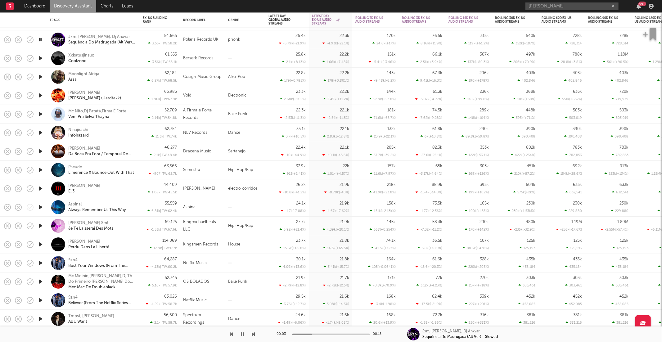
click at [252, 334] on icon "button" at bounding box center [253, 334] width 3 height 5
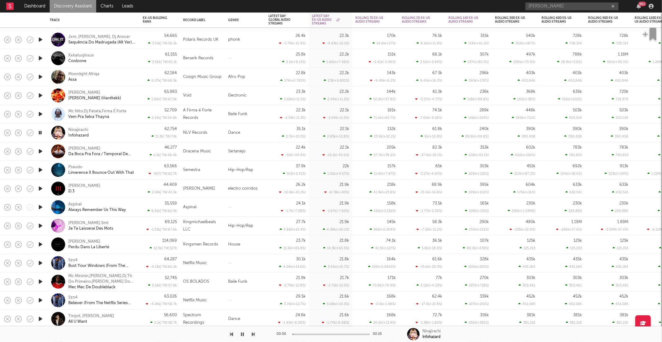
click at [252, 334] on icon "button" at bounding box center [253, 334] width 3 height 5
click at [253, 334] on icon "button" at bounding box center [253, 334] width 3 height 5
click at [250, 335] on div at bounding box center [127, 334] width 255 height 16
click at [253, 336] on icon "button" at bounding box center [253, 334] width 3 height 5
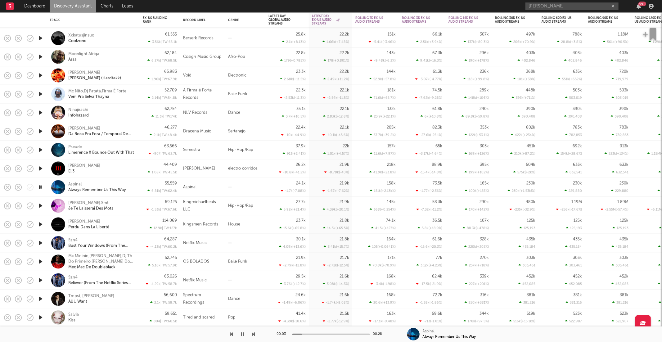
click at [109, 75] on div "[PERSON_NAME] (Hardtekk)" at bounding box center [101, 75] width 67 height 11
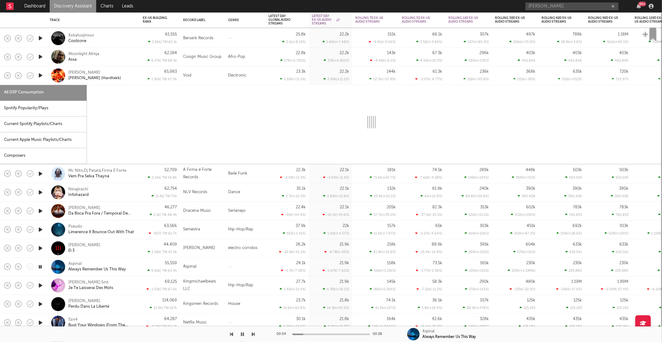
click at [39, 112] on div "Spotify Popularity/Plays" at bounding box center [43, 109] width 87 height 16
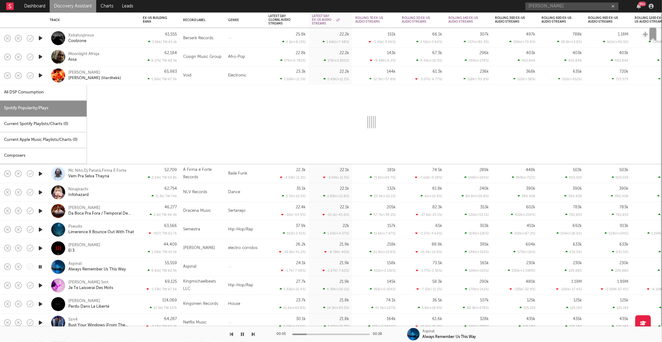
select select "1w"
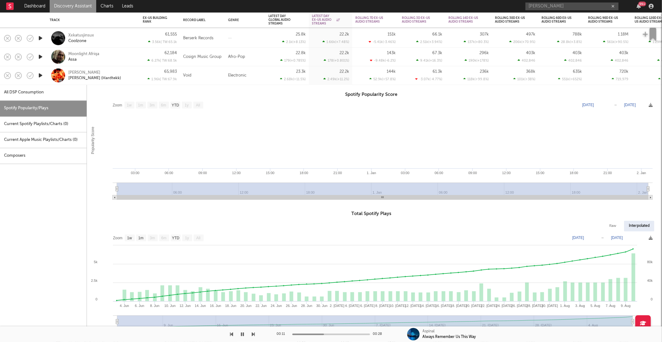
click at [120, 75] on div "[PERSON_NAME] (Hardtekk)" at bounding box center [101, 75] width 67 height 11
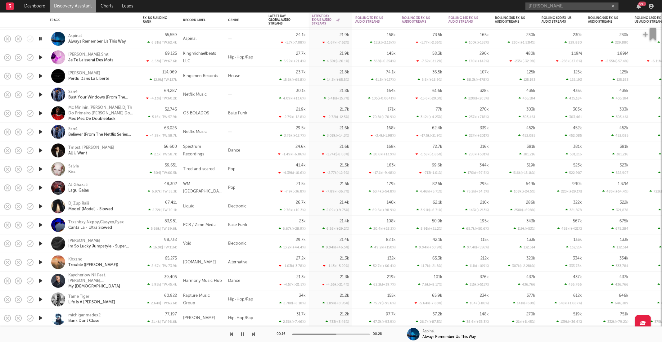
click at [253, 335] on icon "button" at bounding box center [253, 334] width 3 height 5
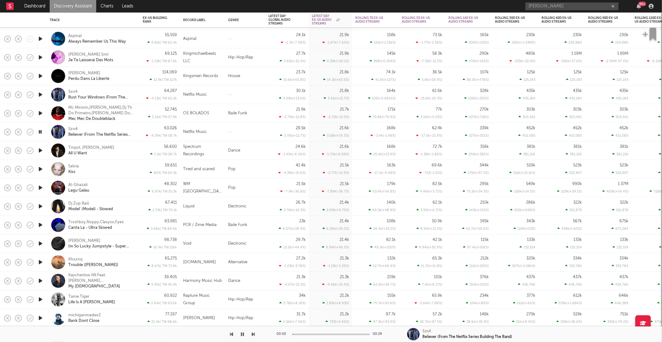
click at [253, 335] on icon "button" at bounding box center [253, 334] width 3 height 5
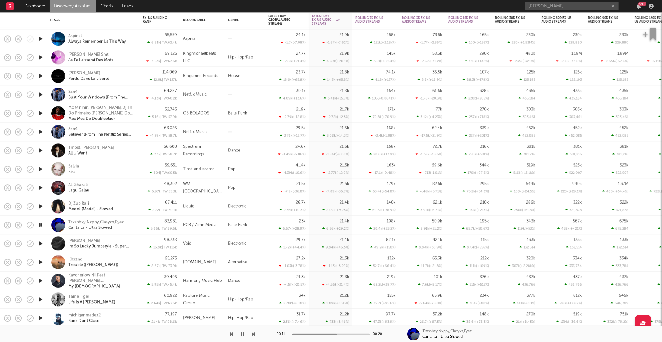
click at [40, 225] on icon "button" at bounding box center [40, 225] width 6 height 8
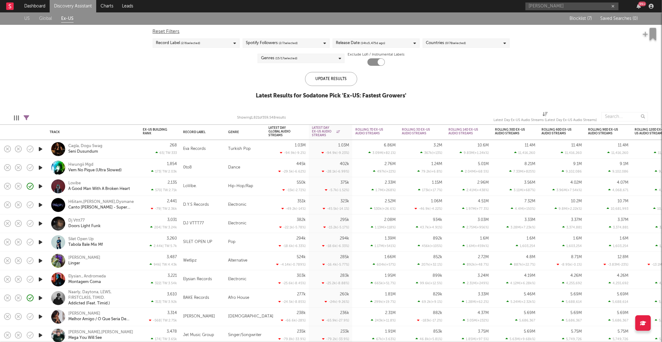
click at [25, 119] on icon at bounding box center [27, 118] width 6 height 6
select select "or"
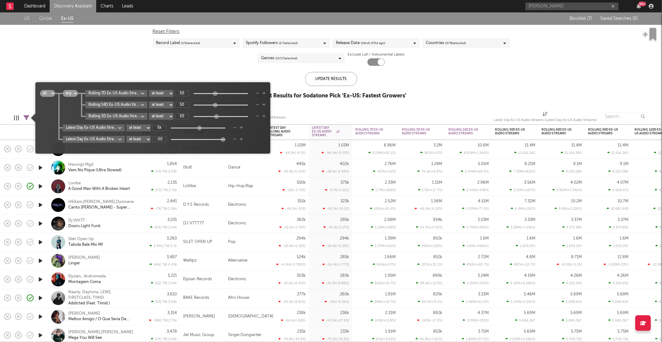
click at [106, 138] on body "Dashboard Discovery Assistant Charts Leads [PERSON_NAME] 99 + Notifications Set…" at bounding box center [331, 171] width 662 height 342
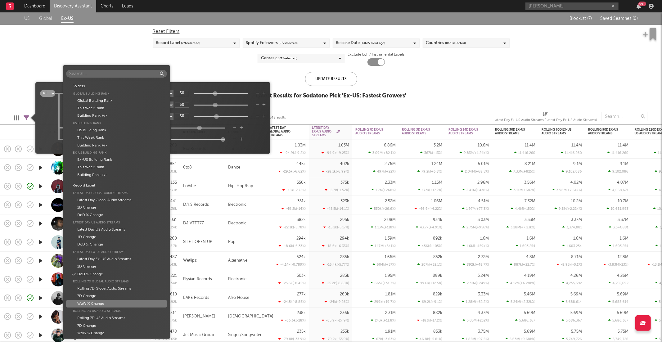
scroll to position [166, 0]
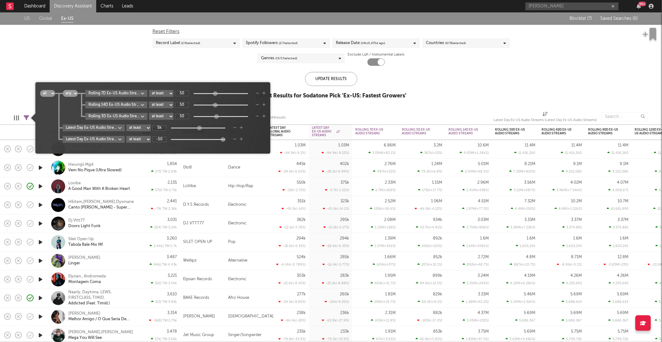
click at [251, 135] on div "Folders Global Building Rank Global Building Rank This Week Rank Building Rank …" at bounding box center [331, 171] width 662 height 342
click at [112, 92] on body "Dashboard Discovery Assistant Charts Leads [PERSON_NAME] 99 + Notifications Set…" at bounding box center [331, 171] width 662 height 342
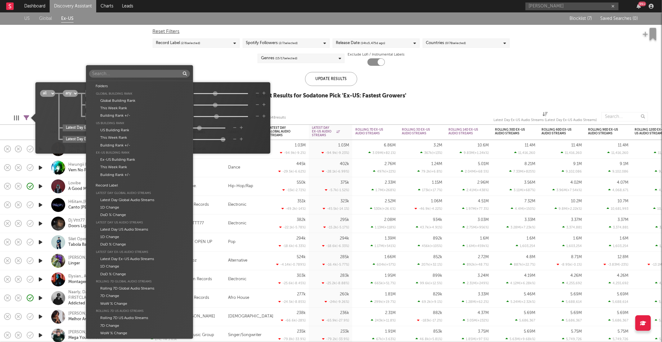
scroll to position [254, 0]
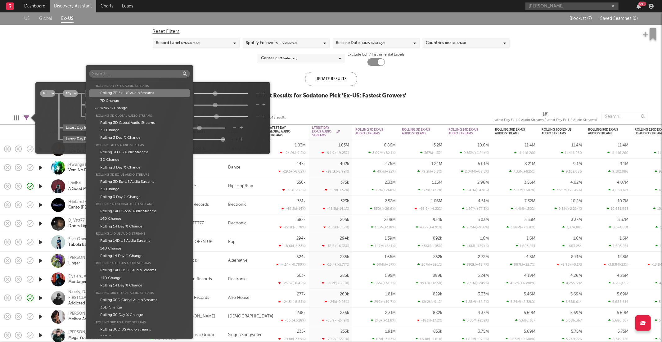
click at [242, 97] on div "Folders Global Building Rank Global Building Rank This Week Rank Building Rank …" at bounding box center [331, 171] width 662 height 342
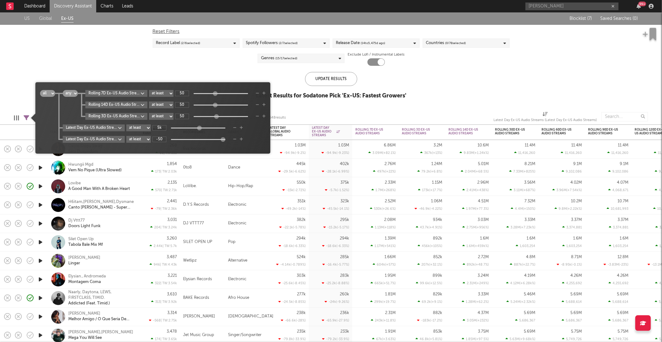
click at [112, 94] on body "Dashboard Discovery Assistant Charts Leads [PERSON_NAME] 99 + Notifications Set…" at bounding box center [331, 171] width 662 height 342
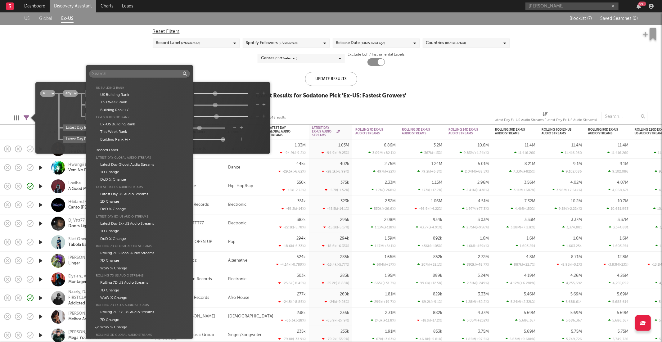
scroll to position [0, 0]
click at [145, 209] on div "1D Change" at bounding box center [139, 207] width 101 height 7
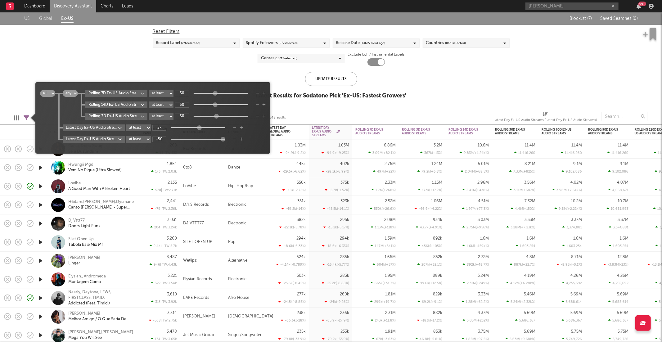
type input "-83"
click at [258, 104] on icon "button" at bounding box center [257, 105] width 3 height 4
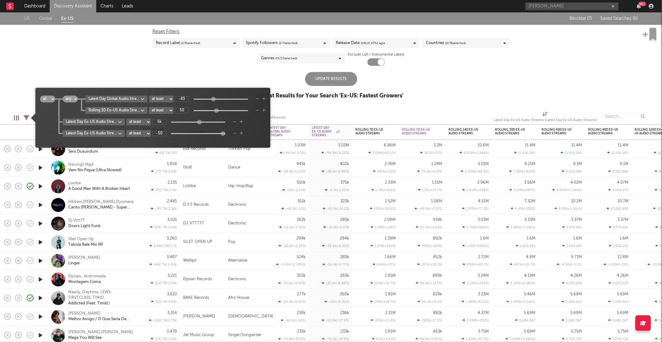
click at [257, 109] on icon "button" at bounding box center [257, 111] width 3 height 4
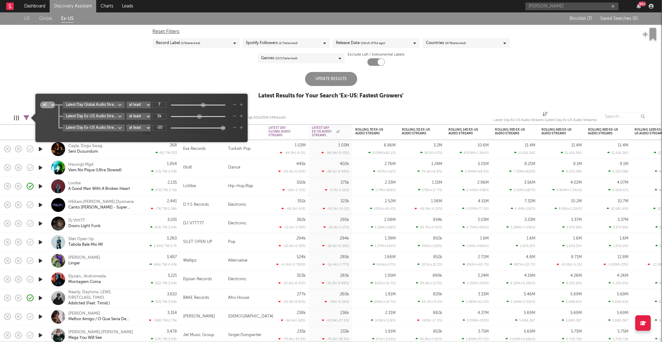
type input "8"
drag, startPoint x: 192, startPoint y: 106, endPoint x: 205, endPoint y: 106, distance: 13.3
click at [205, 106] on div at bounding box center [203, 104] width 5 height 5
click at [235, 116] on icon "button" at bounding box center [234, 116] width 3 height 4
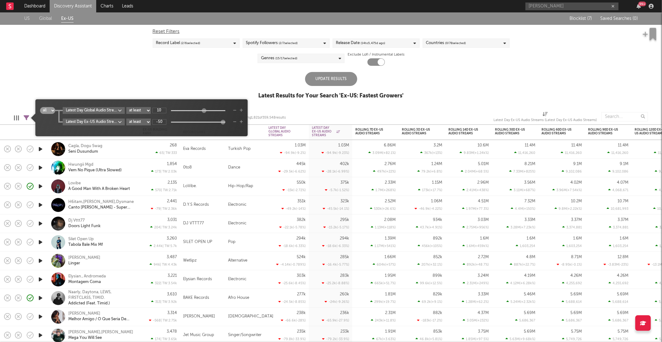
click at [235, 121] on icon "button" at bounding box center [234, 122] width 3 height 4
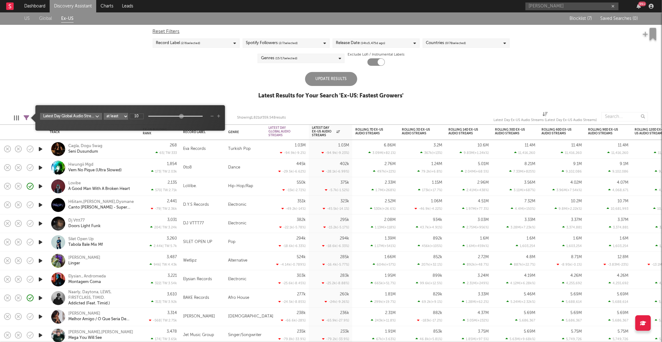
click at [114, 108] on span "Latest Day Global Audio Streams 1D Change at least at most between 10" at bounding box center [130, 117] width 190 height 19
type input "10"
click at [160, 86] on div "US Global Ex-US Blocklist ( 7 ) Saved Searches ( 0 ) Reset Filters Record Label…" at bounding box center [331, 58] width 662 height 93
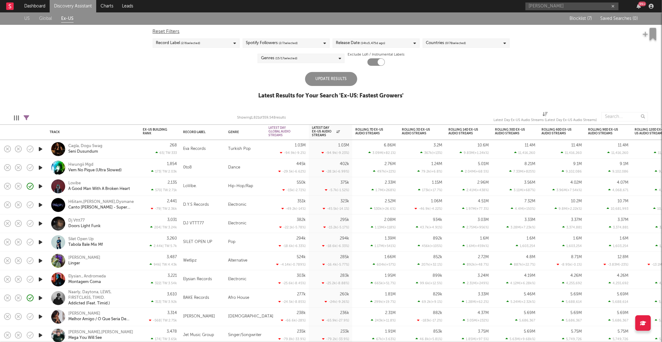
click at [345, 74] on div "Update Results" at bounding box center [331, 79] width 52 height 14
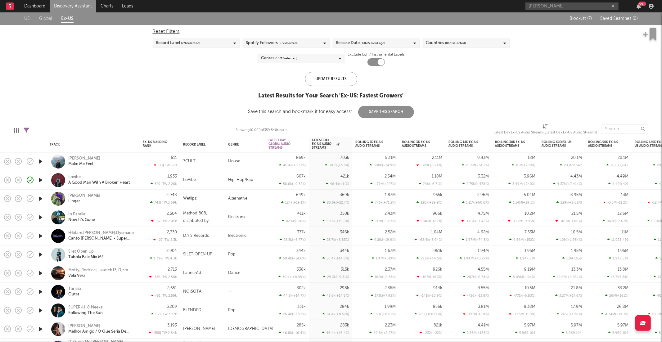
click at [110, 201] on div "[PERSON_NAME]" at bounding box center [101, 198] width 67 height 11
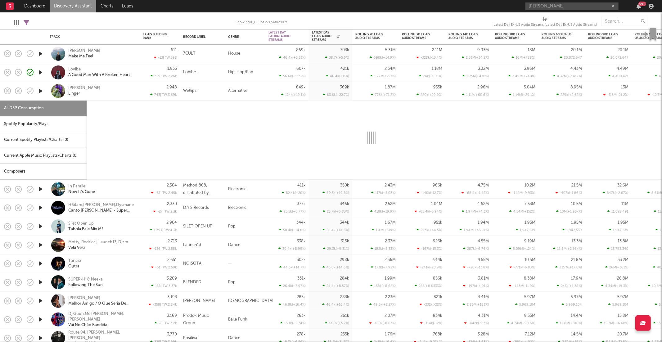
select select "6m"
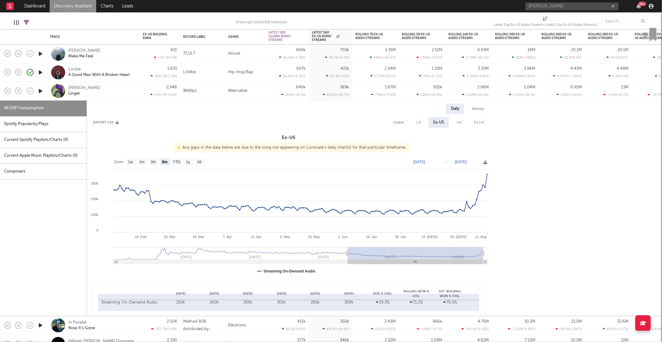
click at [106, 92] on div "[PERSON_NAME]" at bounding box center [101, 90] width 67 height 11
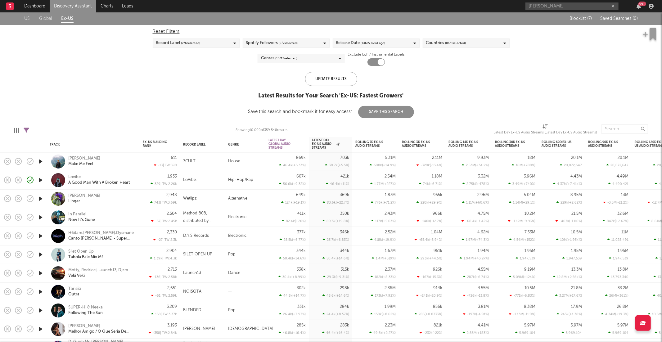
click at [25, 129] on icon at bounding box center [27, 131] width 6 height 6
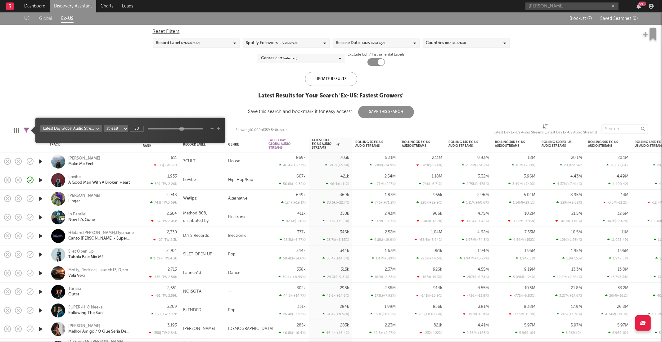
type input "50"
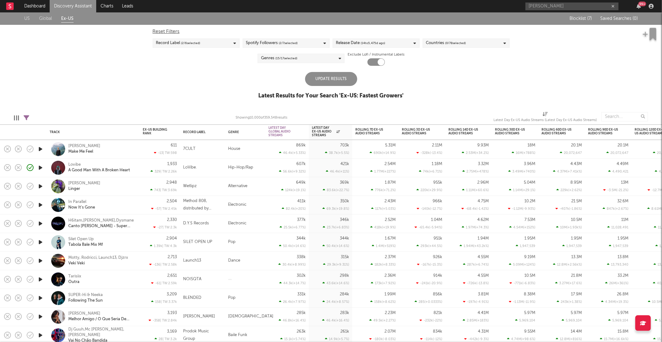
click at [225, 78] on div "US Global Ex-US Blocklist ( 7 ) Saved Searches ( 0 ) Reset Filters Record Label…" at bounding box center [331, 58] width 662 height 93
click at [334, 76] on div "Update Results" at bounding box center [331, 79] width 52 height 14
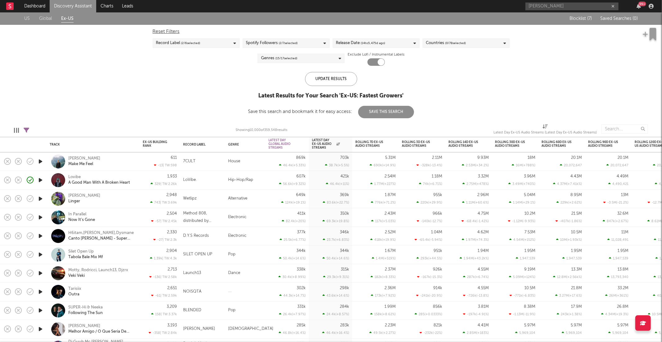
click at [129, 159] on div "[PERSON_NAME] K Make Me Feel" at bounding box center [101, 161] width 67 height 11
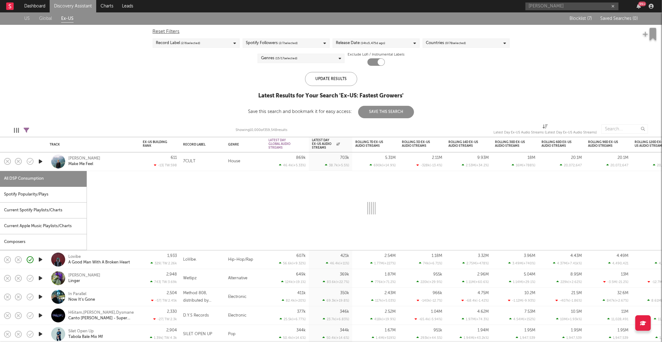
select select "1w"
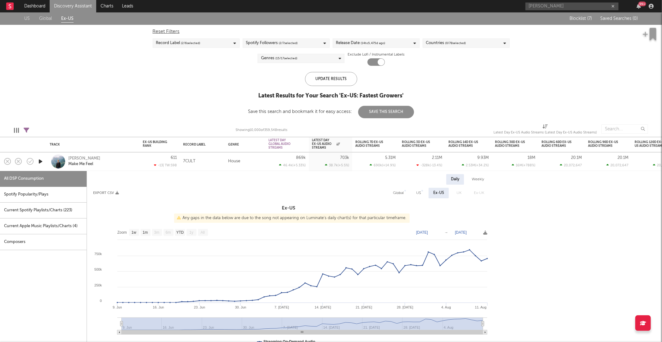
drag, startPoint x: 129, startPoint y: 163, endPoint x: 122, endPoint y: 154, distance: 11.9
click at [129, 163] on div "[PERSON_NAME] K Make Me Feel" at bounding box center [101, 161] width 67 height 11
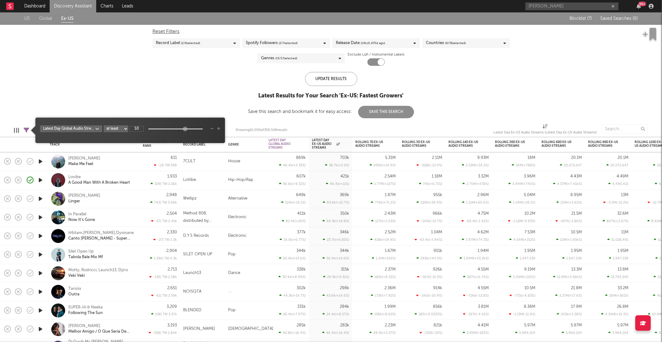
click at [24, 131] on icon at bounding box center [27, 131] width 6 height 6
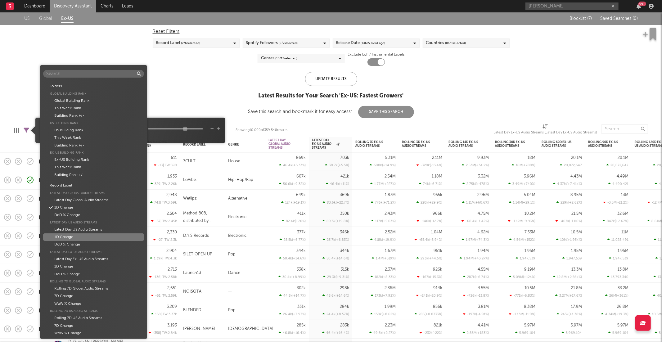
click at [89, 128] on body "Dashboard Discovery Assistant Charts Leads [PERSON_NAME] 99 + Notifications Set…" at bounding box center [331, 171] width 662 height 342
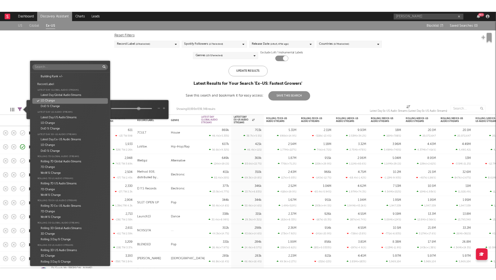
scroll to position [88, 0]
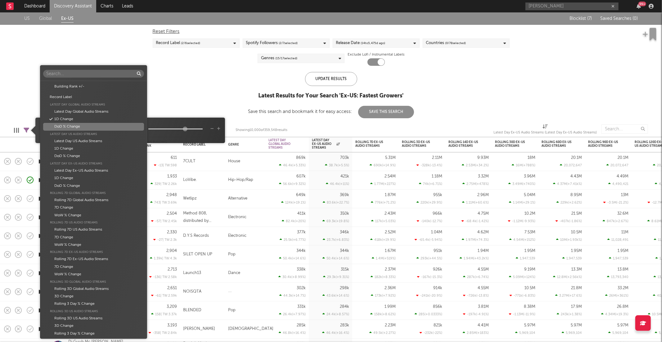
click at [189, 120] on div "Folders Global Building Rank Global Building Rank This Week Rank Building Rank …" at bounding box center [331, 171] width 662 height 342
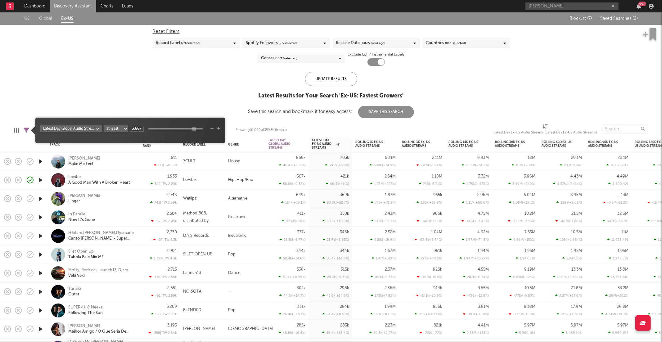
drag, startPoint x: 186, startPoint y: 130, endPoint x: 195, endPoint y: 130, distance: 9.0
click at [195, 130] on div at bounding box center [193, 128] width 5 height 5
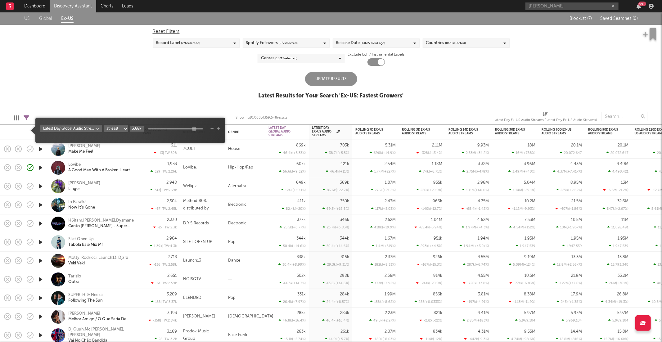
click at [141, 128] on input "3.68k" at bounding box center [137, 129] width 14 height 6
drag, startPoint x: 138, startPoint y: 128, endPoint x: 130, endPoint y: 127, distance: 8.1
click at [130, 127] on input "3.68k" at bounding box center [137, 129] width 14 height 6
type input "25k"
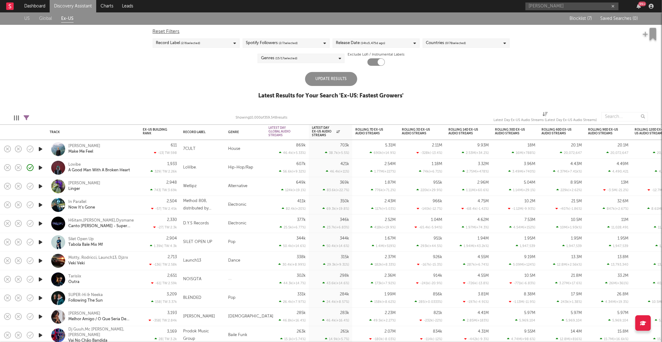
click at [321, 79] on div "Update Results" at bounding box center [331, 79] width 52 height 14
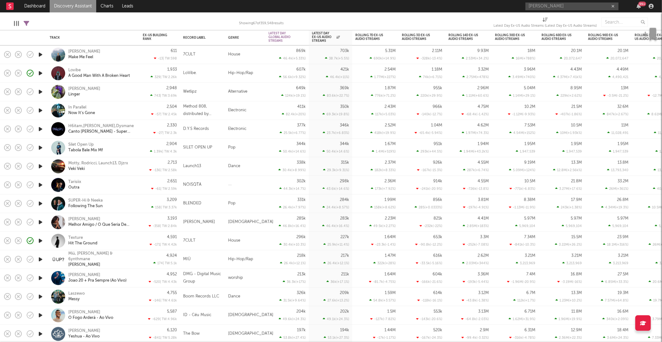
click at [137, 168] on div "Motty, Rodricci, Launch13, Djzrx Veki Veki" at bounding box center [93, 166] width 93 height 19
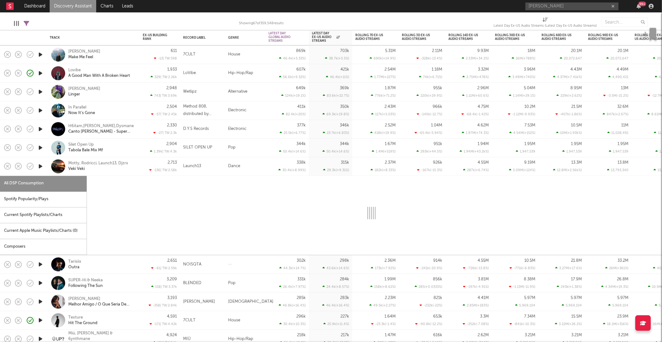
select select "1w"
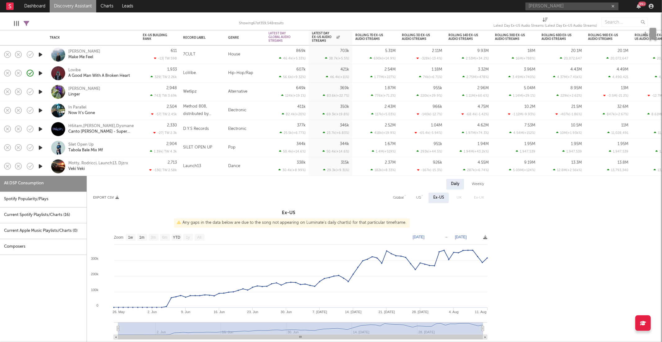
click at [128, 168] on div "Motty, Rodricci, Launch13, Djzrx Veki Veki" at bounding box center [101, 166] width 67 height 11
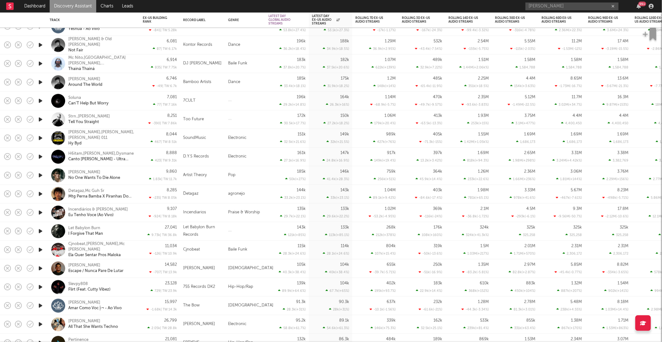
click at [41, 247] on icon "button" at bounding box center [40, 250] width 7 height 8
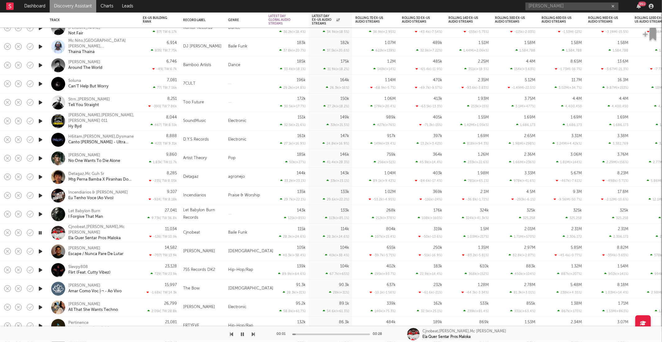
click at [39, 232] on icon "button" at bounding box center [40, 233] width 6 height 8
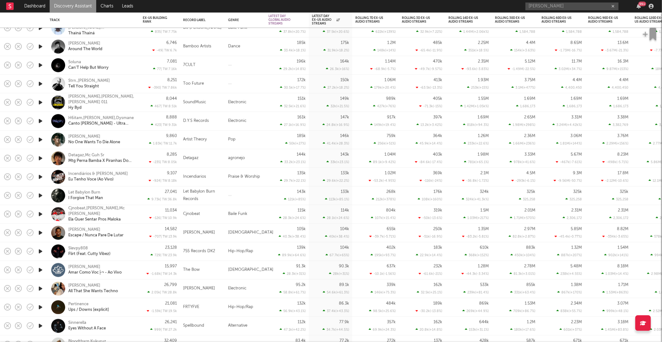
click at [39, 253] on icon "button" at bounding box center [40, 252] width 7 height 8
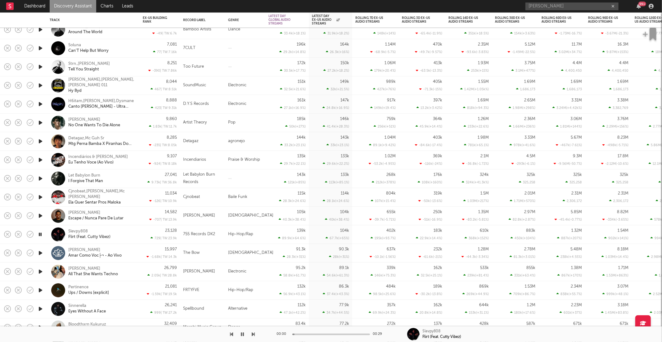
click at [126, 234] on div "Slevpy808 Flirt (Feat. Cutty Vibez)" at bounding box center [101, 234] width 67 height 11
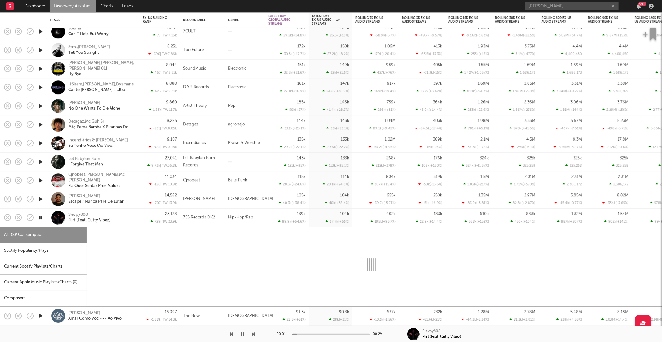
select select "6m"
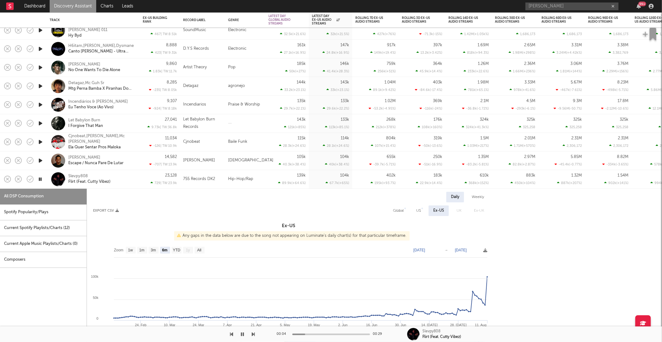
click at [34, 208] on div "Spotify Popularity/Plays" at bounding box center [43, 212] width 87 height 16
select select "1w"
select select "6m"
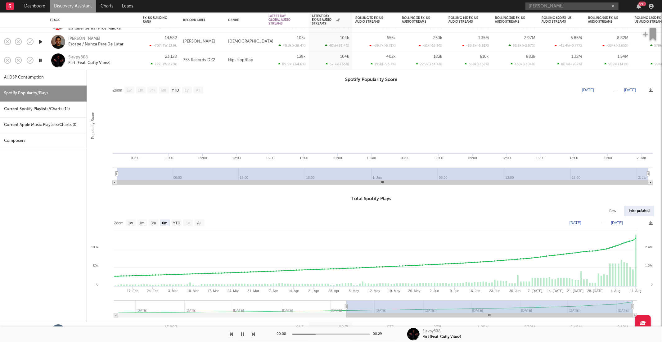
click at [120, 66] on div "Slevpy808 Flirt (Feat. Cutty Vibez)" at bounding box center [93, 60] width 87 height 18
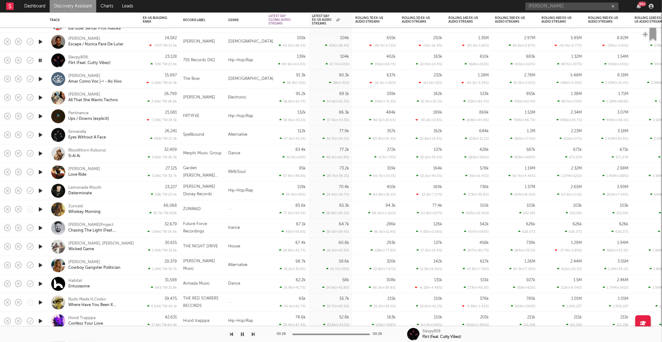
click at [122, 56] on div "Slevpy808 Flirt (Feat. Cutty Vibez)" at bounding box center [101, 60] width 67 height 11
select select "6m"
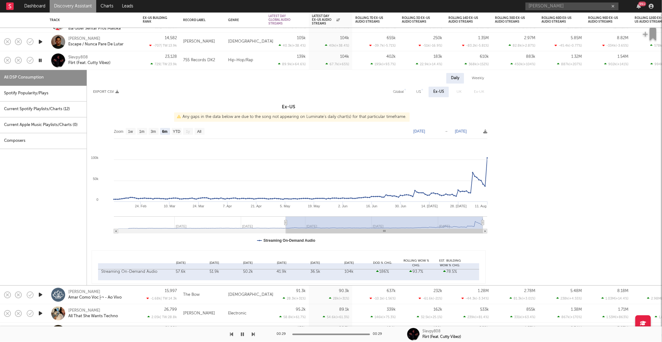
click at [47, 100] on div "Spotify Popularity/Plays" at bounding box center [43, 94] width 87 height 16
select select "1w"
select select "6m"
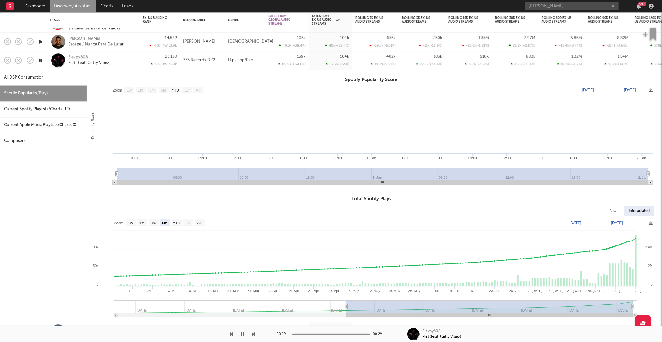
click at [132, 63] on div "Slevpy808 Flirt (Feat. Cutty Vibez)" at bounding box center [101, 60] width 67 height 11
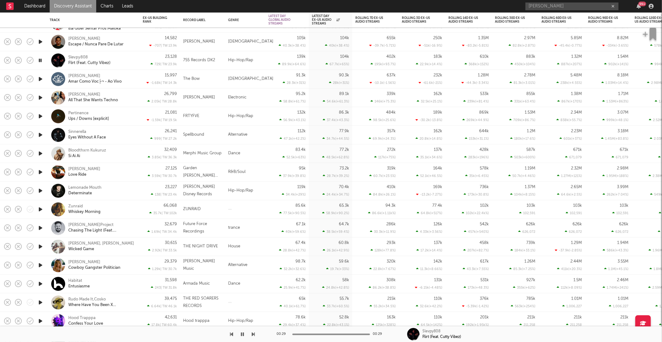
click at [39, 96] on icon "button" at bounding box center [40, 98] width 7 height 8
click at [129, 98] on div "[PERSON_NAME] All That She Wants Techno" at bounding box center [101, 97] width 67 height 11
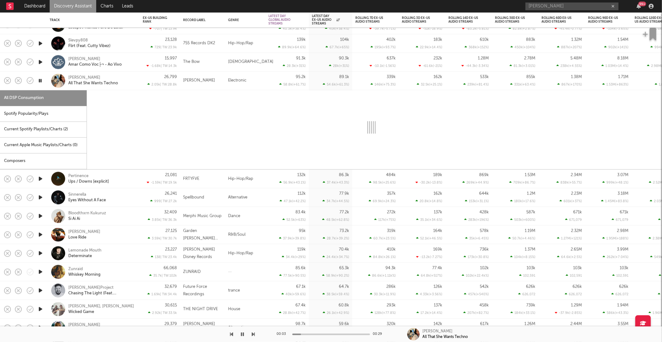
select select "1w"
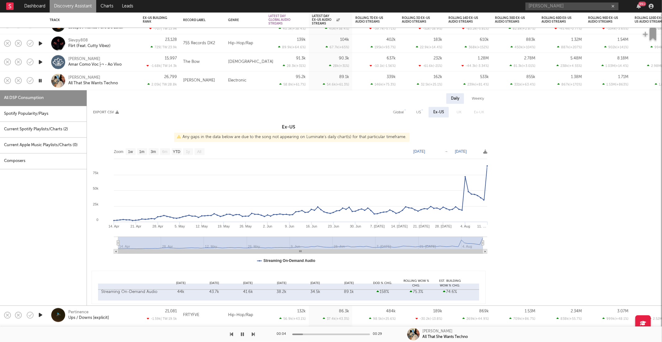
click at [55, 117] on div "Spotify Popularity/Plays" at bounding box center [43, 114] width 87 height 16
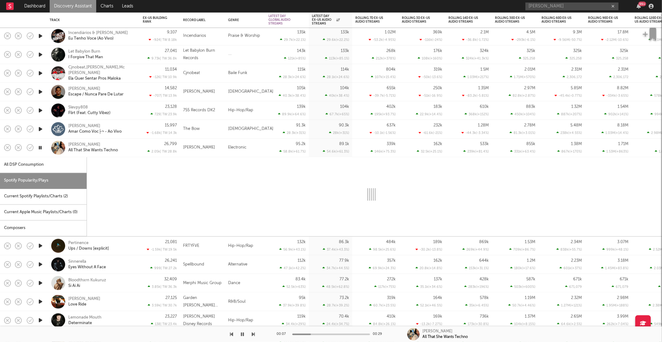
select select "1w"
select select "6m"
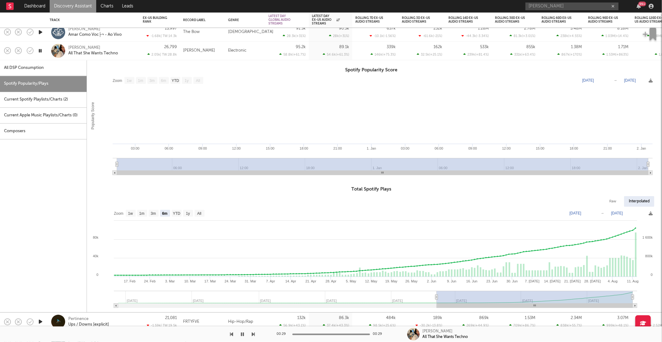
click at [129, 55] on div "[PERSON_NAME] All That She Wants Techno" at bounding box center [101, 50] width 67 height 11
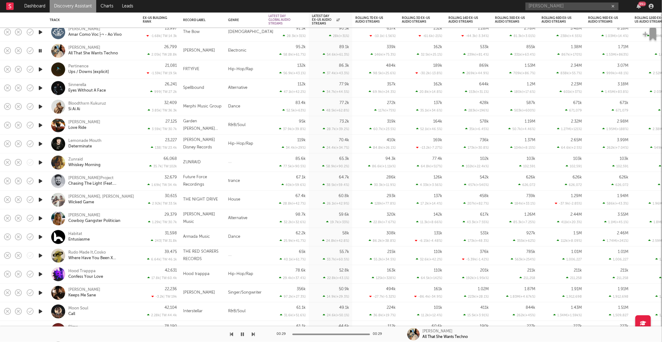
click at [39, 88] on icon "button" at bounding box center [40, 88] width 7 height 8
click at [121, 90] on div "Sinnerella Eyes Without A Face" at bounding box center [101, 88] width 67 height 11
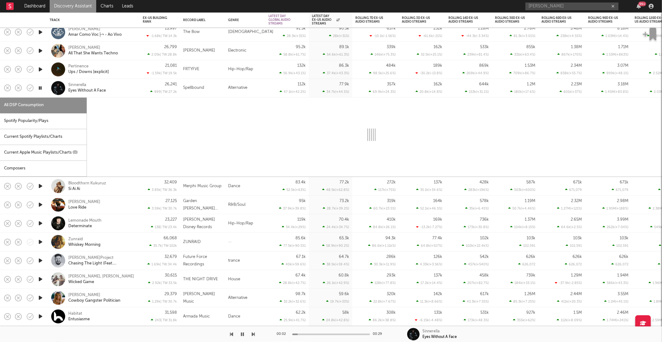
select select "6m"
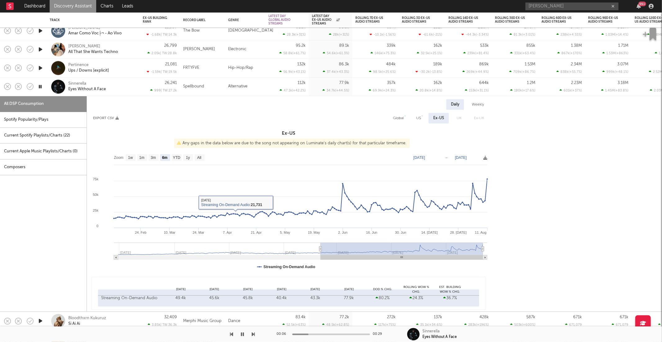
click at [128, 93] on div "Sinnerella Eyes Without A Face" at bounding box center [93, 87] width 87 height 18
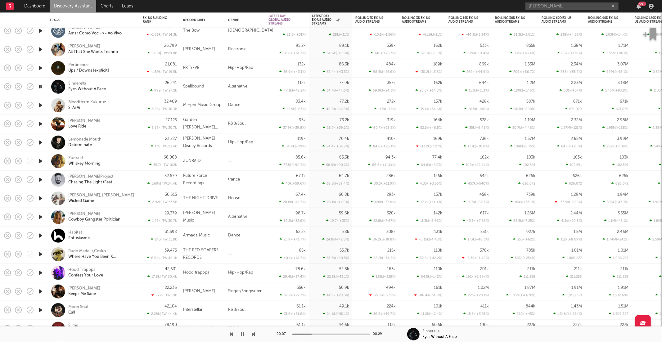
click at [40, 106] on icon "button" at bounding box center [40, 105] width 7 height 8
click at [254, 333] on icon "button" at bounding box center [253, 334] width 3 height 5
click at [110, 123] on div "[PERSON_NAME] Love Ride" at bounding box center [101, 123] width 67 height 11
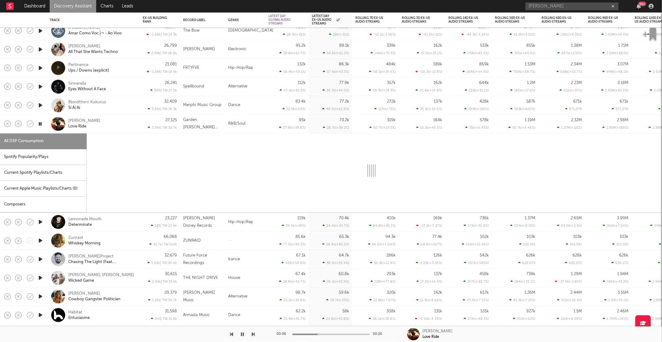
select select "6m"
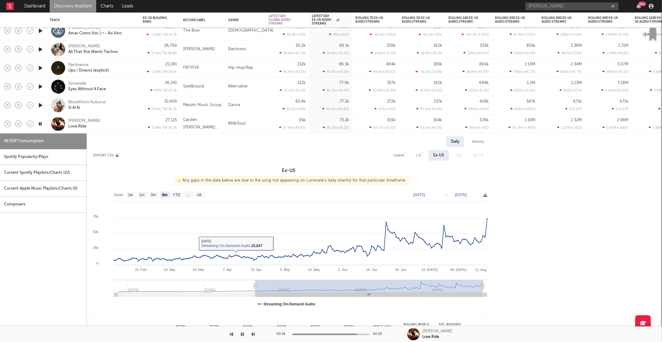
drag, startPoint x: 18, startPoint y: 157, endPoint x: 86, endPoint y: 157, distance: 68.3
click at [19, 157] on div "Spotify Popularity/Plays" at bounding box center [43, 157] width 87 height 16
select select "1w"
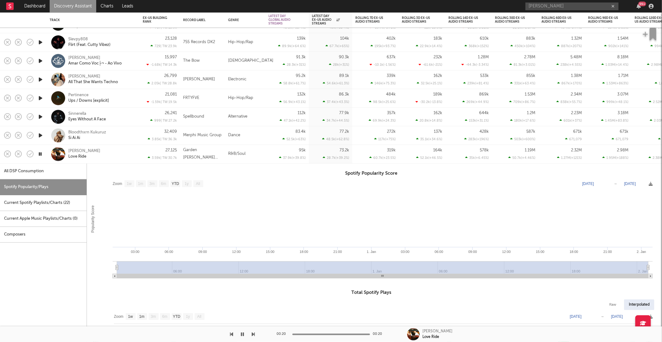
click at [119, 150] on div "[PERSON_NAME] Love Ride" at bounding box center [101, 153] width 67 height 11
